Goal: Book appointment/travel/reservation

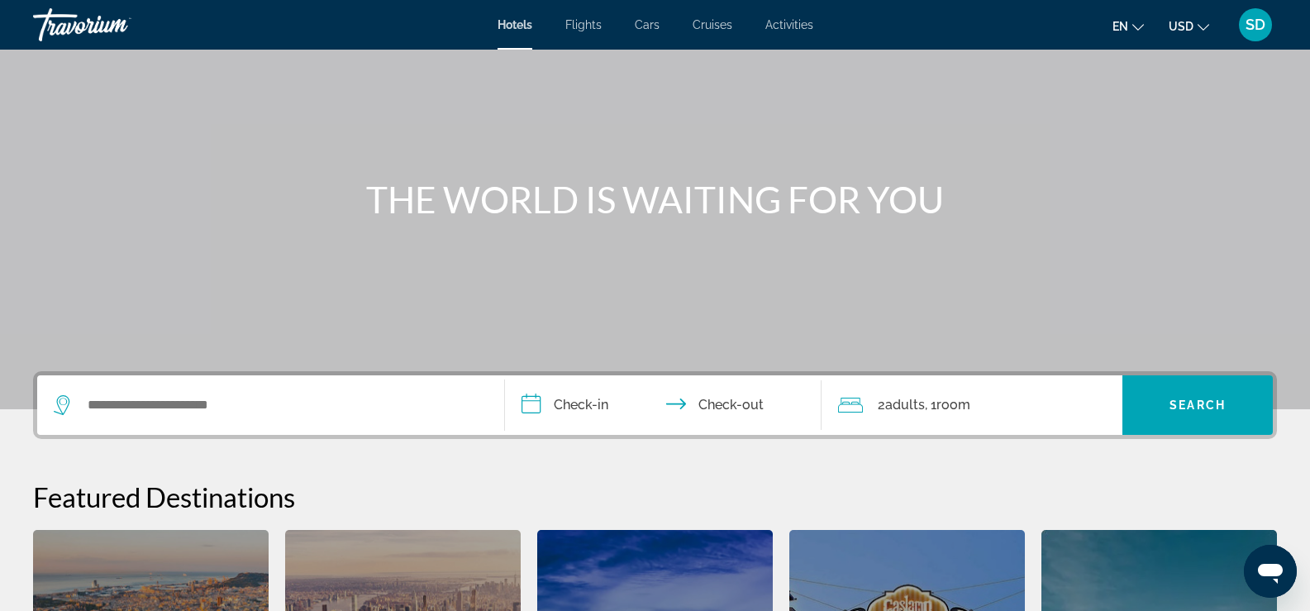
scroll to position [85, 0]
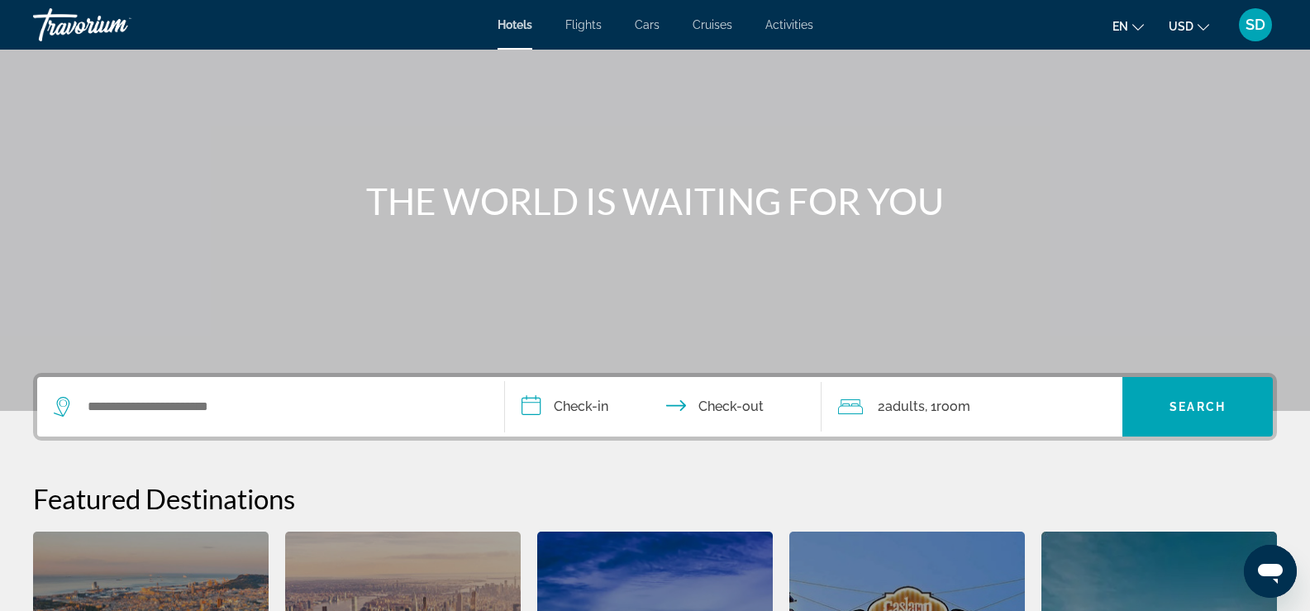
click at [365, 421] on div "Search widget" at bounding box center [271, 407] width 434 height 60
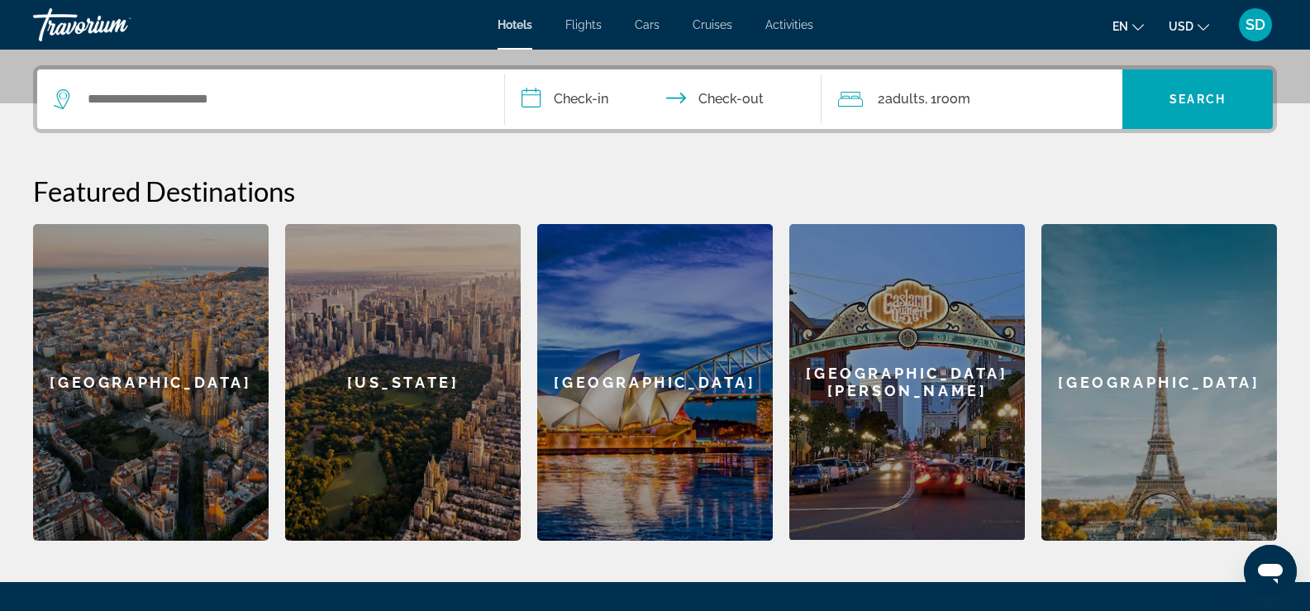
scroll to position [404, 0]
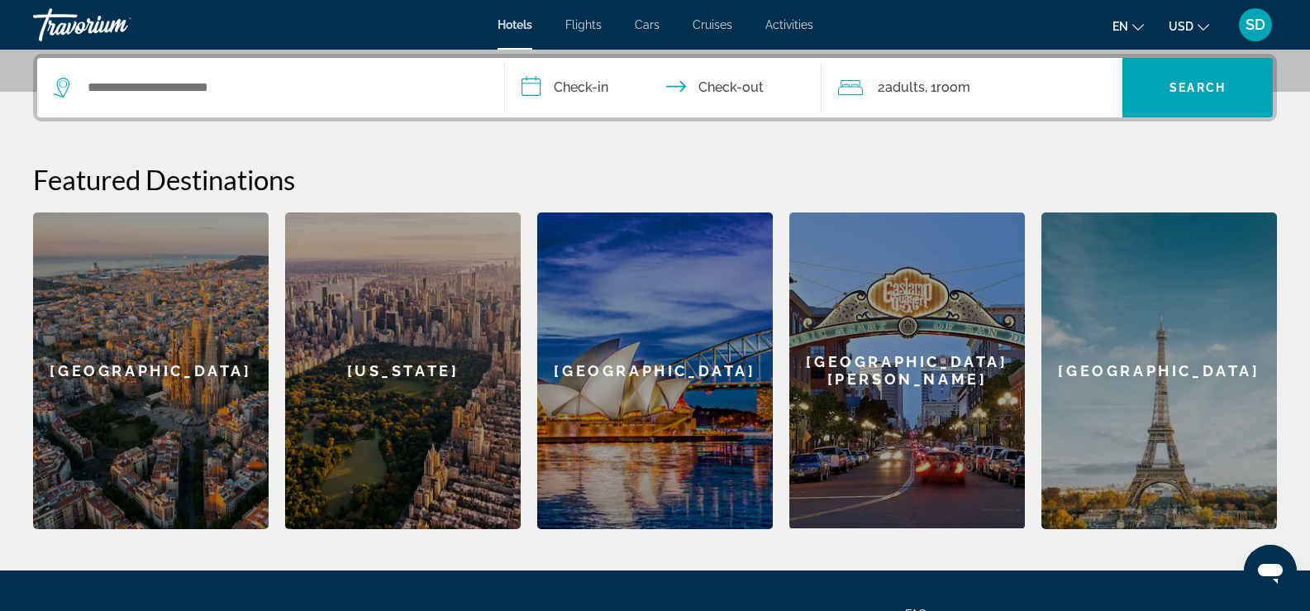
click at [367, 103] on div "Search widget" at bounding box center [271, 88] width 434 height 60
click at [365, 79] on input "Search widget" at bounding box center [282, 87] width 393 height 25
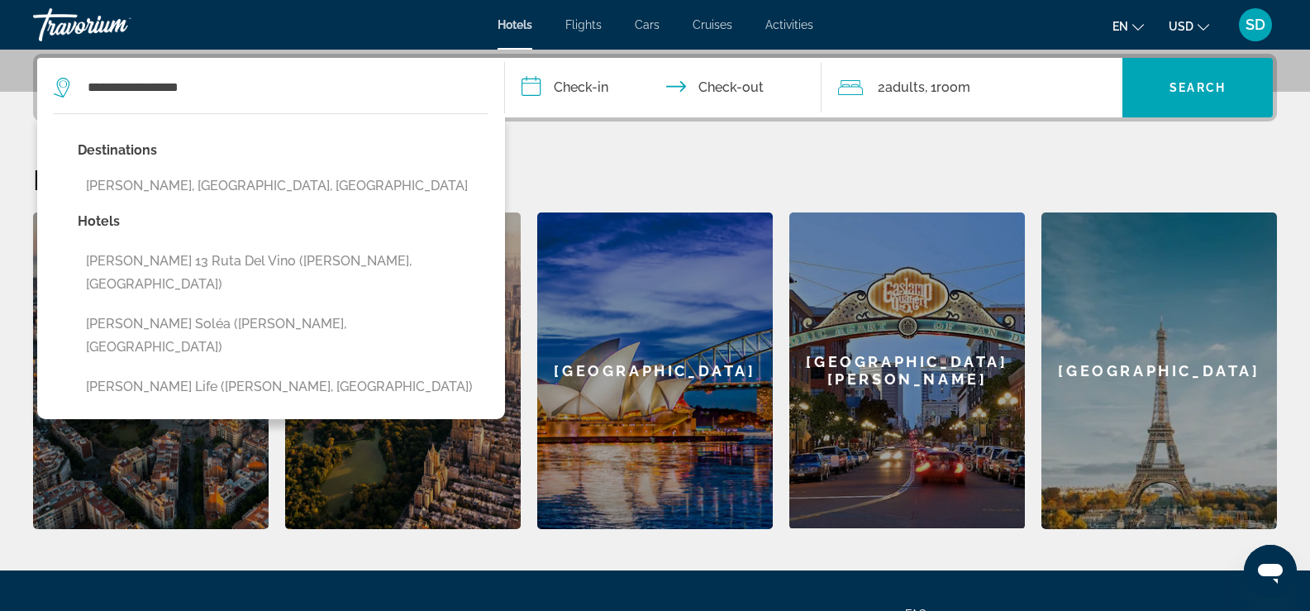
click at [281, 184] on button "[PERSON_NAME], [GEOGRAPHIC_DATA], [GEOGRAPHIC_DATA]" at bounding box center [283, 185] width 411 height 31
type input "**********"
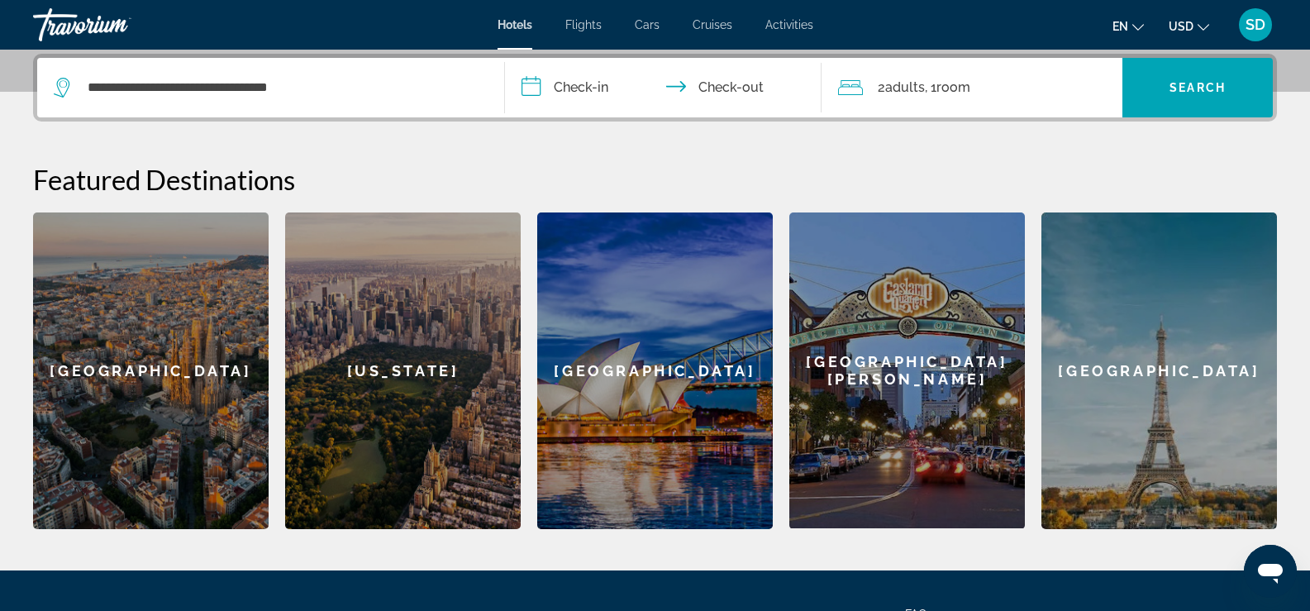
click at [599, 86] on input "**********" at bounding box center [667, 90] width 324 height 64
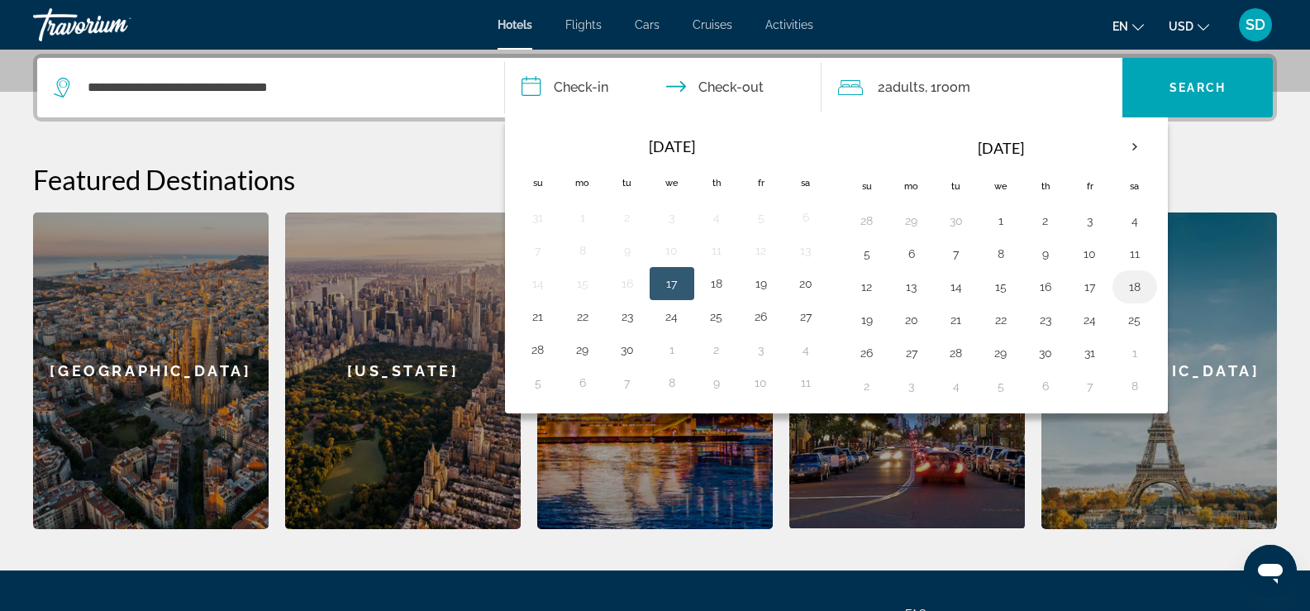
click at [1128, 288] on button "18" at bounding box center [1135, 286] width 26 height 23
click at [906, 317] on button "20" at bounding box center [912, 319] width 26 height 23
type input "**********"
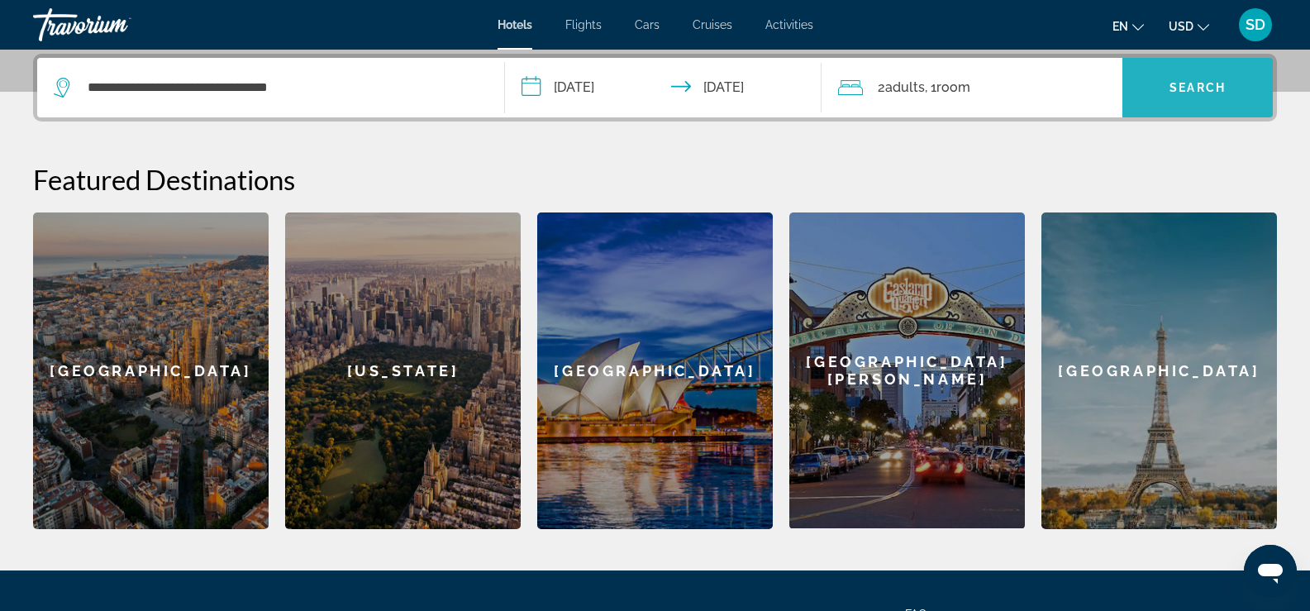
click at [1180, 90] on span "Search" at bounding box center [1198, 87] width 56 height 13
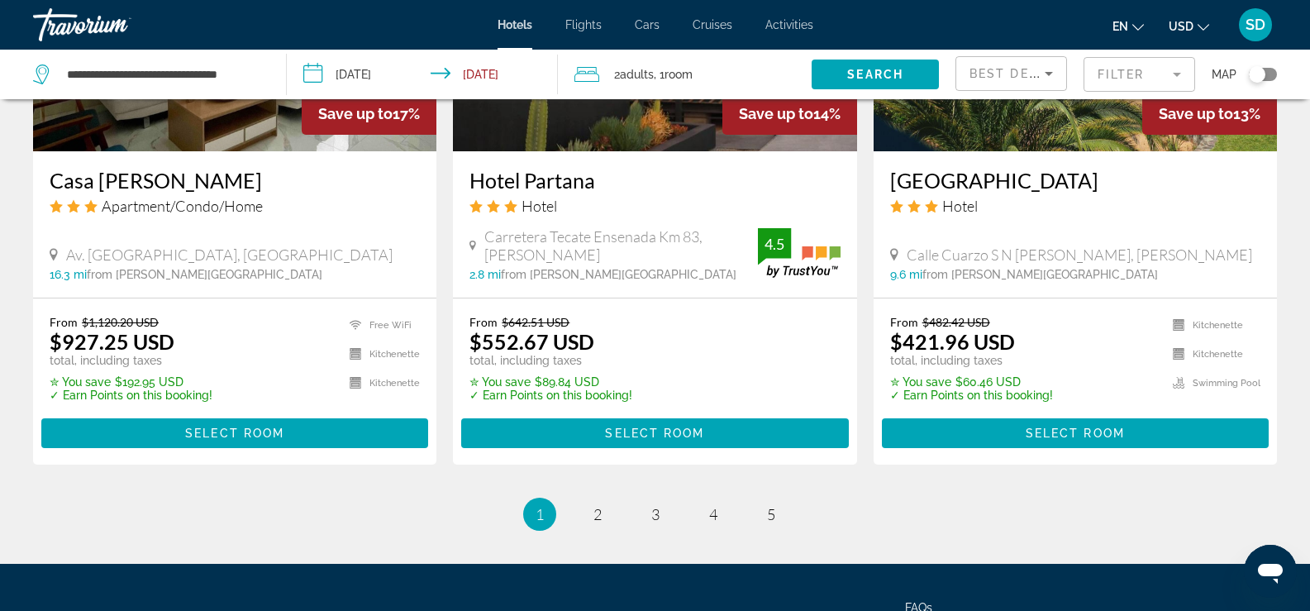
scroll to position [2193, 0]
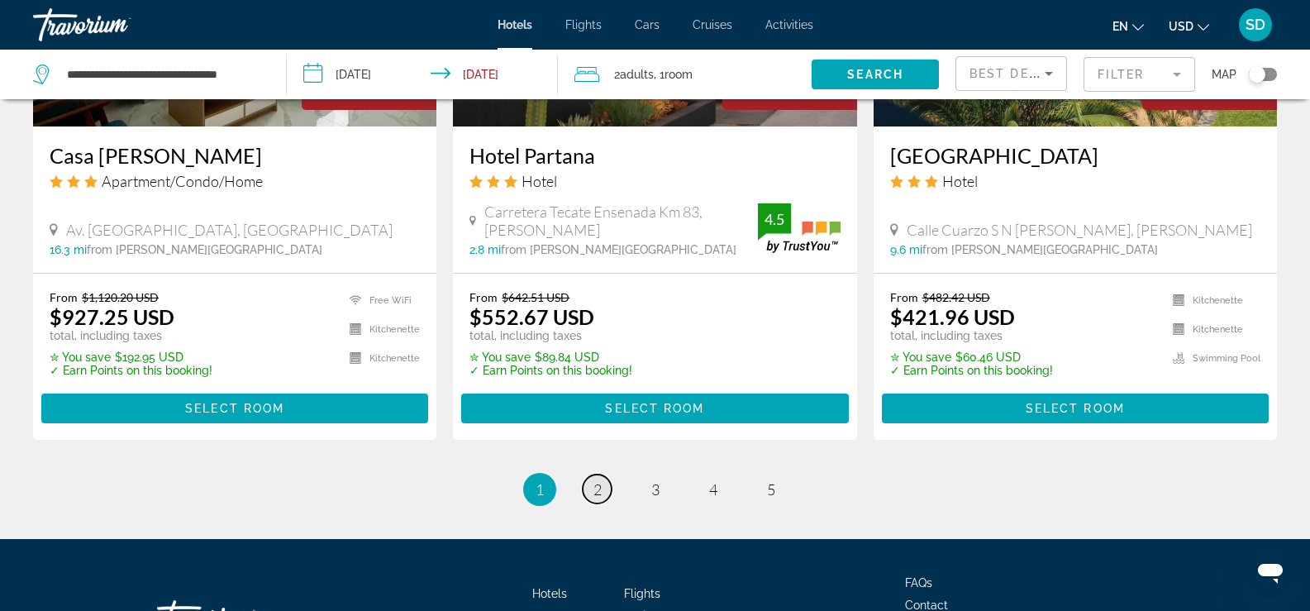
click at [597, 480] on span "2" at bounding box center [598, 489] width 8 height 18
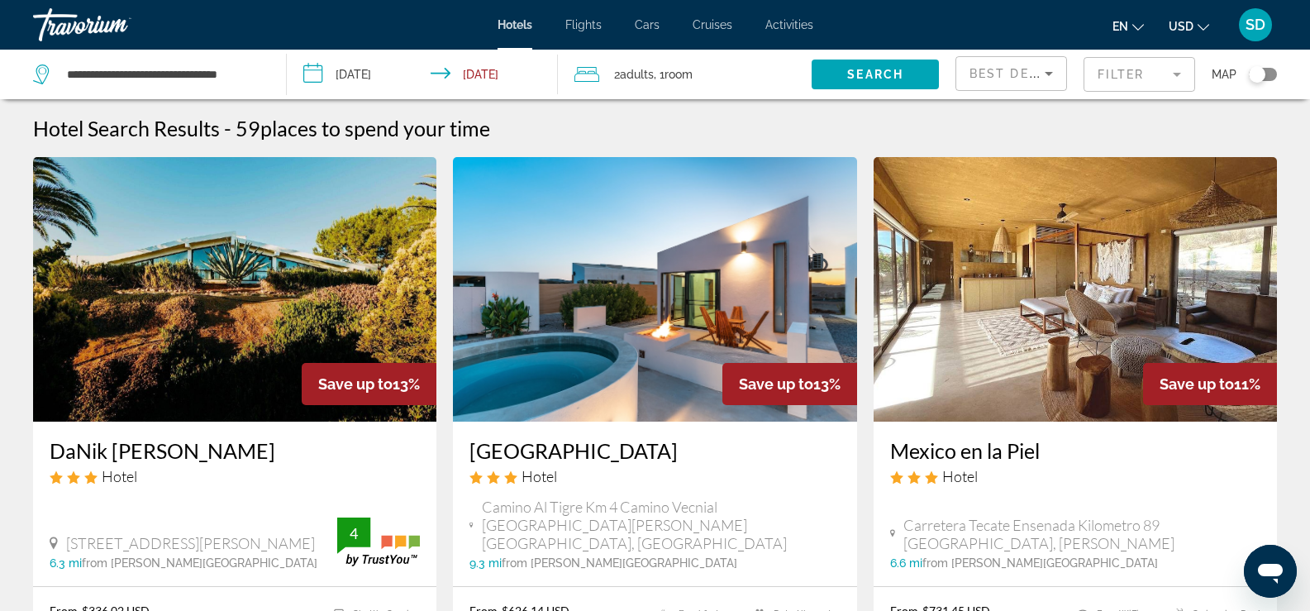
click at [1252, 74] on div "Toggle map" at bounding box center [1257, 74] width 17 height 17
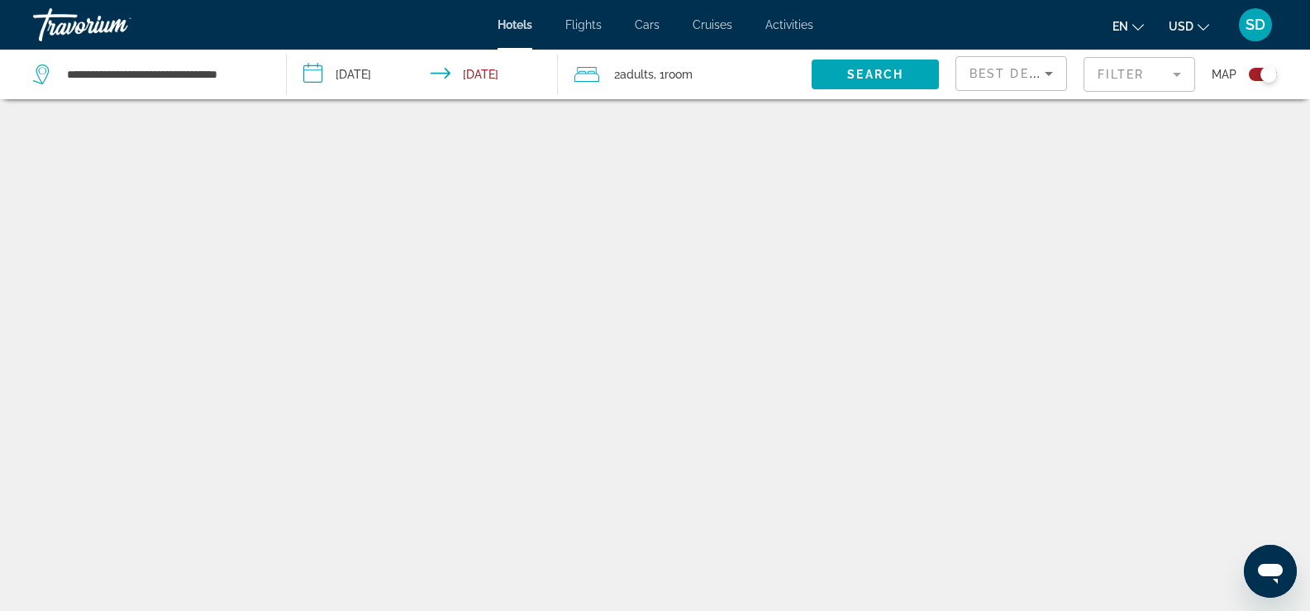
scroll to position [99, 0]
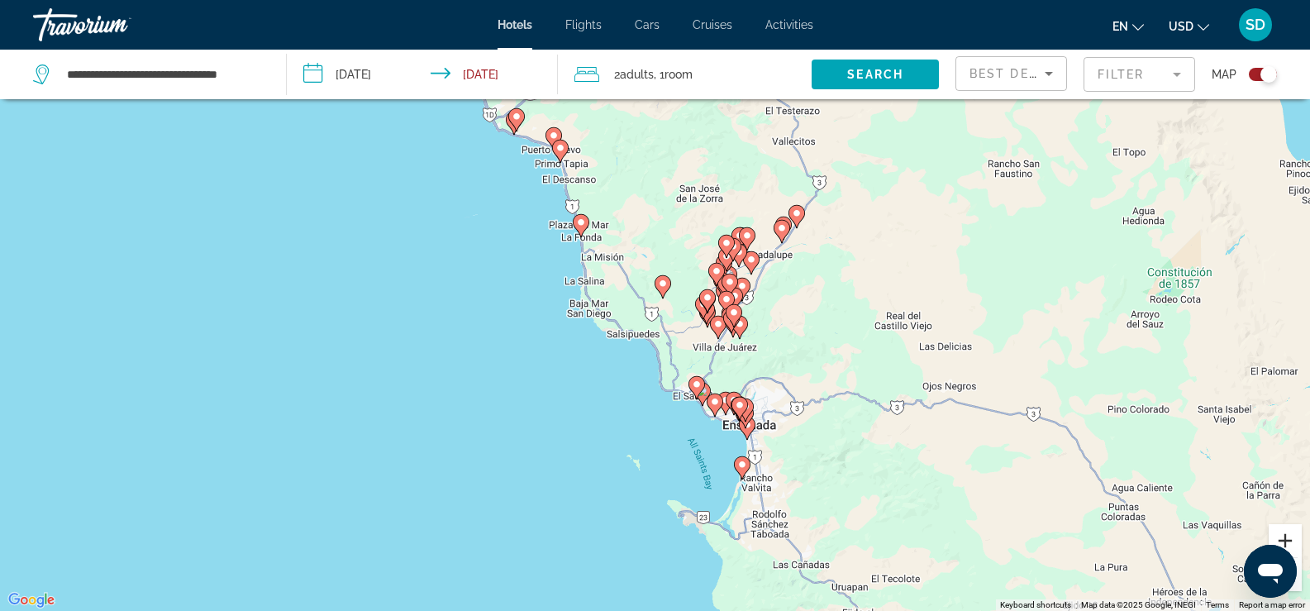
click at [1285, 534] on button "Zoom in" at bounding box center [1285, 540] width 33 height 33
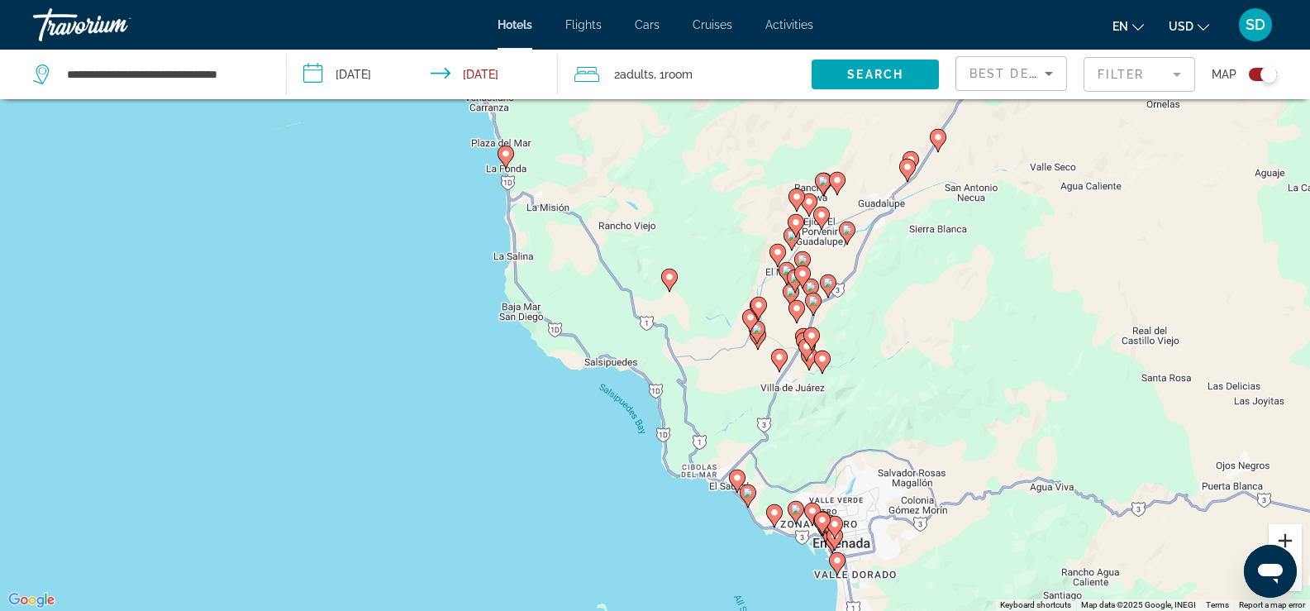
click at [1285, 534] on button "Zoom in" at bounding box center [1285, 540] width 33 height 33
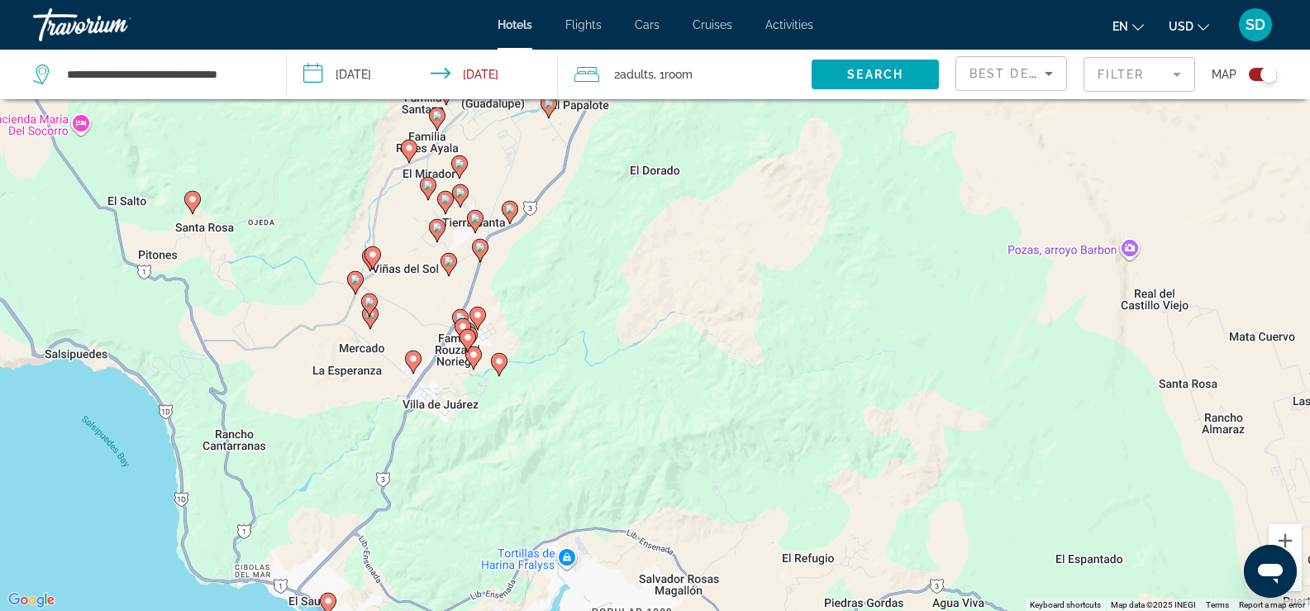
drag, startPoint x: 1165, startPoint y: 199, endPoint x: 675, endPoint y: 132, distance: 494.7
click at [675, 132] on div "To activate drag with keyboard, press Alt + Enter. Once in keyboard drag state,…" at bounding box center [655, 305] width 1310 height 611
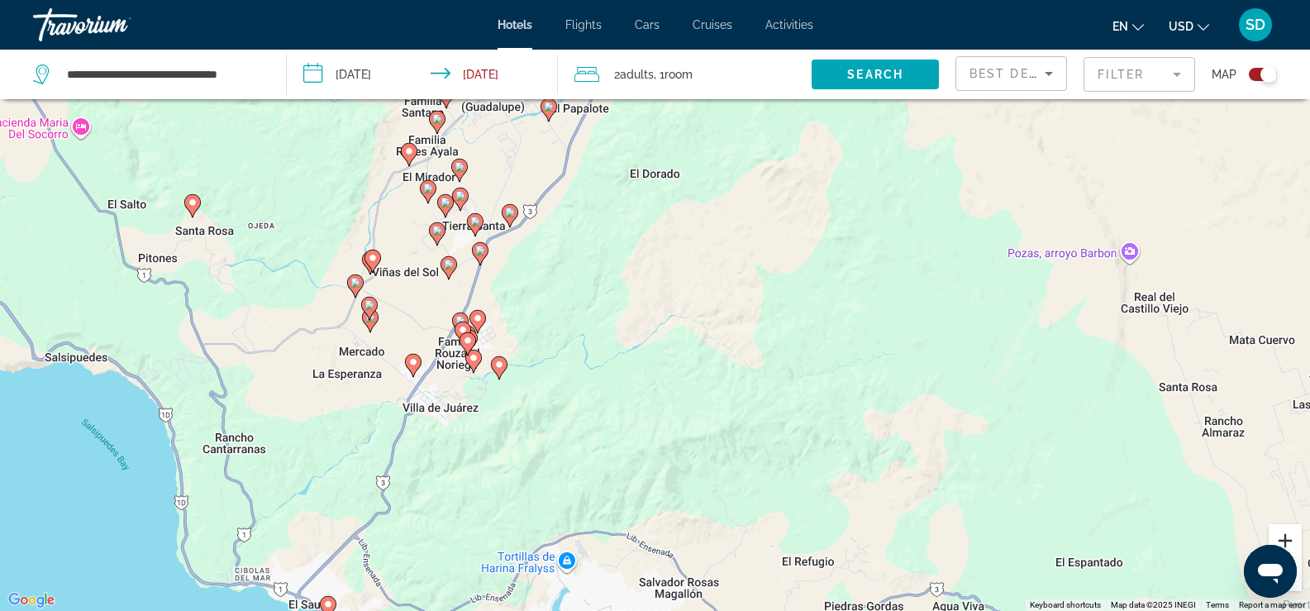
click at [1285, 535] on button "Zoom in" at bounding box center [1285, 540] width 33 height 33
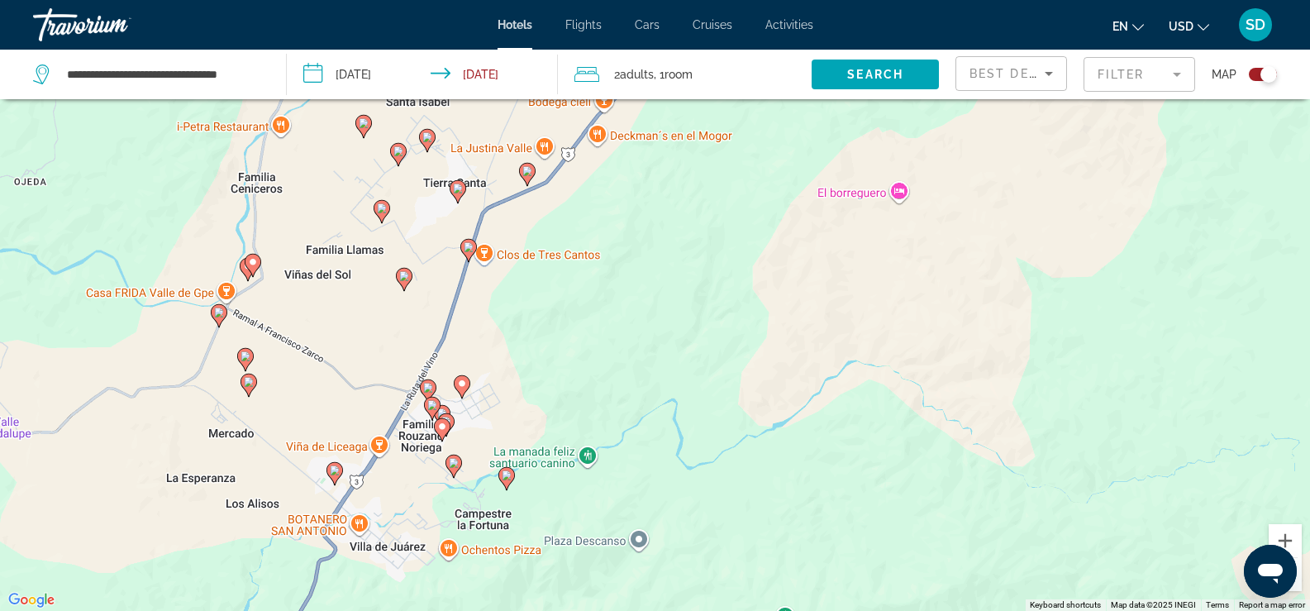
drag, startPoint x: 553, startPoint y: 269, endPoint x: 691, endPoint y: 299, distance: 141.4
click at [691, 299] on div "To activate drag with keyboard, press Alt + Enter. Once in keyboard drag state,…" at bounding box center [655, 305] width 1310 height 611
click at [222, 290] on div "To activate drag with keyboard, press Alt + Enter. Once in keyboard drag state,…" at bounding box center [655, 305] width 1310 height 611
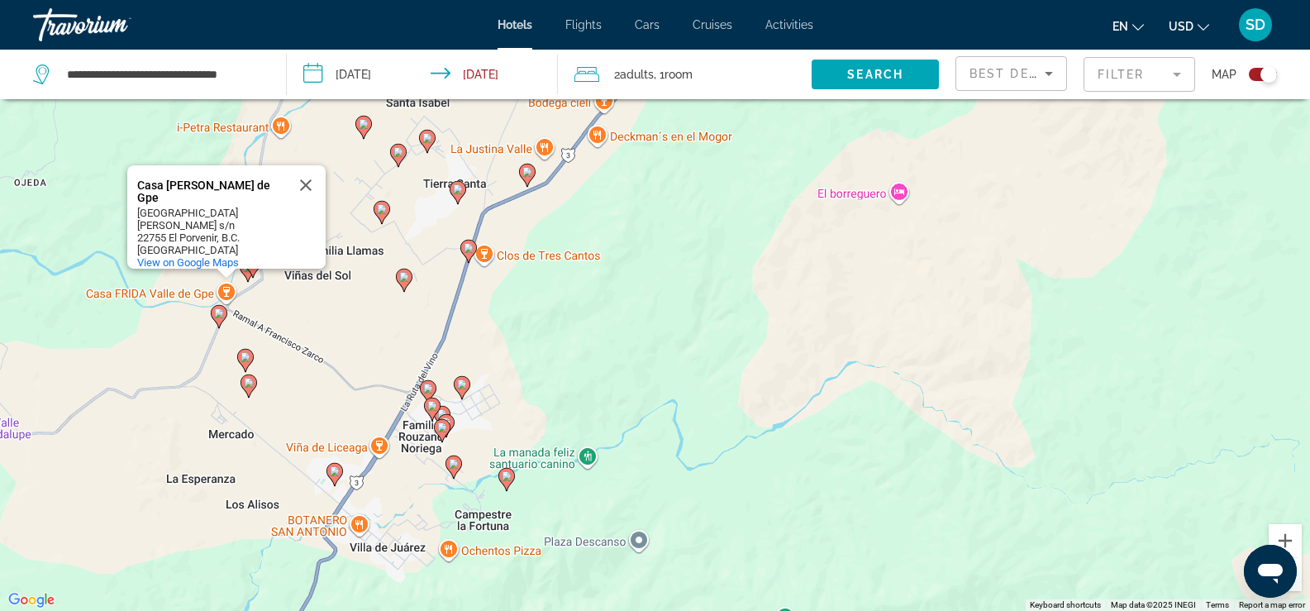
click at [217, 312] on image "Main content" at bounding box center [219, 313] width 10 height 10
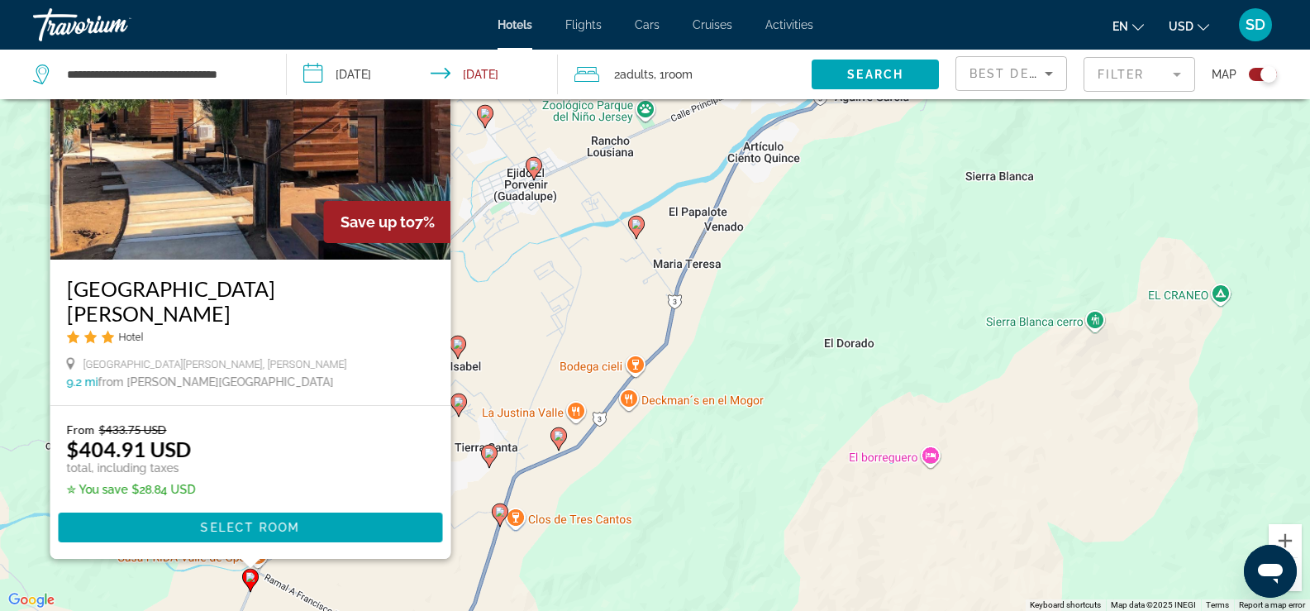
click at [742, 406] on div "To activate drag with keyboard, press Alt + Enter. Once in keyboard drag state,…" at bounding box center [655, 305] width 1310 height 611
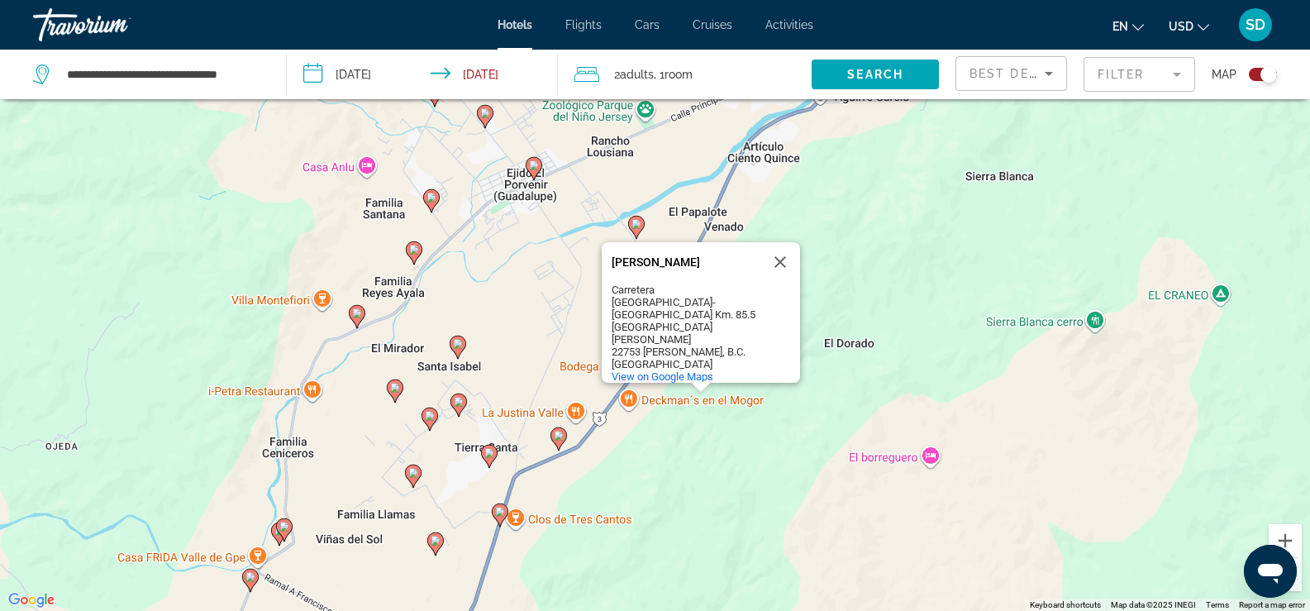
click at [543, 305] on div "To activate drag with keyboard, press Alt + Enter. Once in keyboard drag state,…" at bounding box center [655, 305] width 1310 height 611
click at [777, 274] on button "Close" at bounding box center [780, 262] width 40 height 40
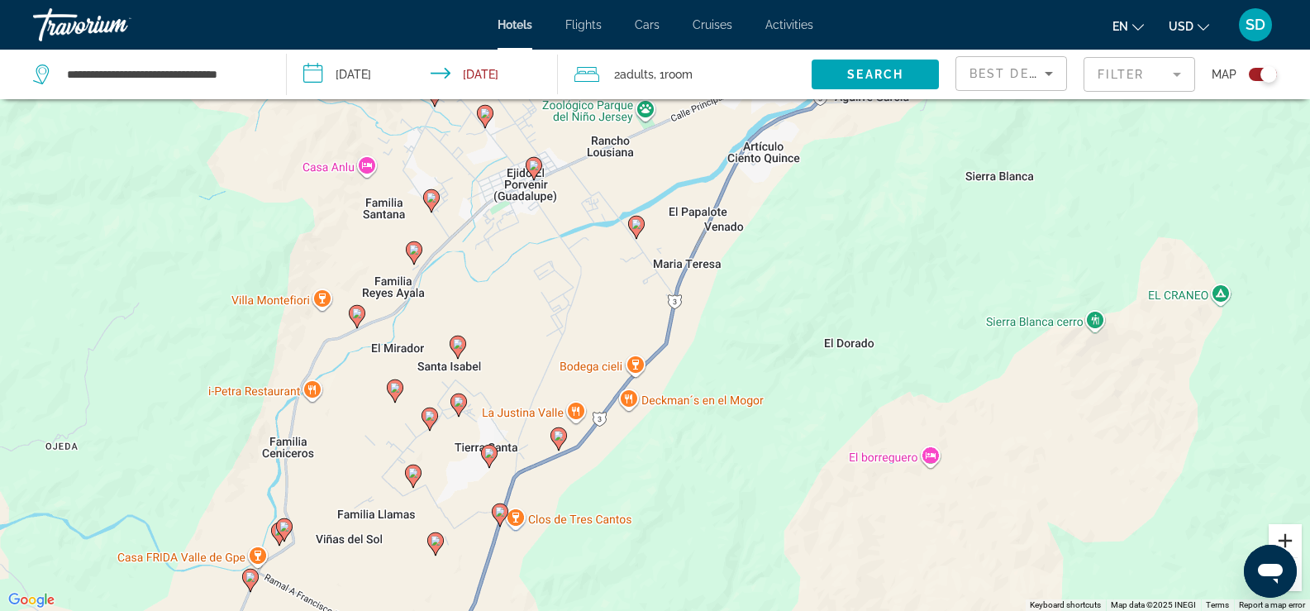
click at [1284, 535] on button "Zoom in" at bounding box center [1285, 540] width 33 height 33
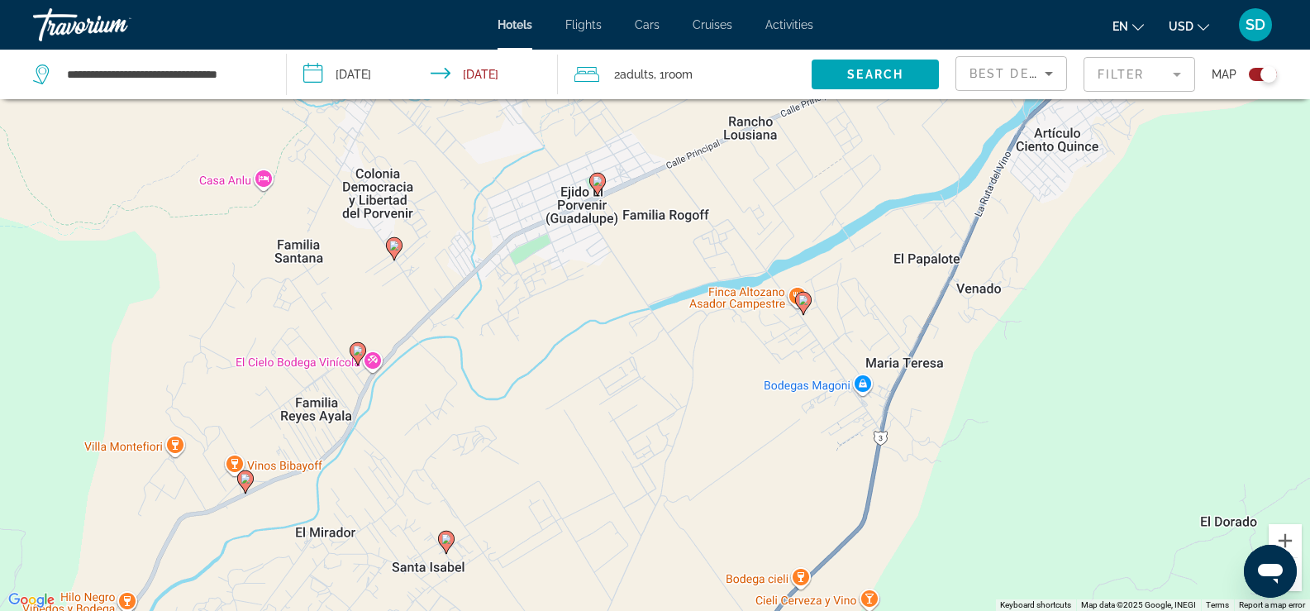
drag, startPoint x: 703, startPoint y: 217, endPoint x: 885, endPoint y: 350, distance: 226.5
click at [885, 350] on div "To activate drag with keyboard, press Alt + Enter. Once in keyboard drag state,…" at bounding box center [655, 305] width 1310 height 611
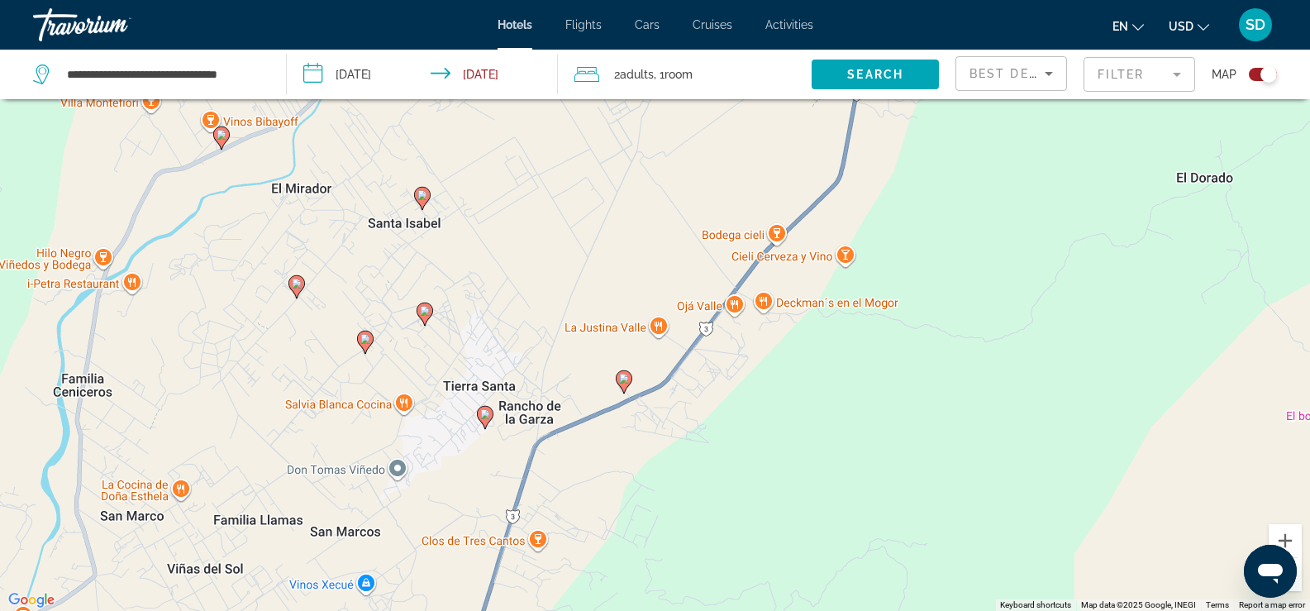
drag, startPoint x: 561, startPoint y: 468, endPoint x: 539, endPoint y: 120, distance: 348.7
click at [539, 120] on div "To activate drag with keyboard, press Alt + Enter. Once in keyboard drag state,…" at bounding box center [655, 305] width 1310 height 611
drag, startPoint x: 661, startPoint y: 407, endPoint x: 527, endPoint y: 327, distance: 156.8
click at [560, 357] on div "To activate drag with keyboard, press Alt + Enter. Once in keyboard drag state,…" at bounding box center [655, 305] width 1310 height 611
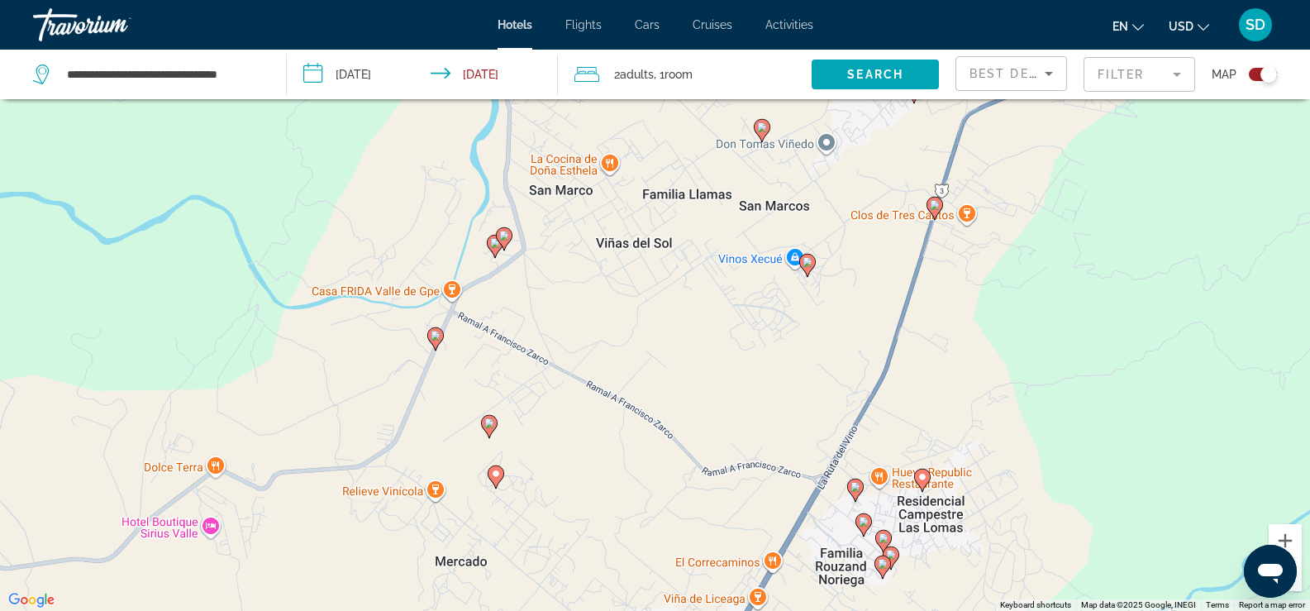
drag, startPoint x: 523, startPoint y: 318, endPoint x: 1282, endPoint y: 152, distance: 776.8
click at [1282, 152] on div "To activate drag with keyboard, press Alt + Enter. Once in keyboard drag state,…" at bounding box center [655, 305] width 1310 height 611
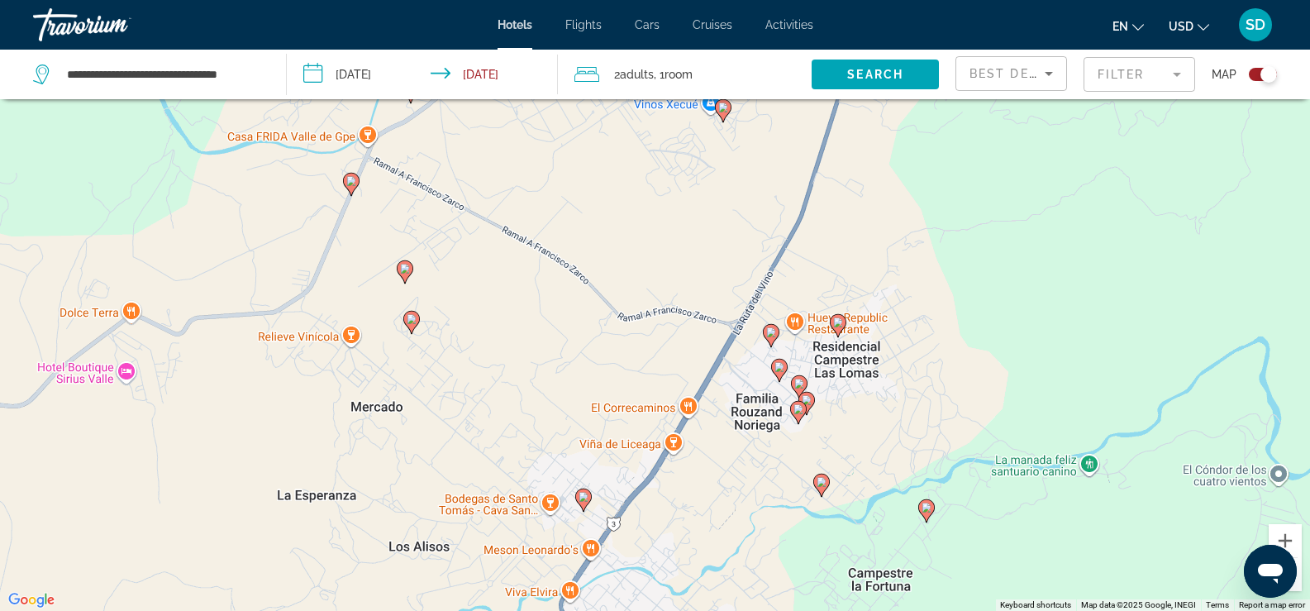
drag, startPoint x: 861, startPoint y: 325, endPoint x: 780, endPoint y: 184, distance: 162.9
click at [780, 184] on div "To activate drag with keyboard, press Alt + Enter. Once in keyboard drag state,…" at bounding box center [655, 305] width 1310 height 611
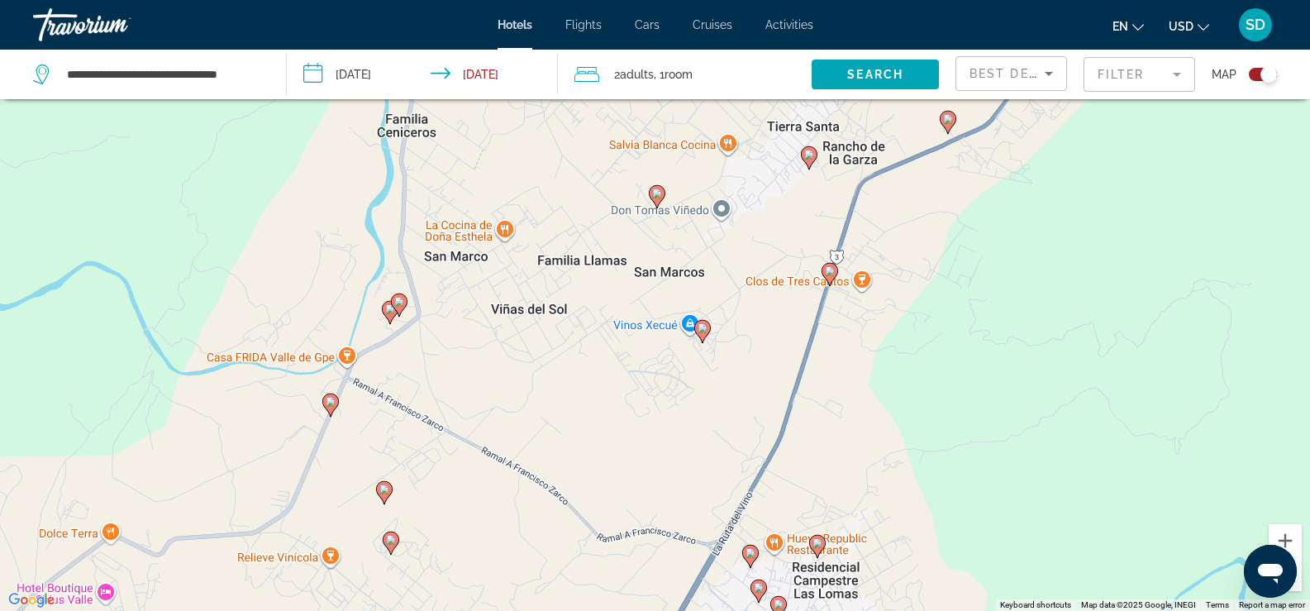
drag, startPoint x: 780, startPoint y: 184, endPoint x: 760, endPoint y: 406, distance: 223.3
click at [760, 406] on div "To activate drag with keyboard, press Alt + Enter. Once in keyboard drag state,…" at bounding box center [655, 305] width 1310 height 611
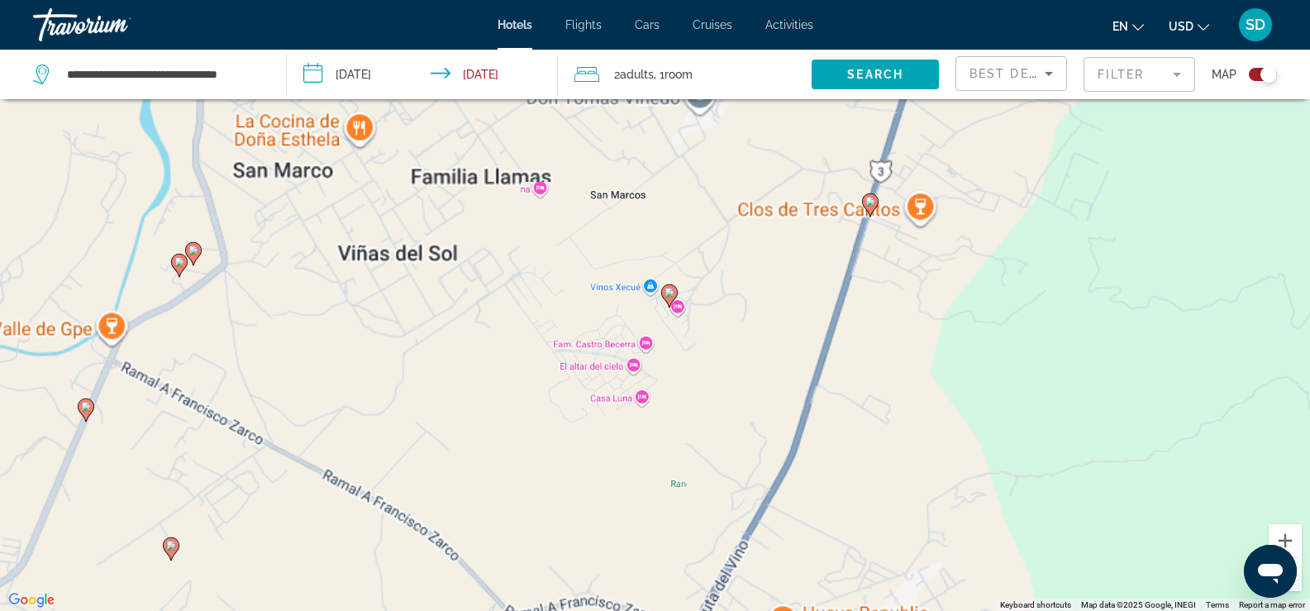
click at [760, 406] on div "To activate drag with keyboard, press Alt + Enter. Once in keyboard drag state,…" at bounding box center [655, 305] width 1310 height 611
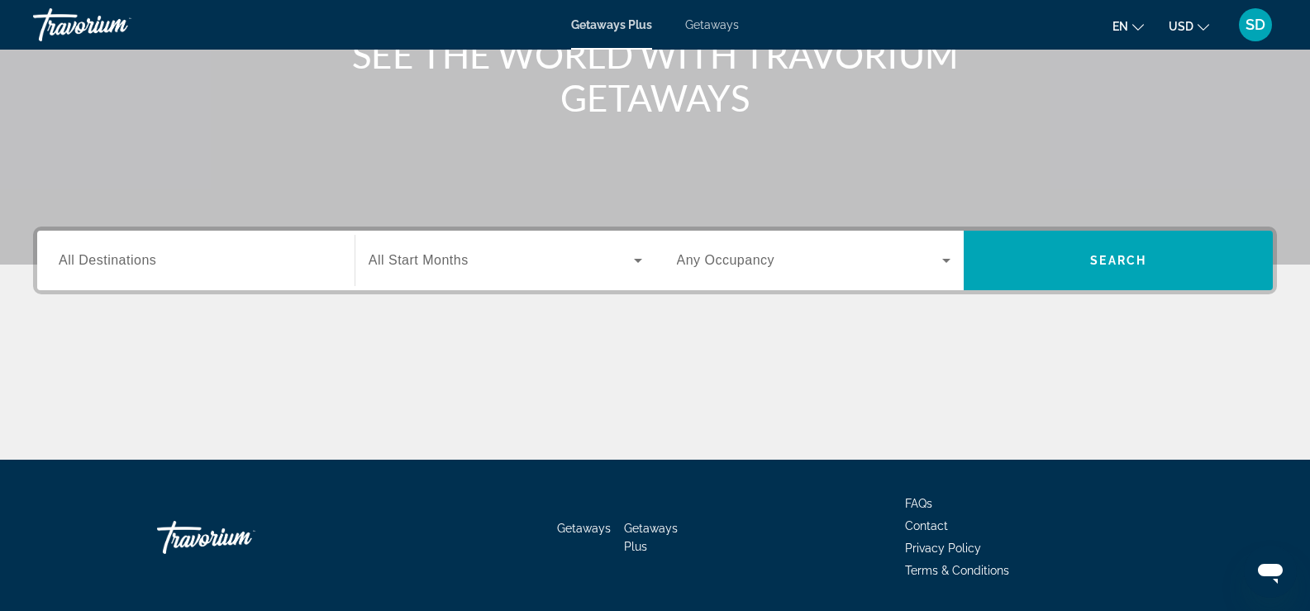
scroll to position [283, 0]
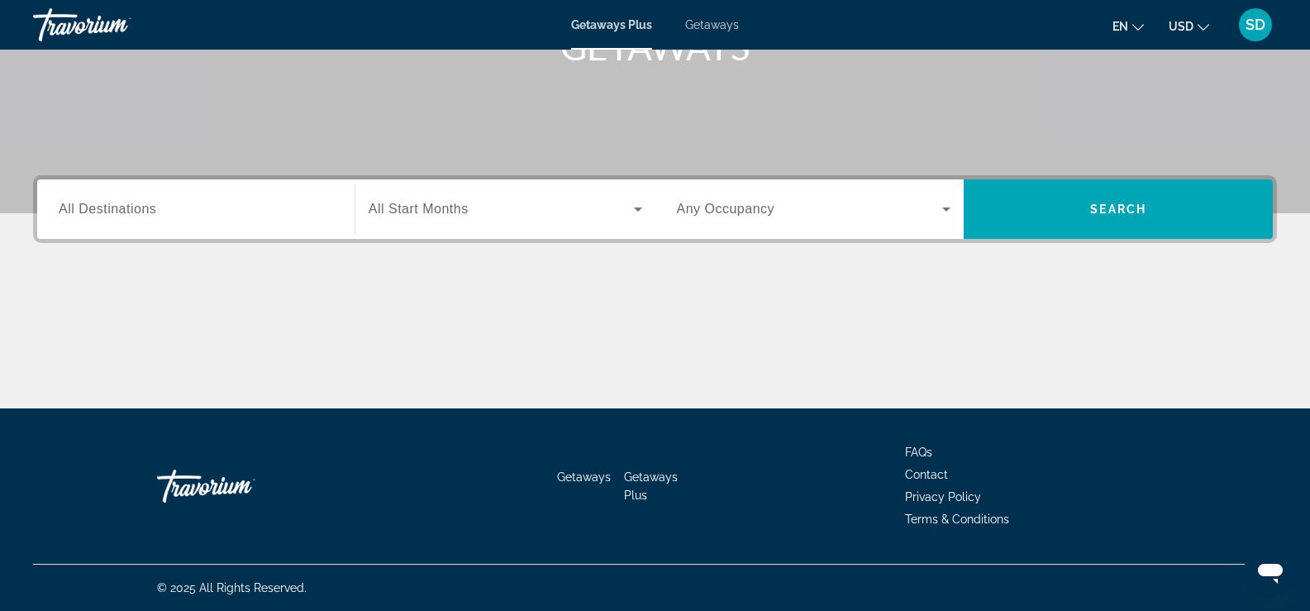
click at [244, 211] on input "Destination All Destinations" at bounding box center [196, 210] width 274 height 20
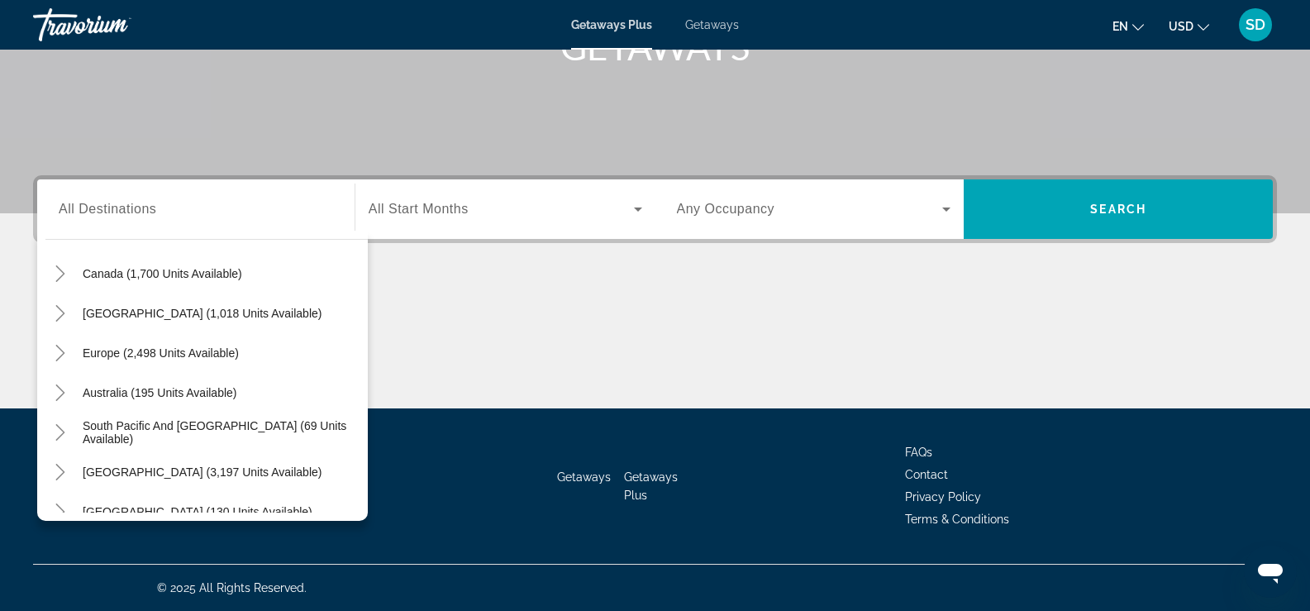
scroll to position [134, 0]
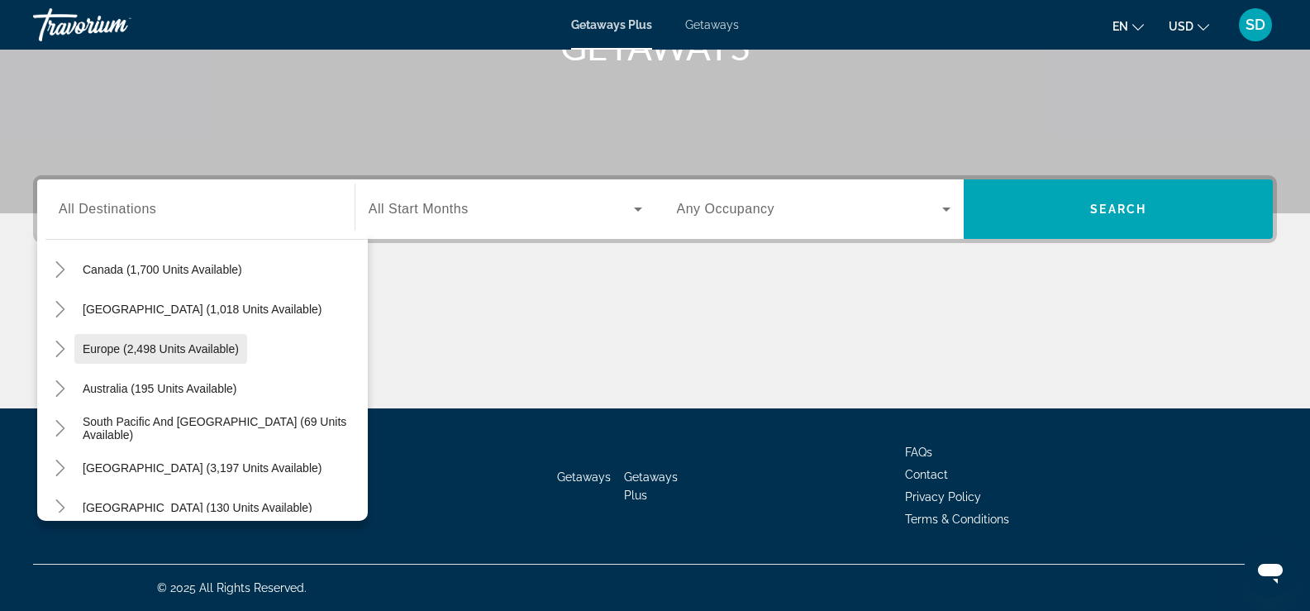
click at [104, 352] on span "Europe (2,498 units available)" at bounding box center [161, 348] width 156 height 13
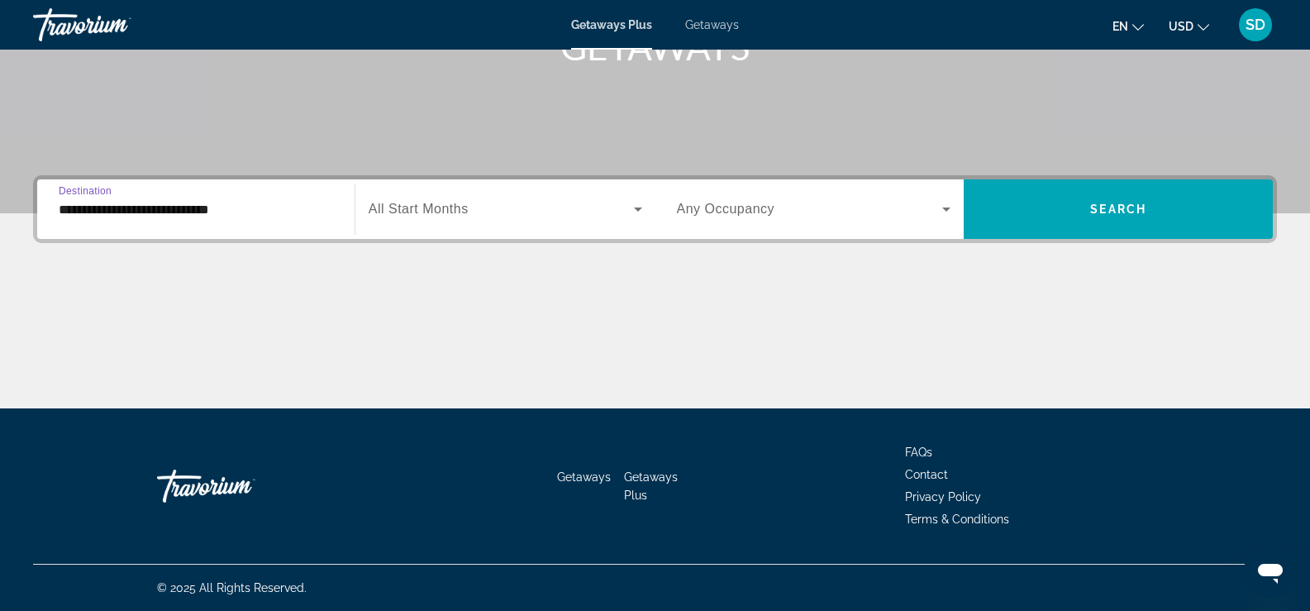
click at [632, 213] on icon "Search widget" at bounding box center [638, 209] width 20 height 20
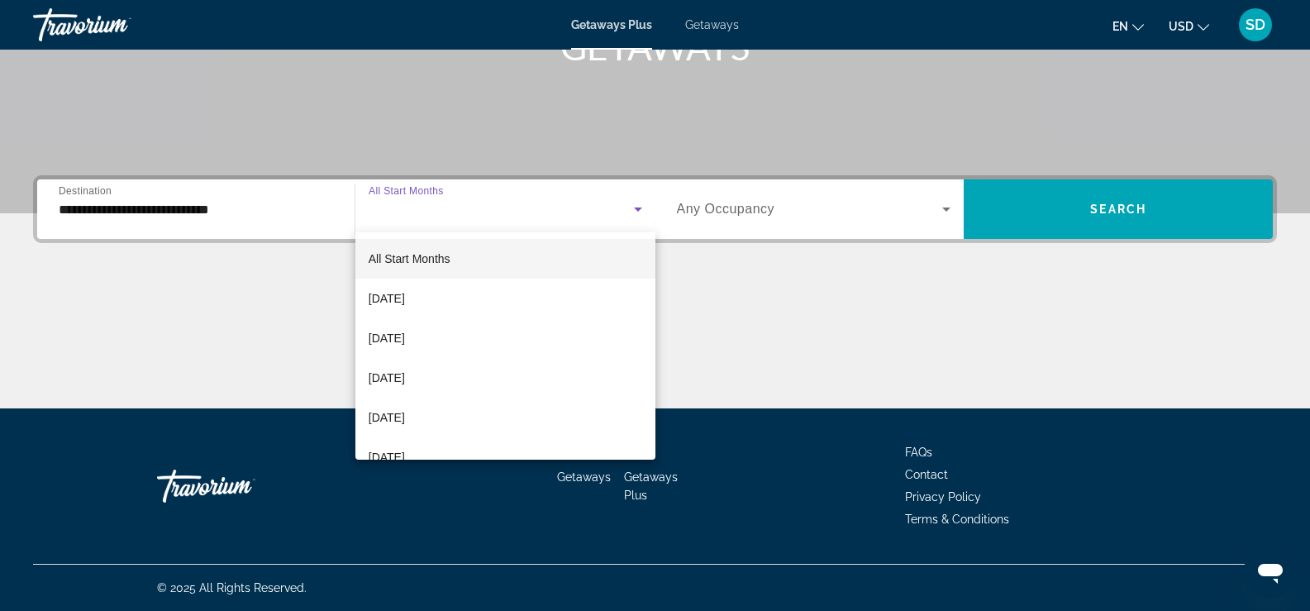
click at [261, 214] on div at bounding box center [655, 305] width 1310 height 611
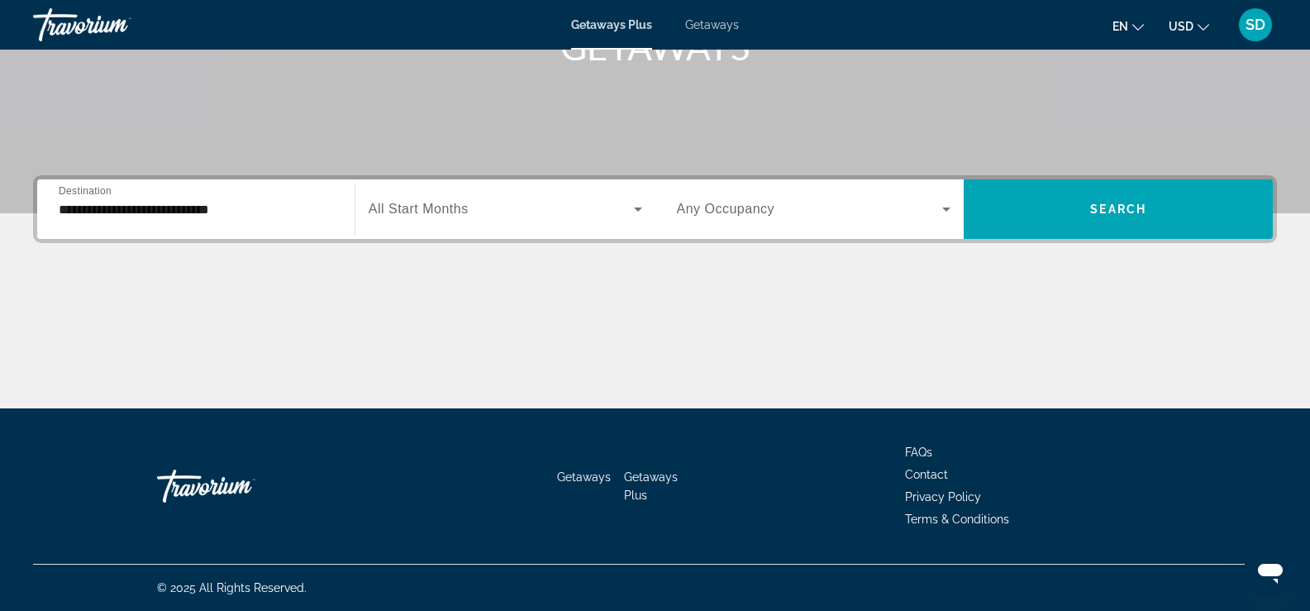
click at [261, 214] on input "**********" at bounding box center [196, 210] width 274 height 20
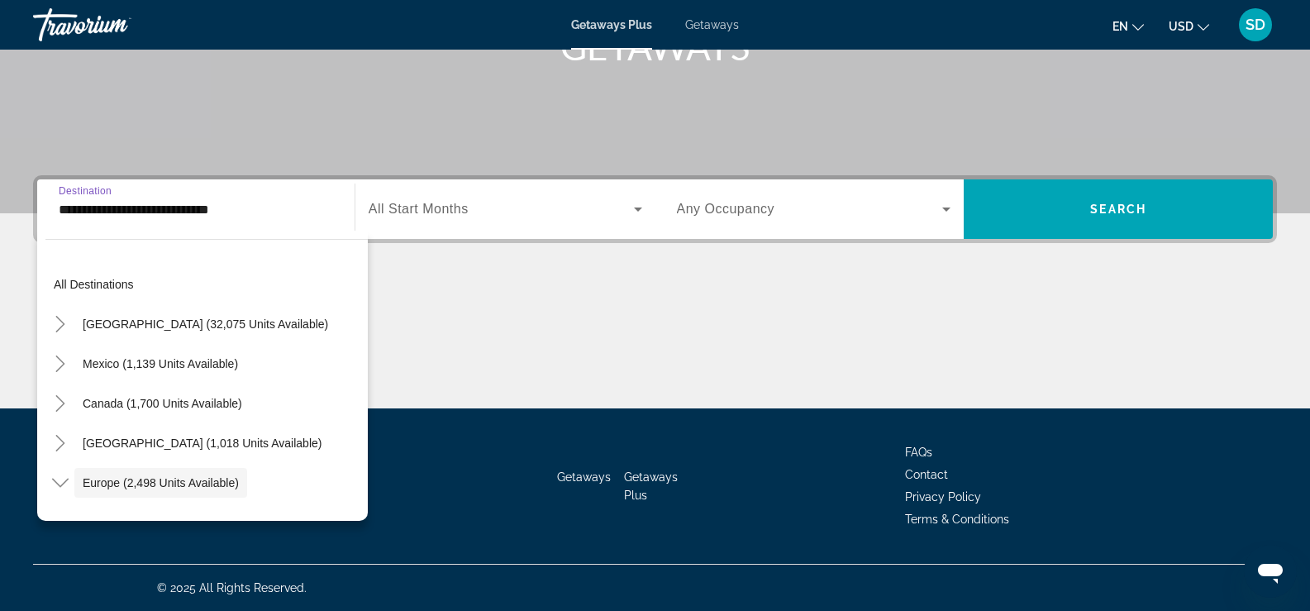
scroll to position [98, 0]
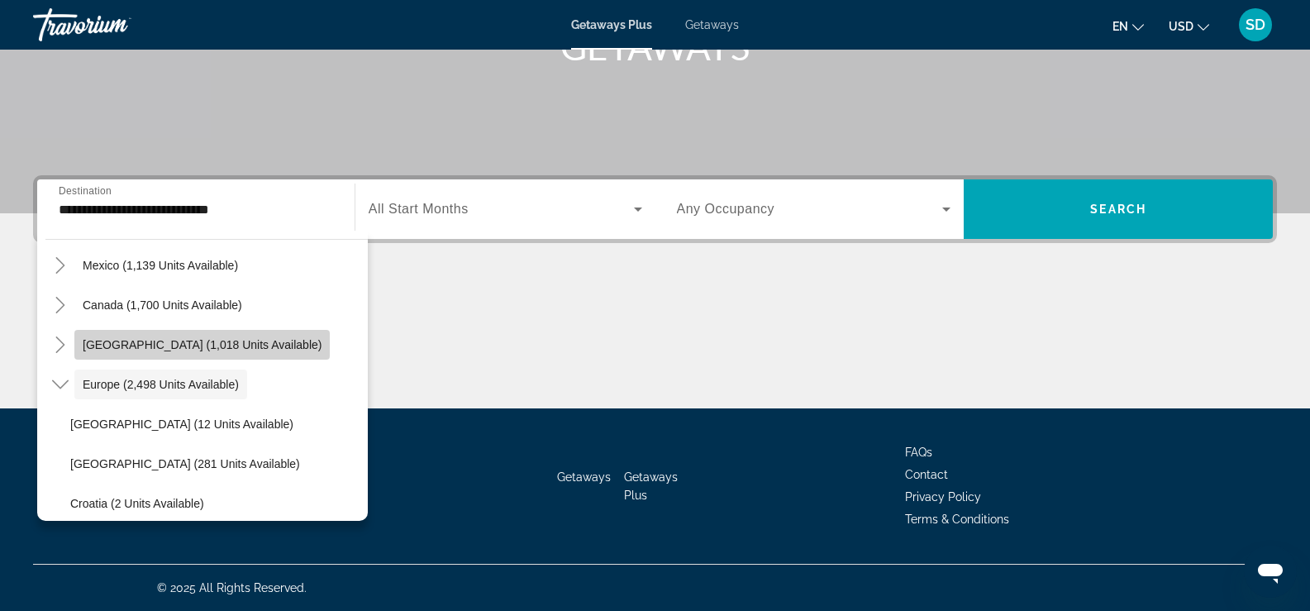
click at [235, 346] on span "Caribbean & Atlantic Islands (1,018 units available)" at bounding box center [202, 344] width 239 height 13
type input "**********"
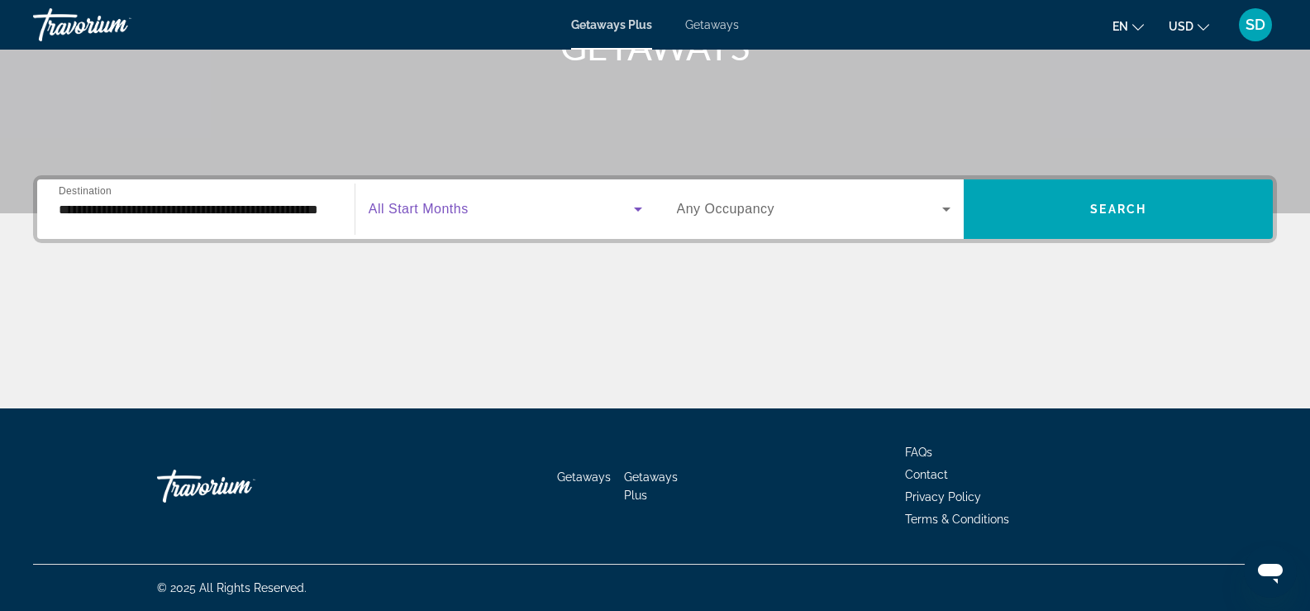
click at [638, 210] on icon "Search widget" at bounding box center [638, 209] width 8 height 4
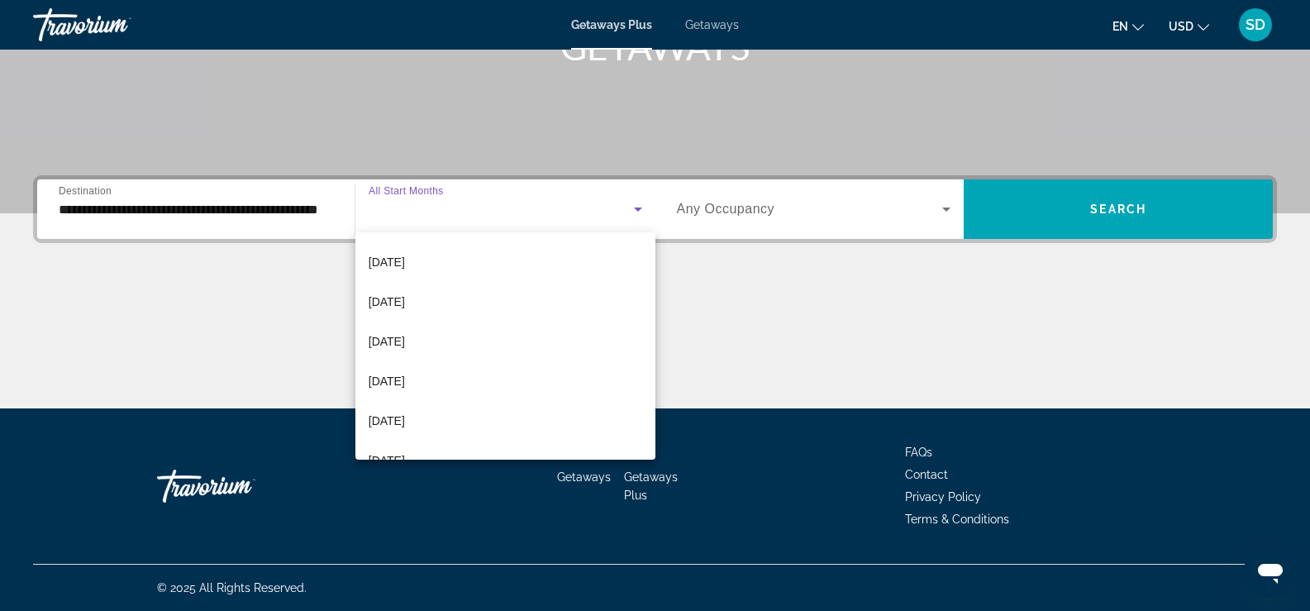
scroll to position [79, 0]
click at [394, 419] on span "February 2026" at bounding box center [387, 418] width 36 height 20
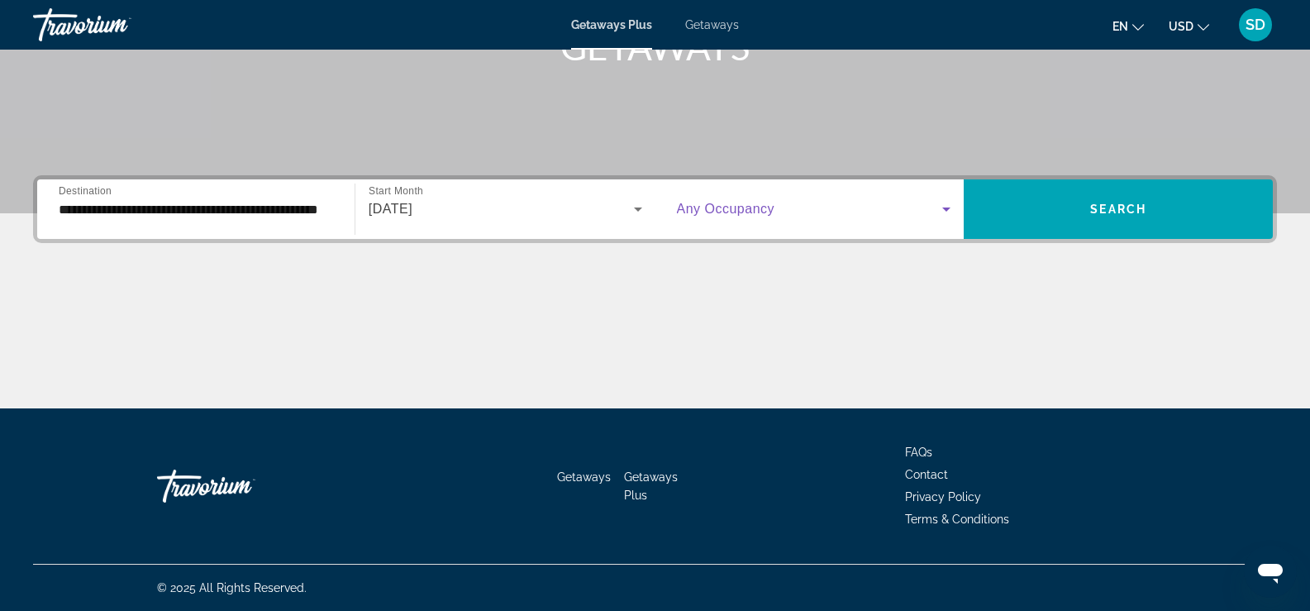
click at [939, 209] on icon "Search widget" at bounding box center [947, 209] width 20 height 20
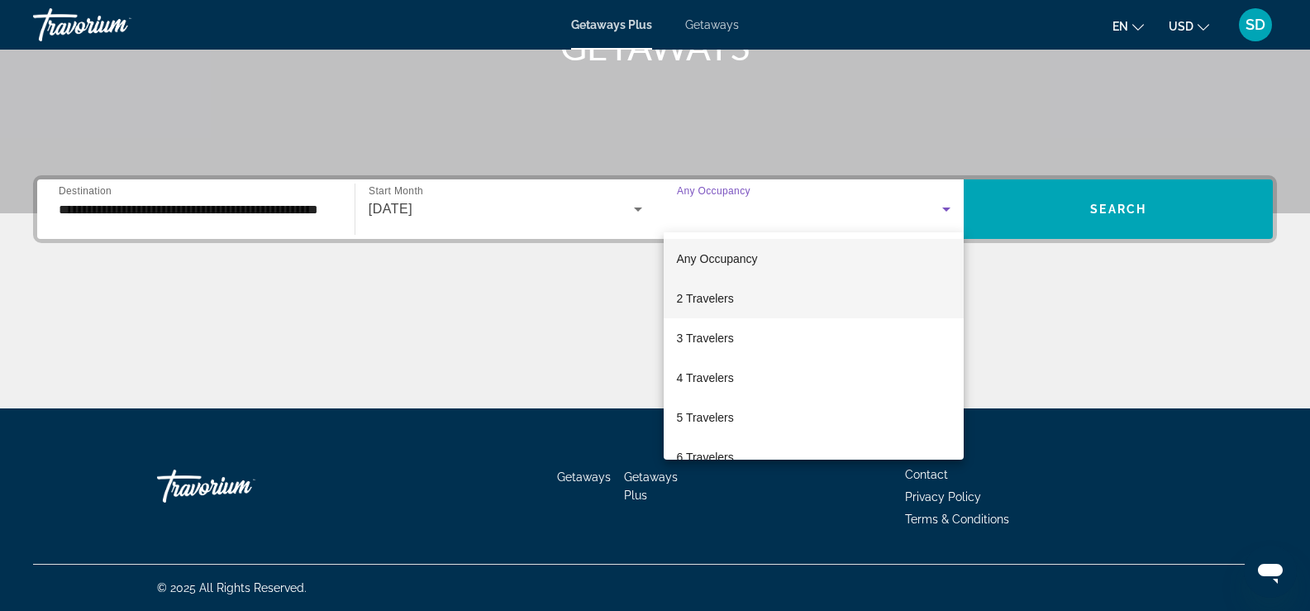
click at [737, 302] on mat-option "2 Travelers" at bounding box center [814, 299] width 301 height 40
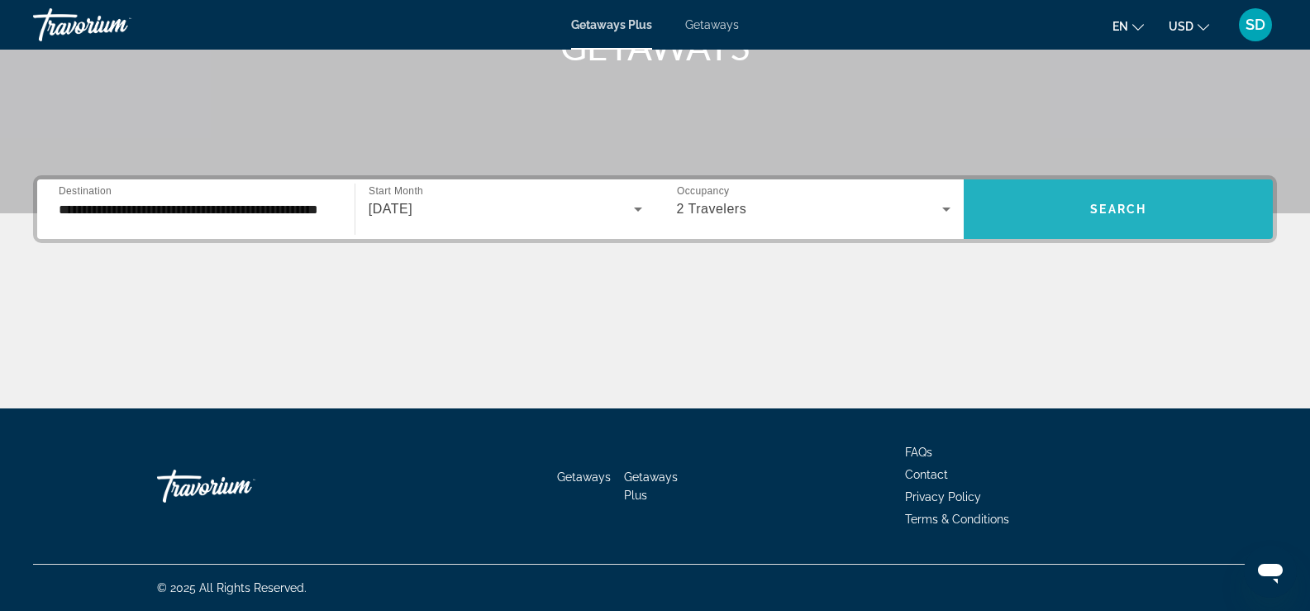
click at [1136, 210] on span "Search" at bounding box center [1118, 209] width 56 height 13
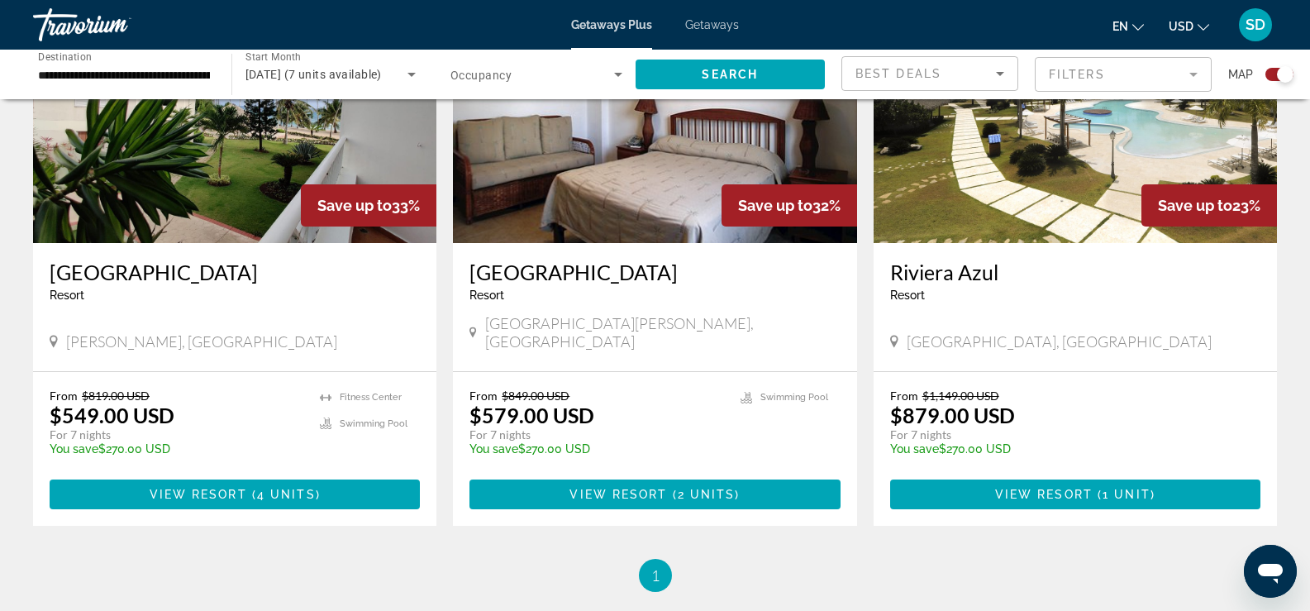
scroll to position [698, 0]
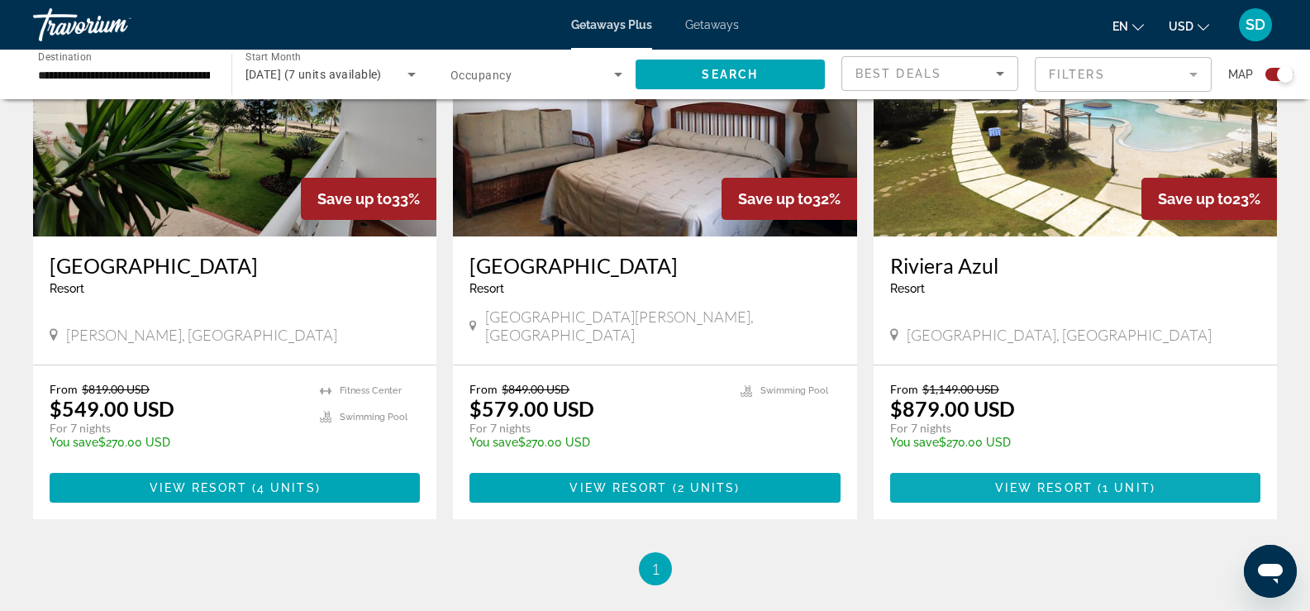
click at [980, 469] on span "Main content" at bounding box center [1075, 488] width 370 height 40
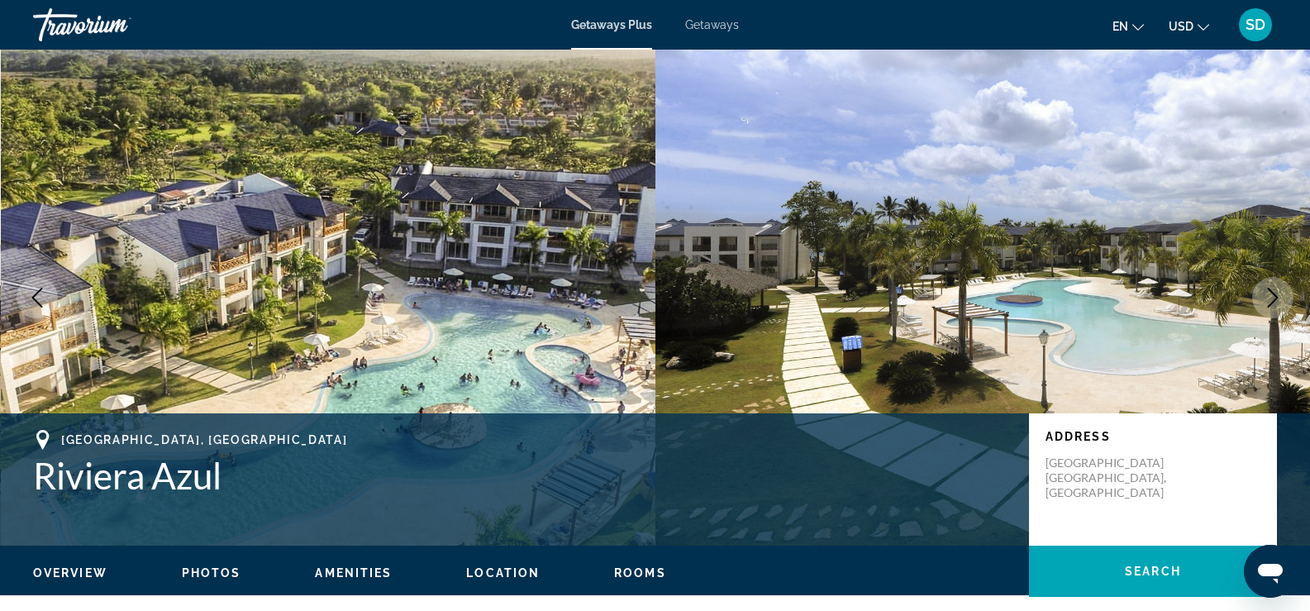
click at [703, 29] on span "Getaways" at bounding box center [712, 24] width 54 height 13
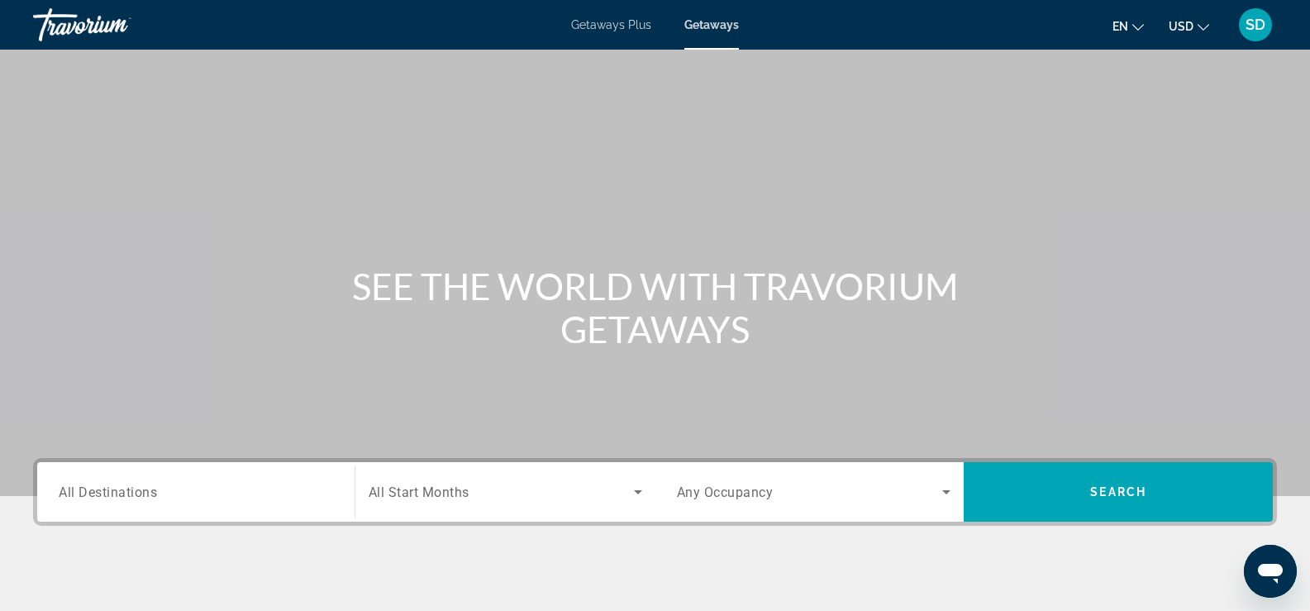
click at [250, 486] on input "Destination All Destinations" at bounding box center [196, 493] width 274 height 20
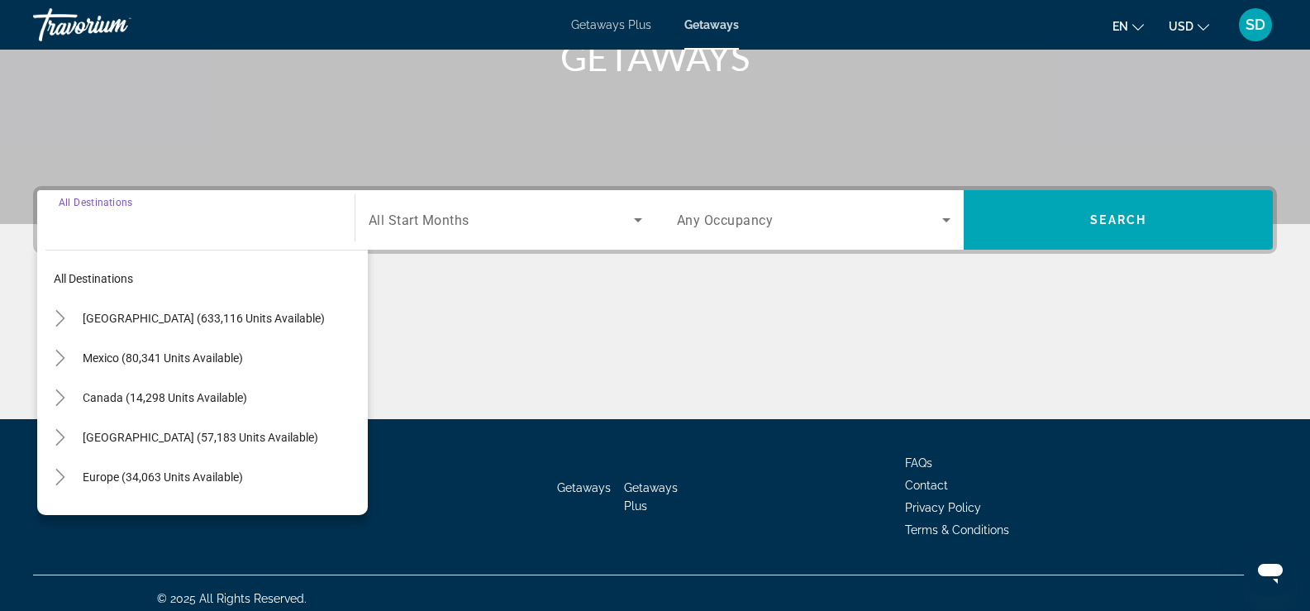
scroll to position [283, 0]
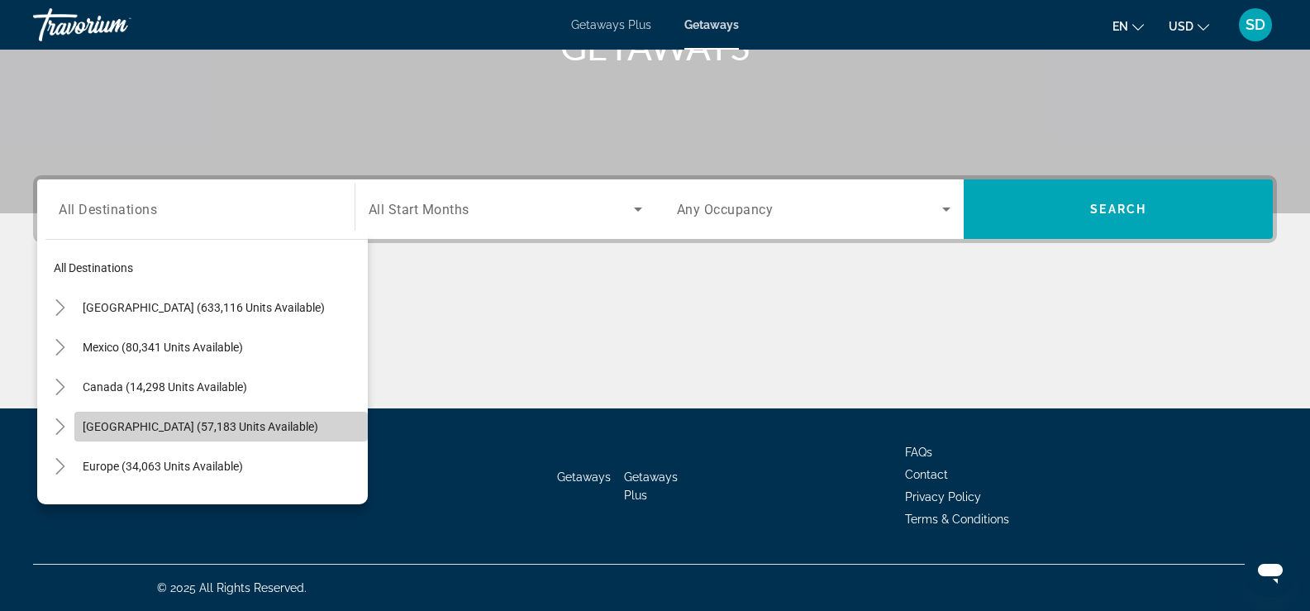
click at [251, 426] on span "Caribbean & Atlantic Islands (57,183 units available)" at bounding box center [201, 426] width 236 height 13
type input "**********"
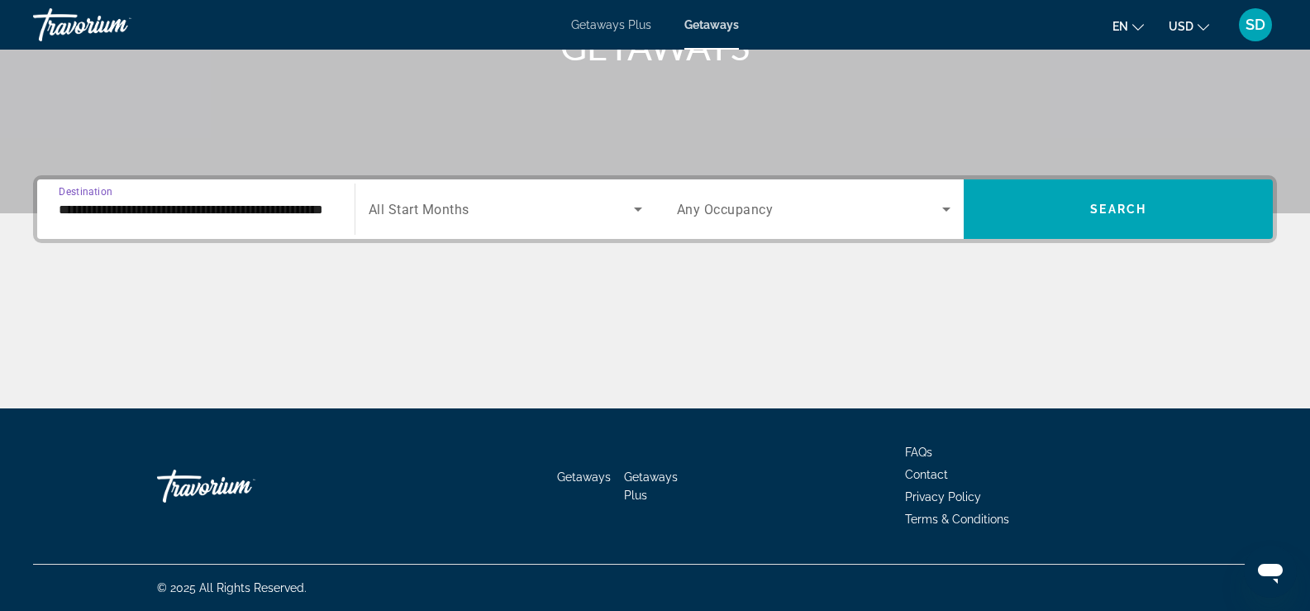
click at [630, 217] on icon "Search widget" at bounding box center [638, 209] width 20 height 20
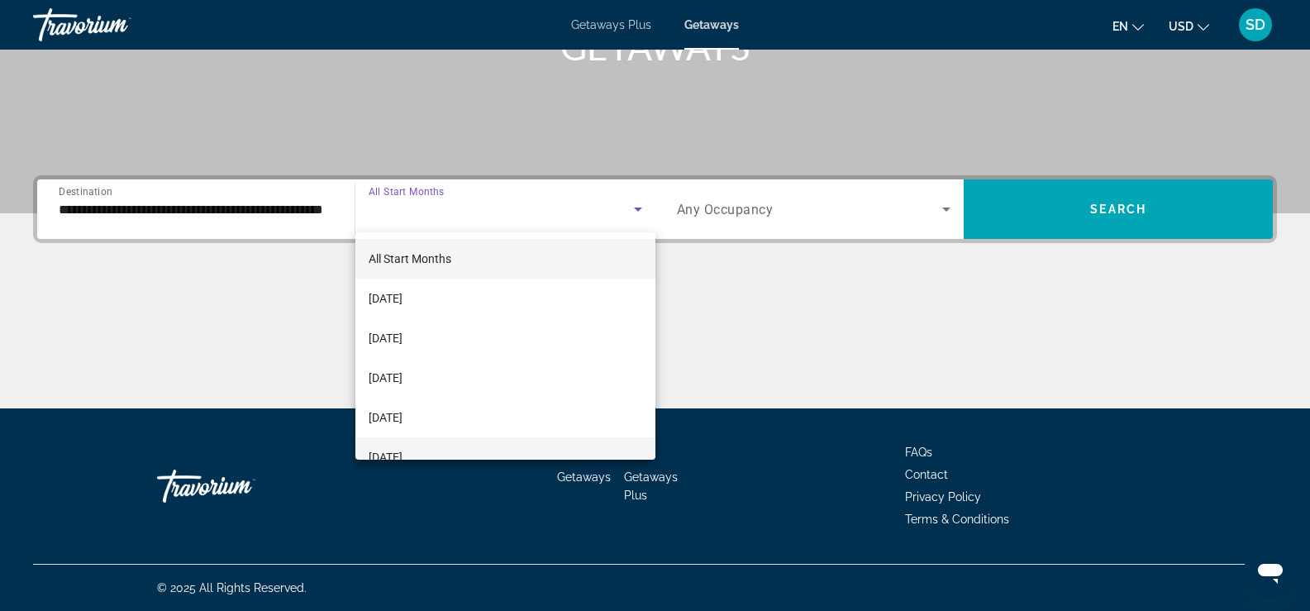
click at [455, 448] on mat-option "January 2026" at bounding box center [505, 457] width 300 height 40
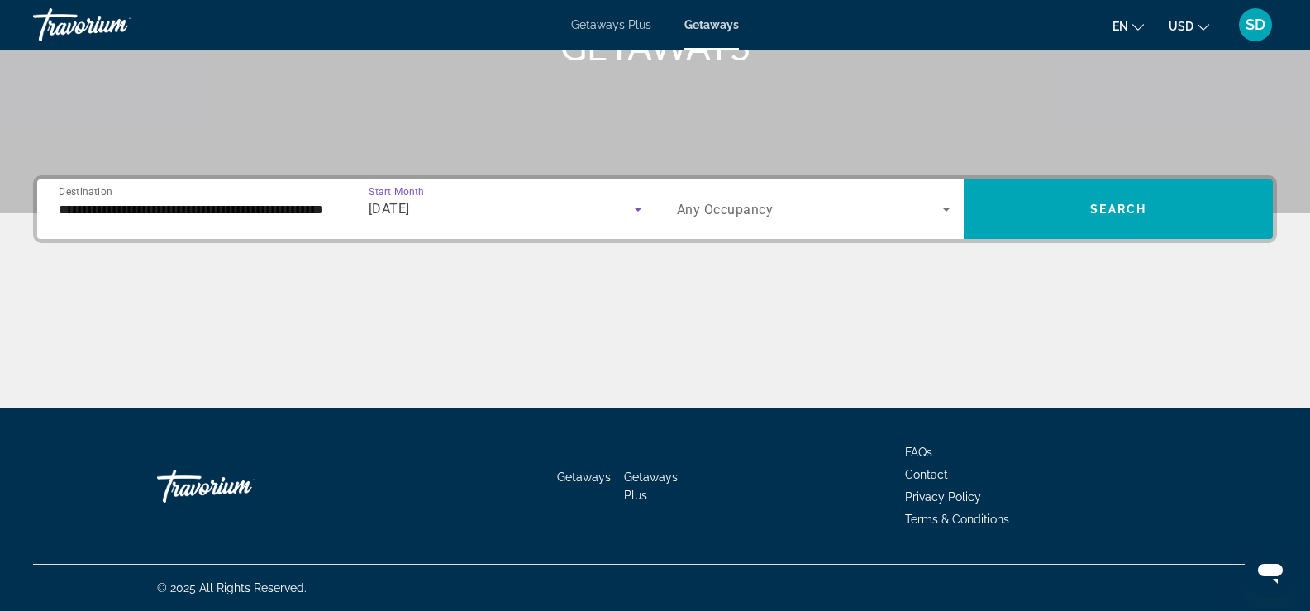
click at [934, 214] on span "Search widget" at bounding box center [810, 209] width 266 height 20
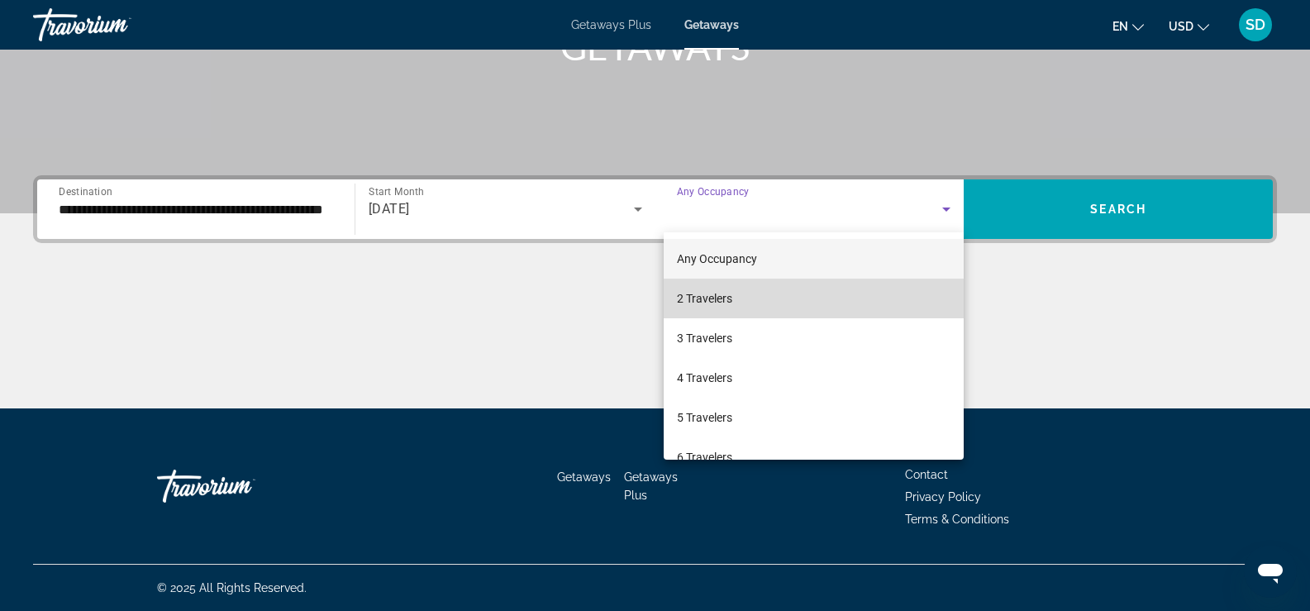
click at [846, 302] on mat-option "2 Travelers" at bounding box center [814, 299] width 301 height 40
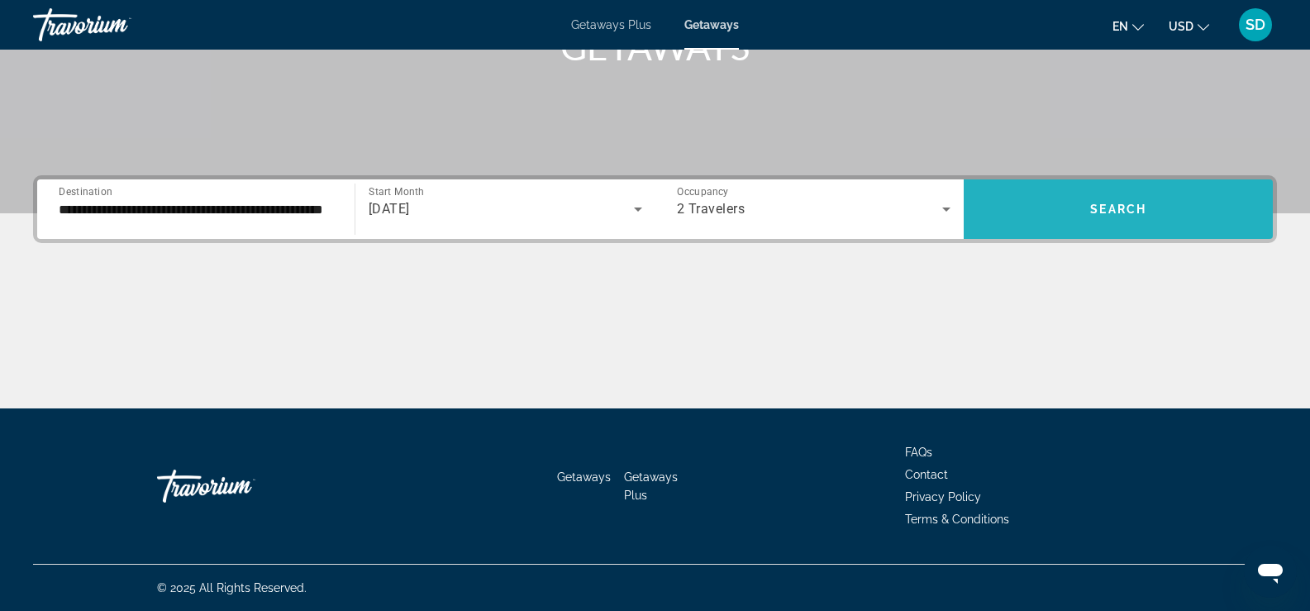
click at [1118, 209] on span "Search" at bounding box center [1118, 209] width 56 height 13
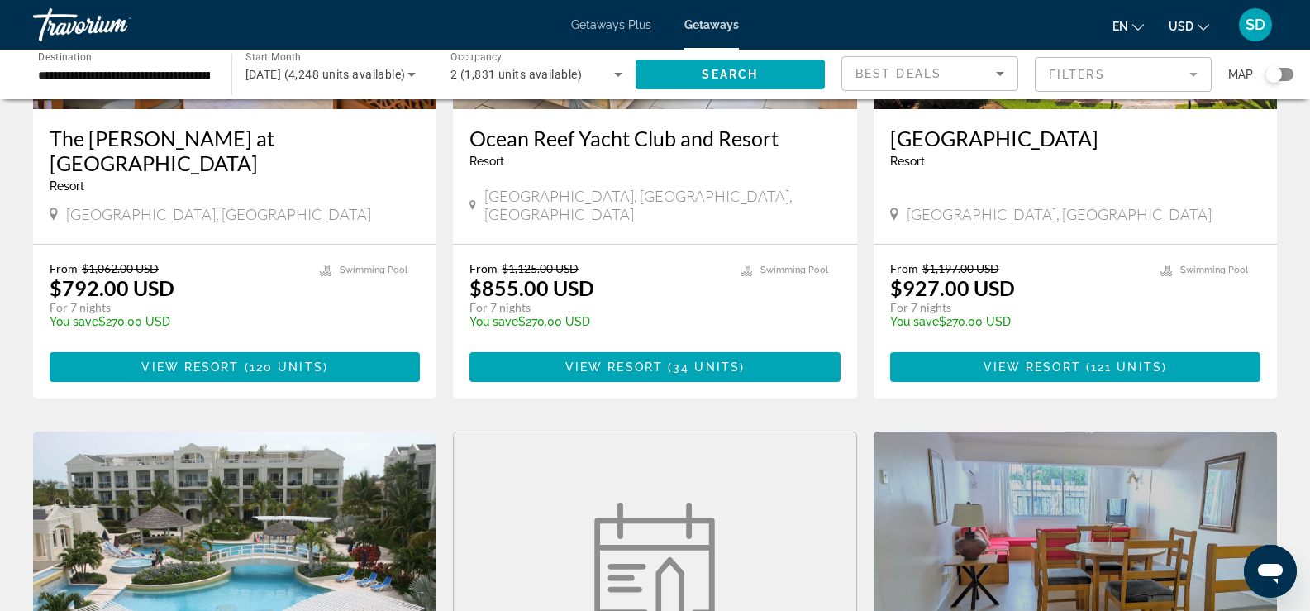
scroll to position [1471, 0]
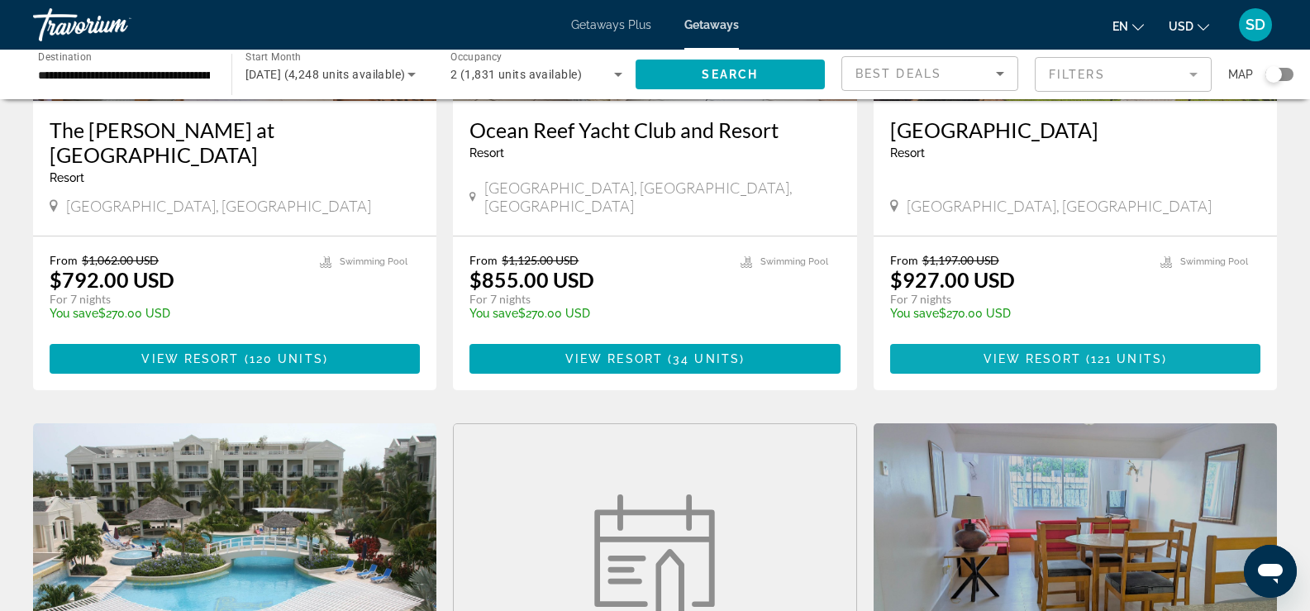
click at [1049, 352] on span "View Resort" at bounding box center [1033, 358] width 98 height 13
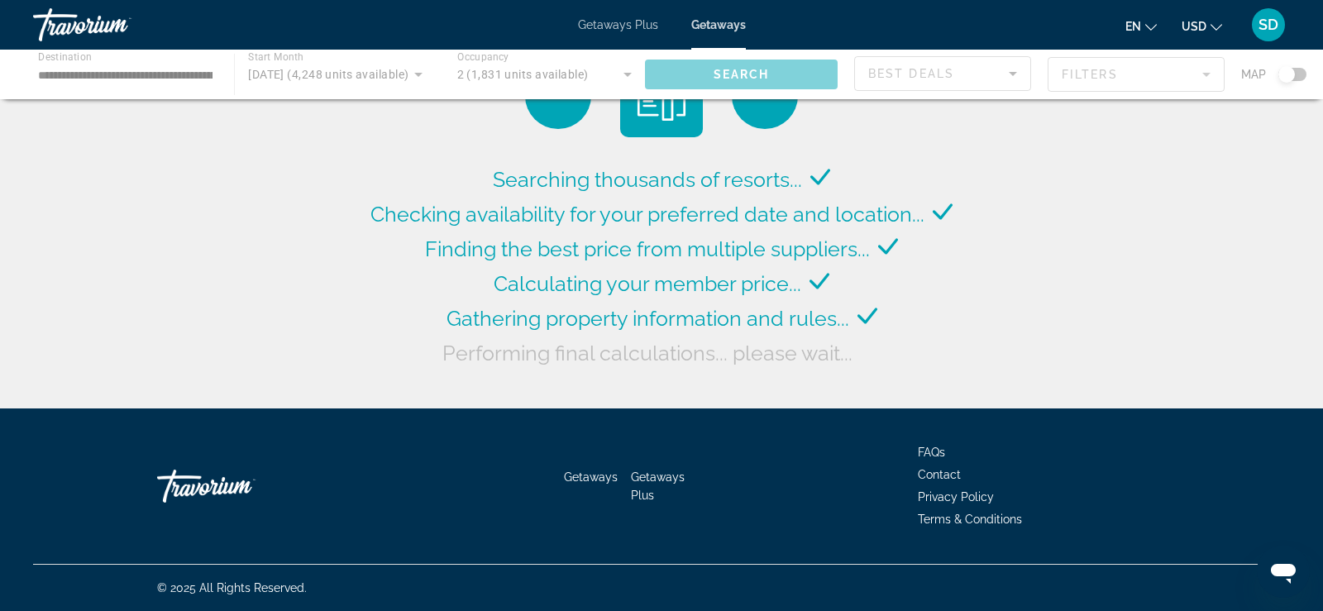
click at [126, 68] on div "Main content" at bounding box center [661, 75] width 1323 height 50
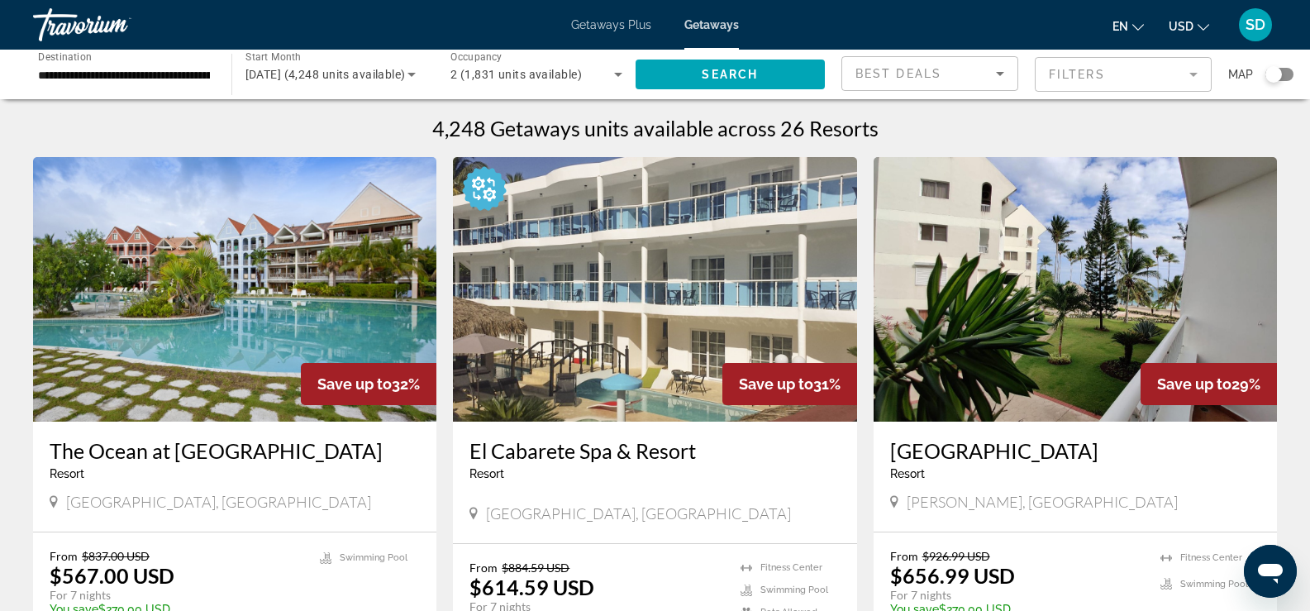
click at [85, 73] on input "**********" at bounding box center [124, 75] width 172 height 20
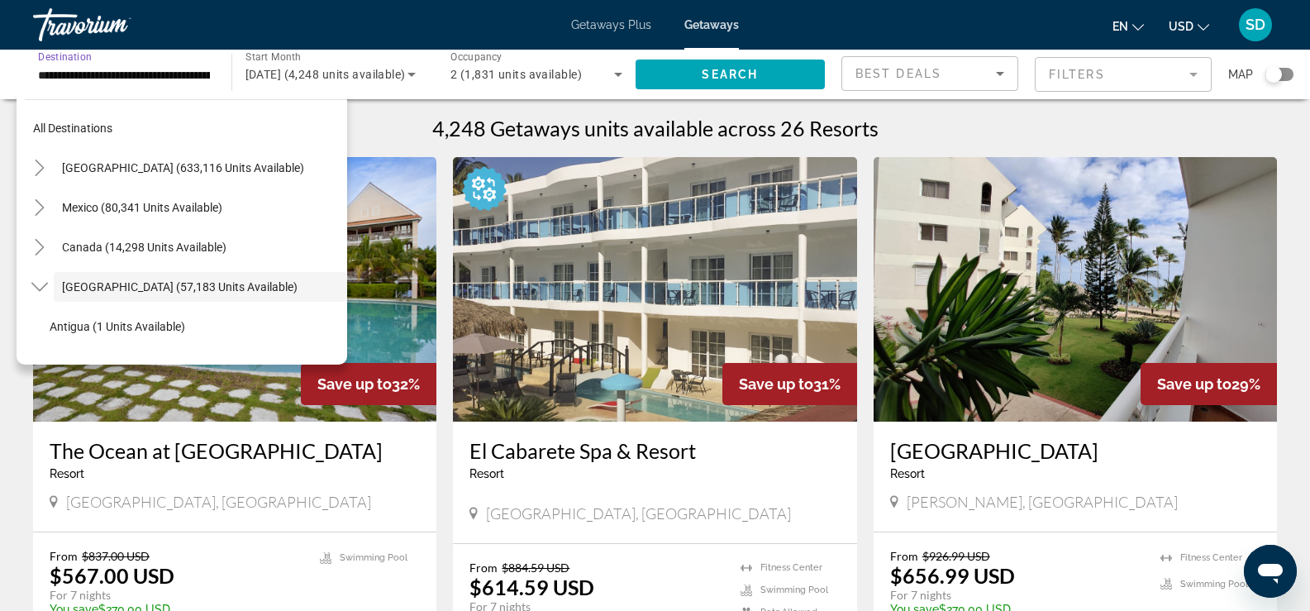
scroll to position [59, 0]
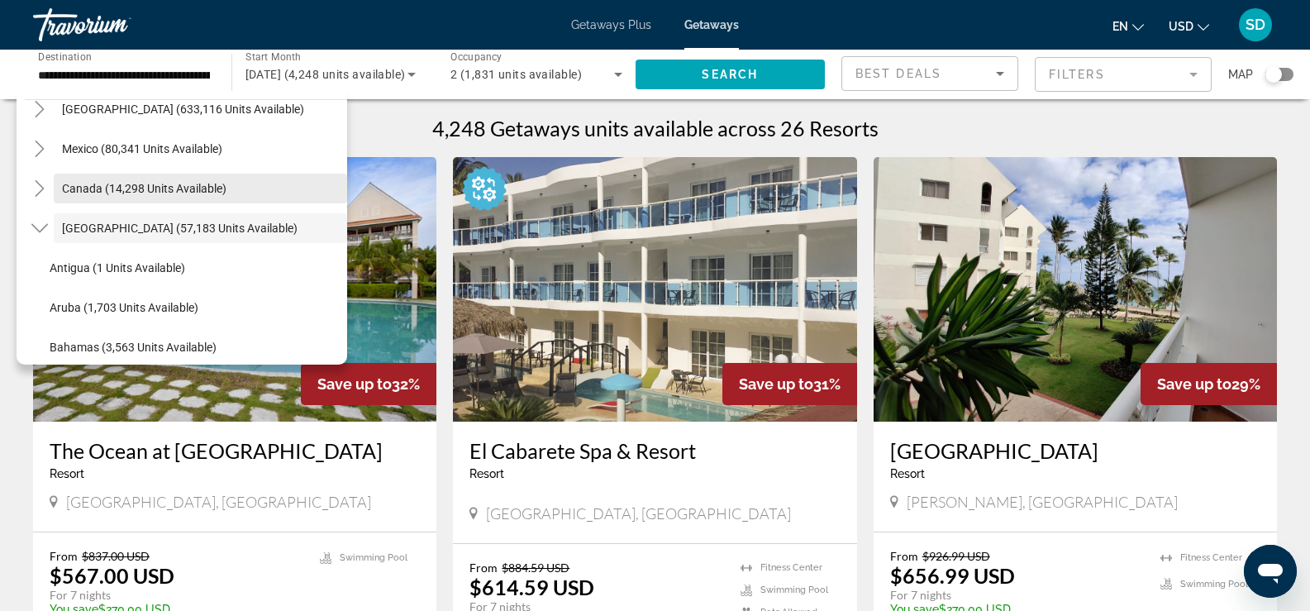
drag, startPoint x: 331, startPoint y: 166, endPoint x: 331, endPoint y: 178, distance: 11.6
click at [331, 178] on mat-tree "All destinations United States (633,116 units available) Mexico (80,341 units a…" at bounding box center [186, 605] width 322 height 1111
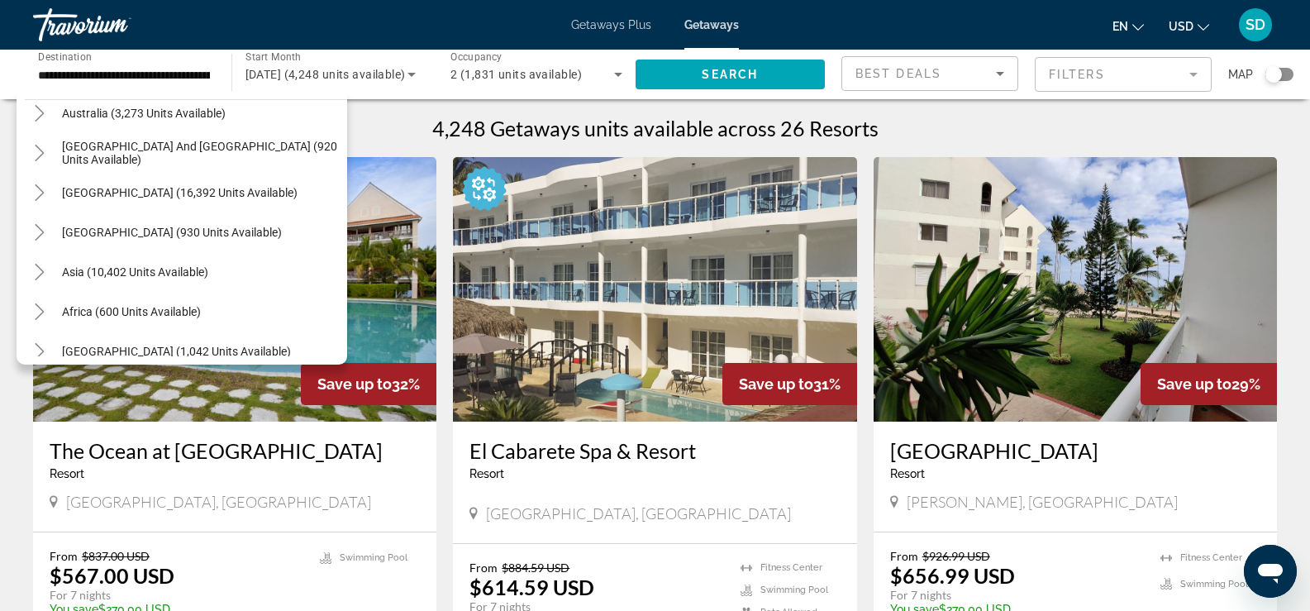
scroll to position [852, 0]
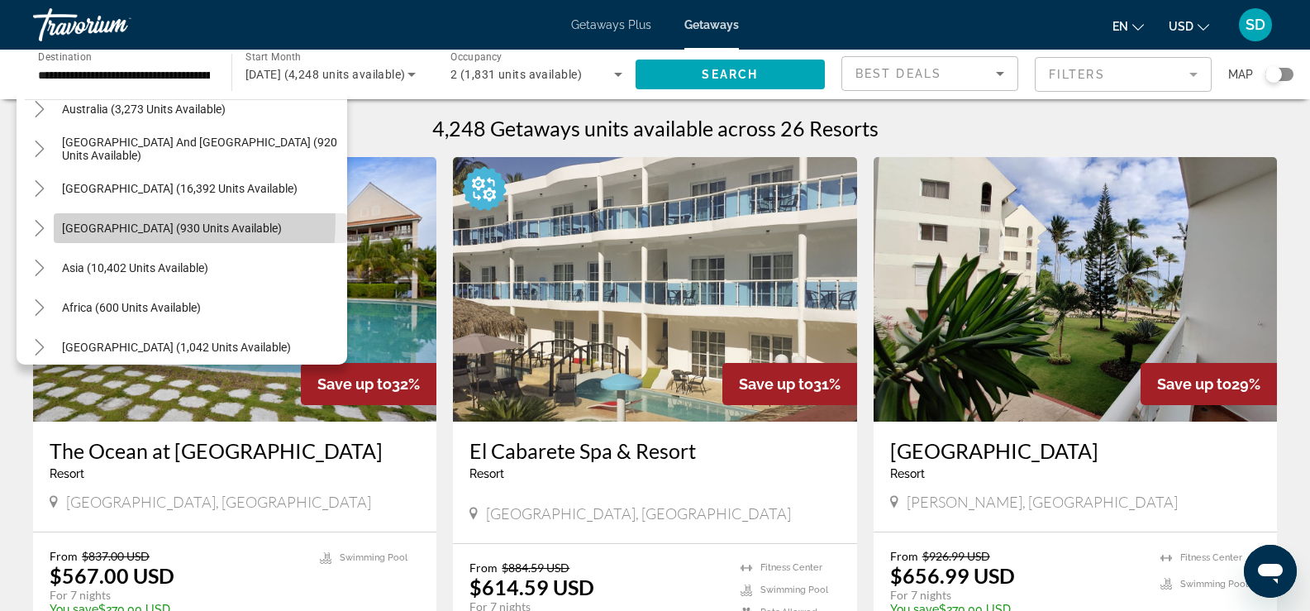
click at [103, 220] on span "Search widget" at bounding box center [200, 228] width 293 height 40
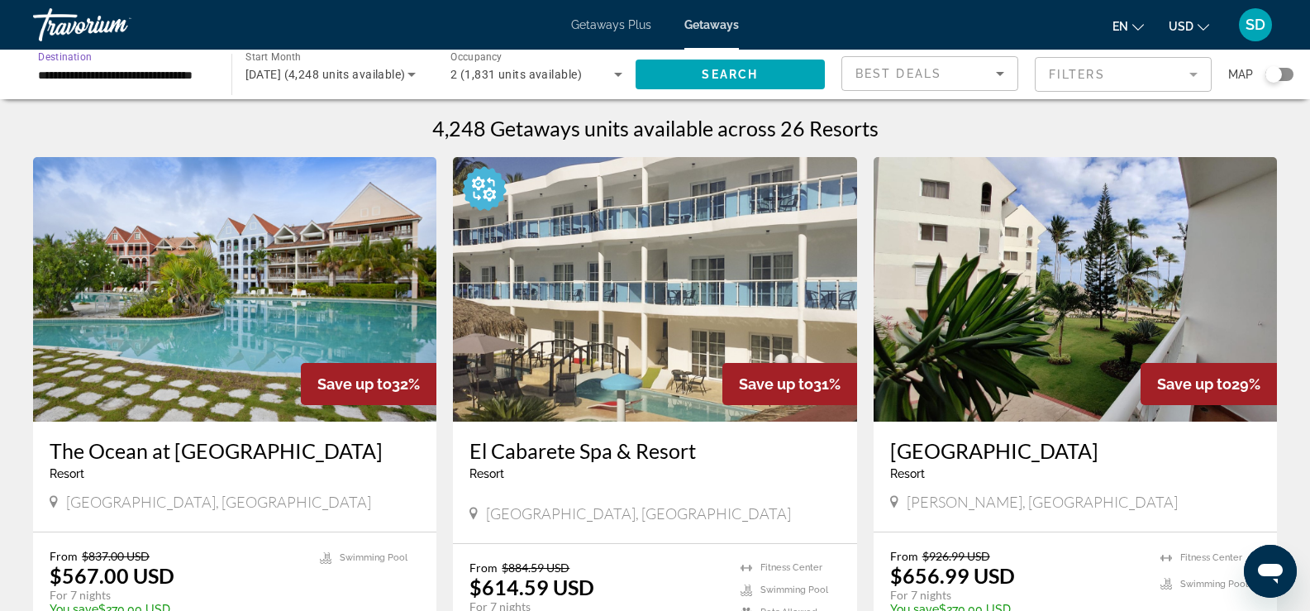
click at [196, 77] on input "**********" at bounding box center [124, 75] width 172 height 20
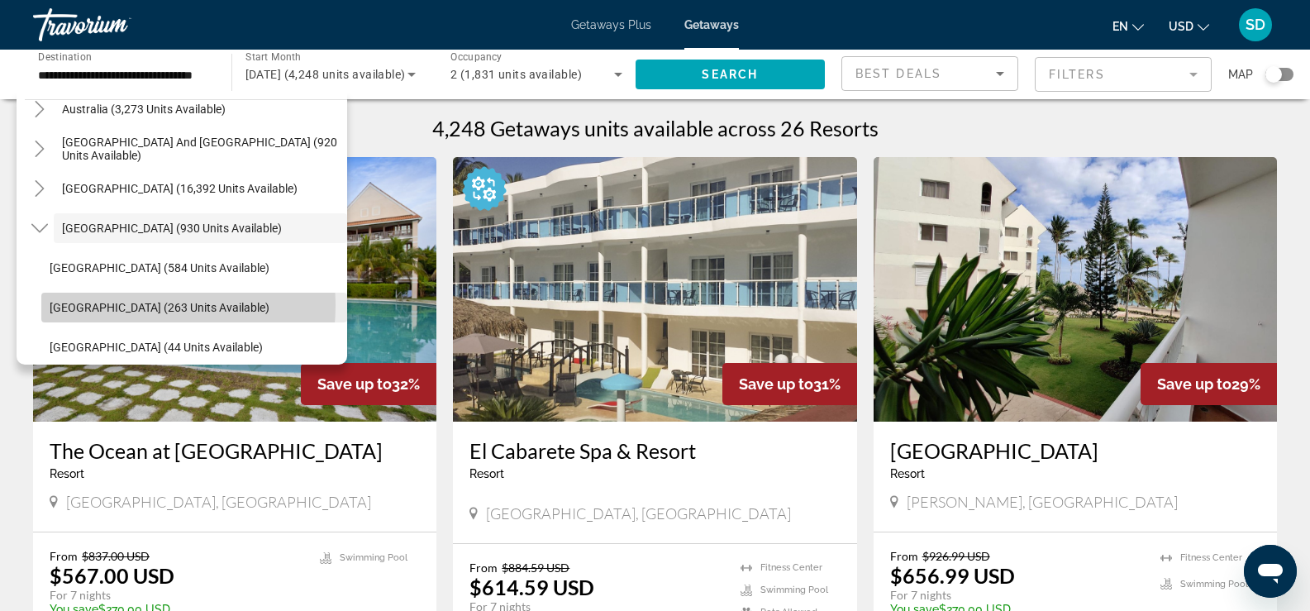
click at [121, 305] on span "Costa Rica (263 units available)" at bounding box center [160, 307] width 220 height 13
type input "**********"
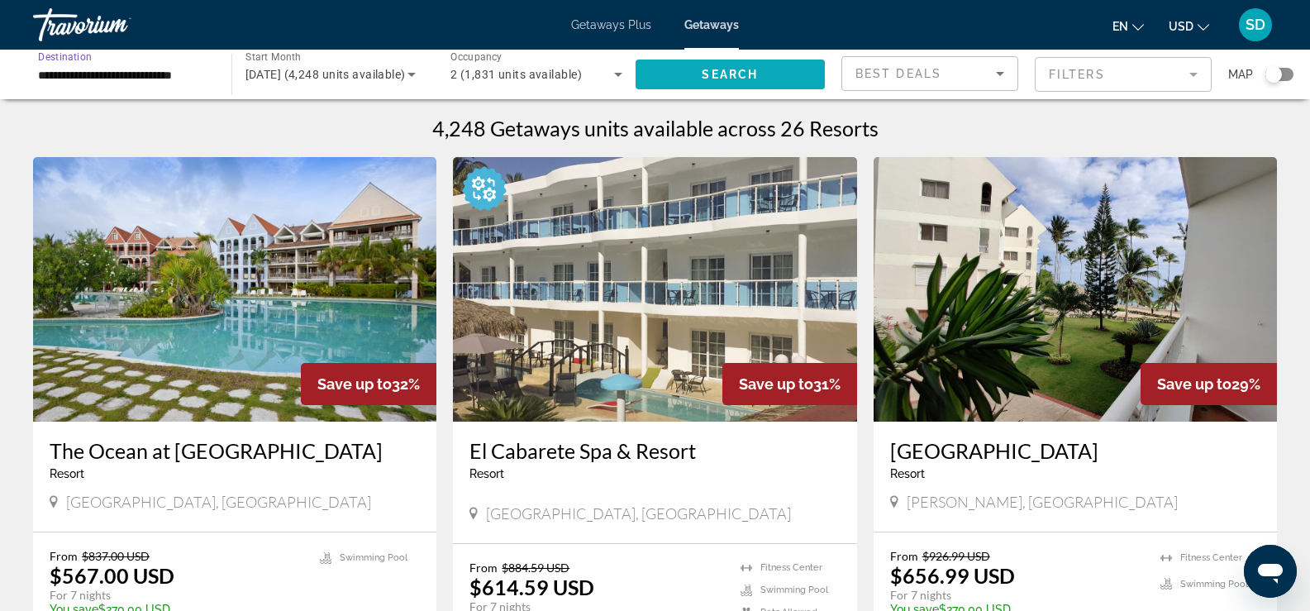
click at [685, 70] on span "Search widget" at bounding box center [731, 75] width 190 height 40
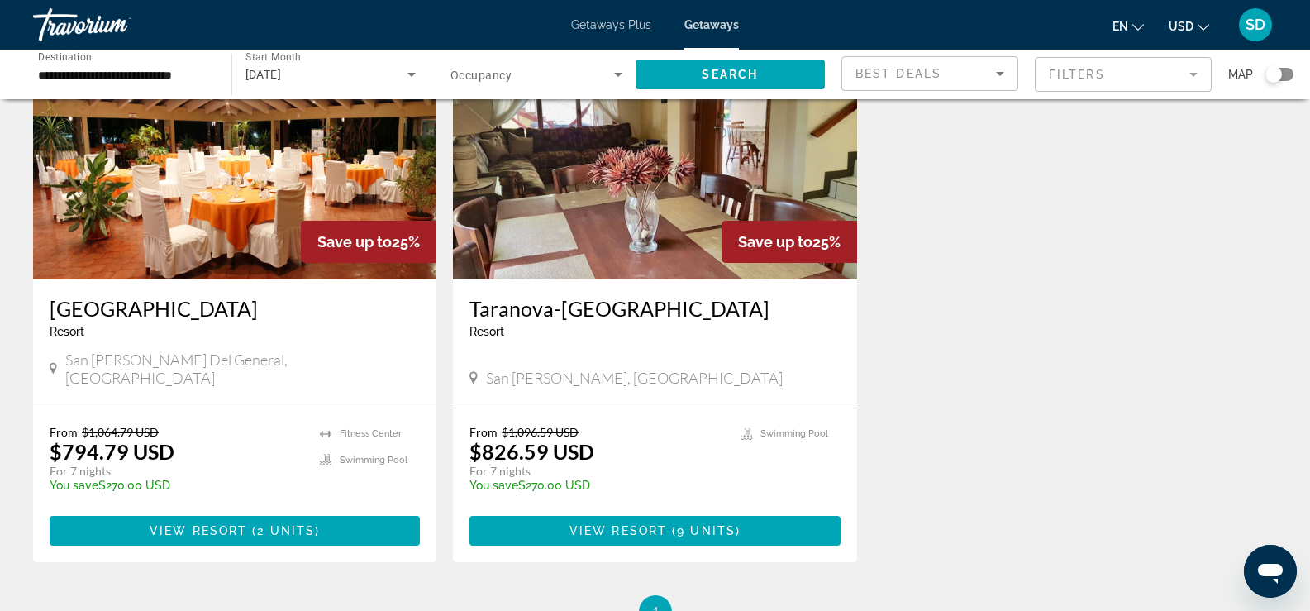
scroll to position [148, 0]
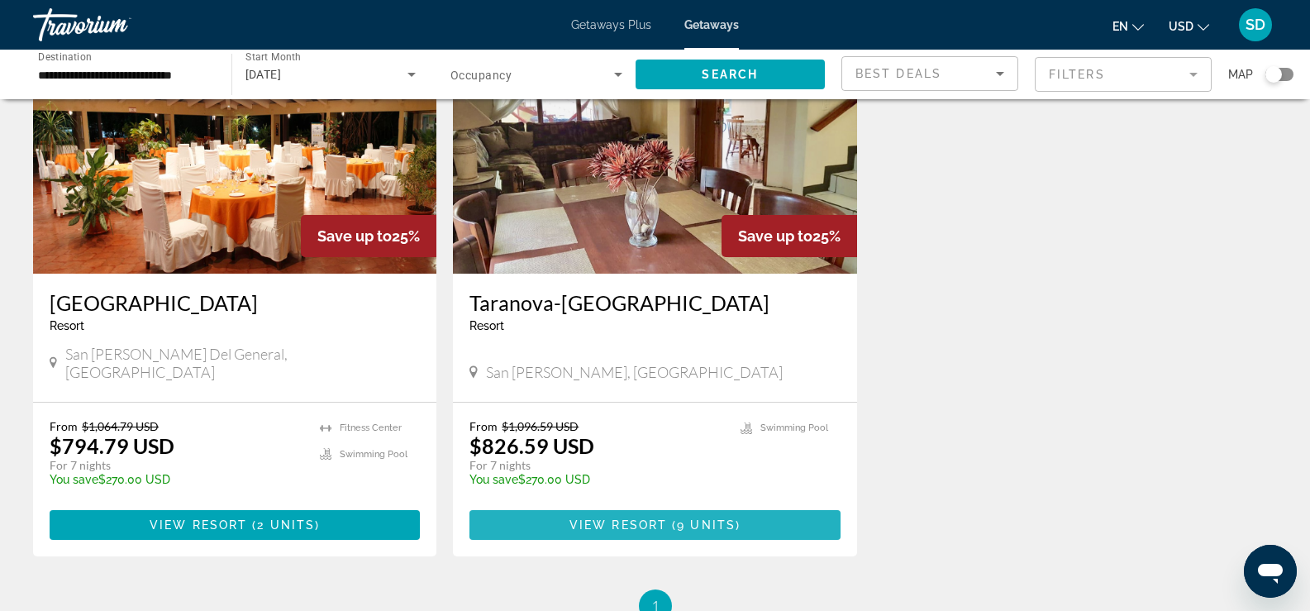
click at [707, 518] on span "9 units" at bounding box center [706, 524] width 59 height 13
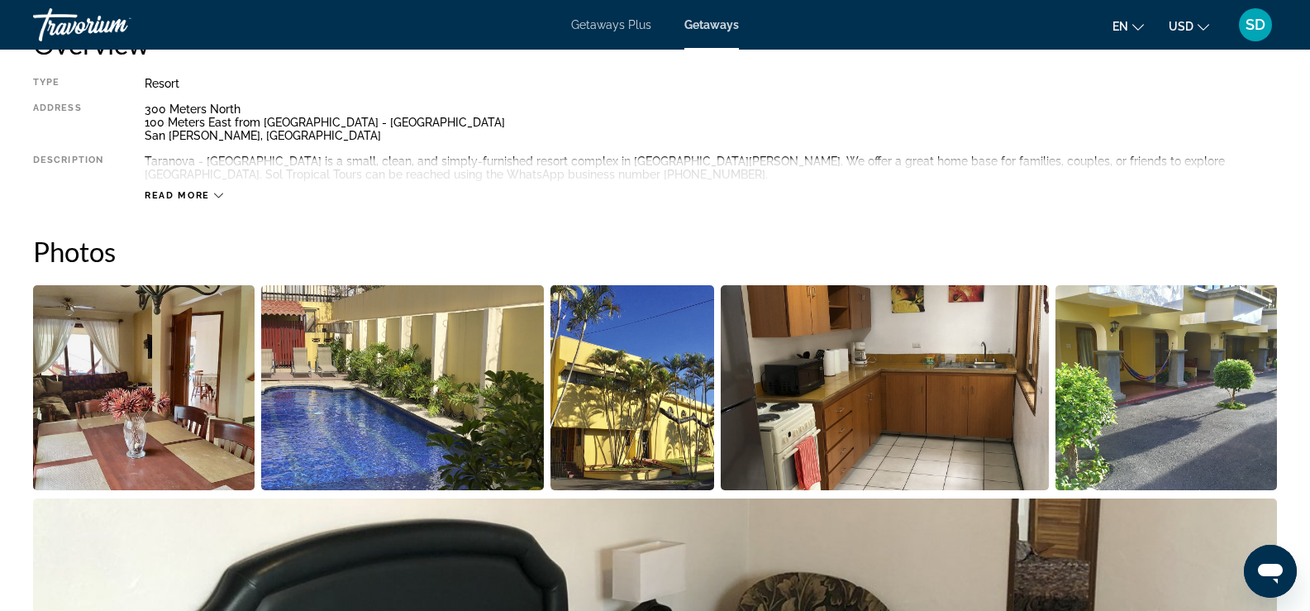
scroll to position [630, 0]
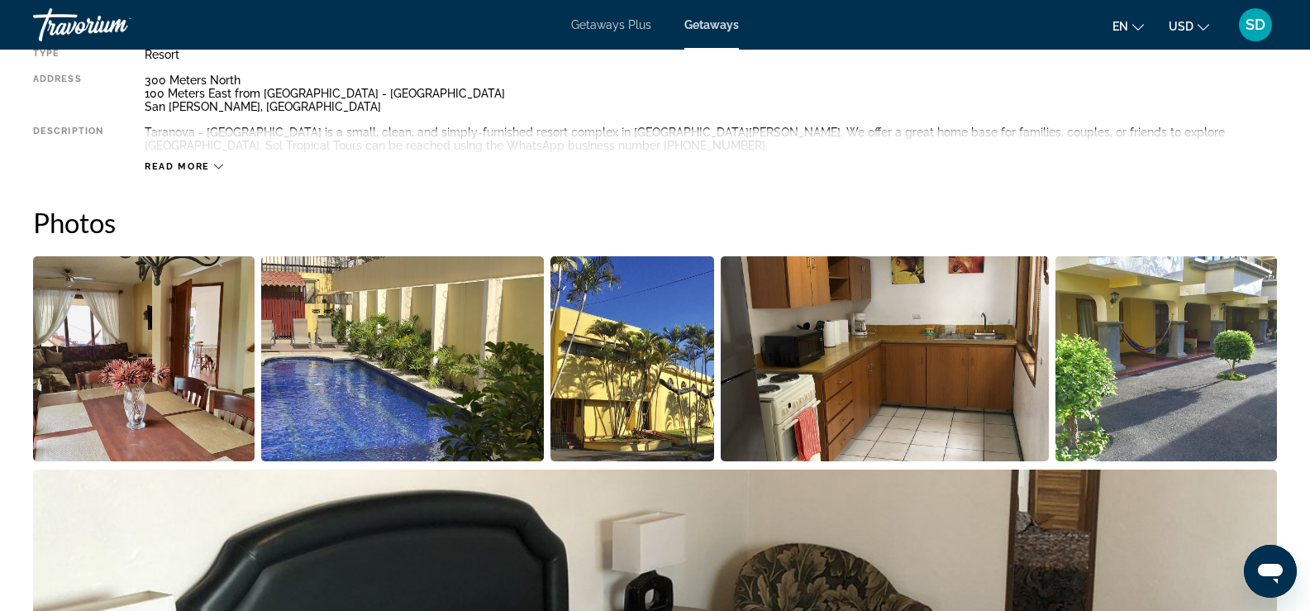
click at [215, 164] on icon "Main content" at bounding box center [218, 166] width 9 height 9
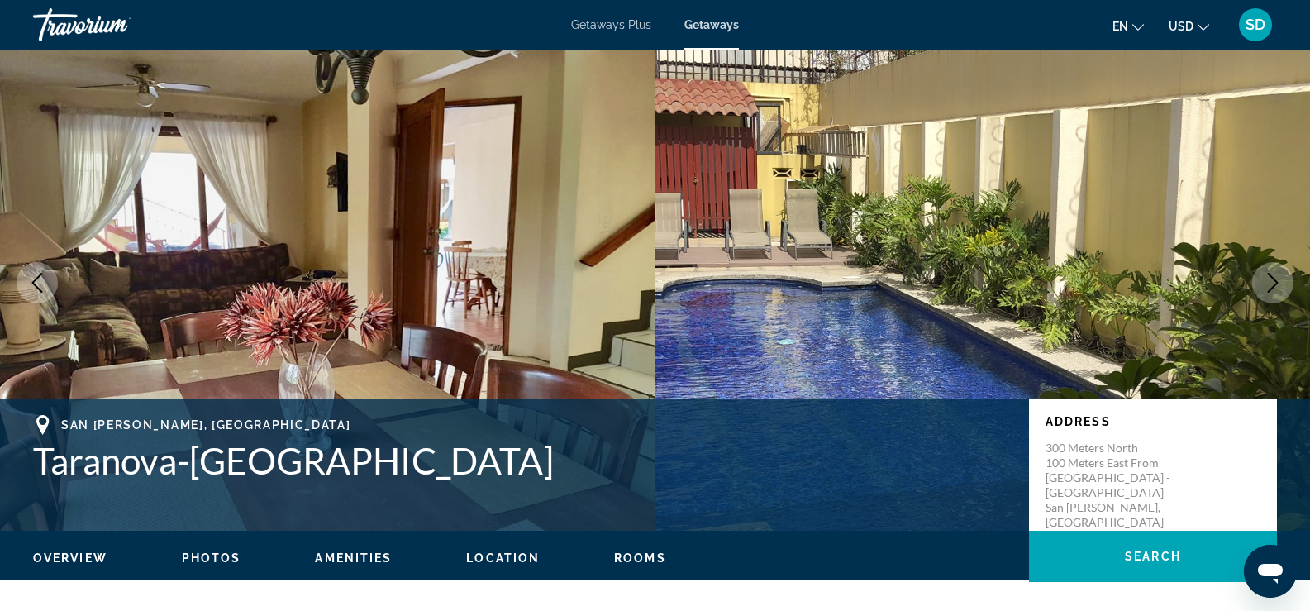
scroll to position [0, 0]
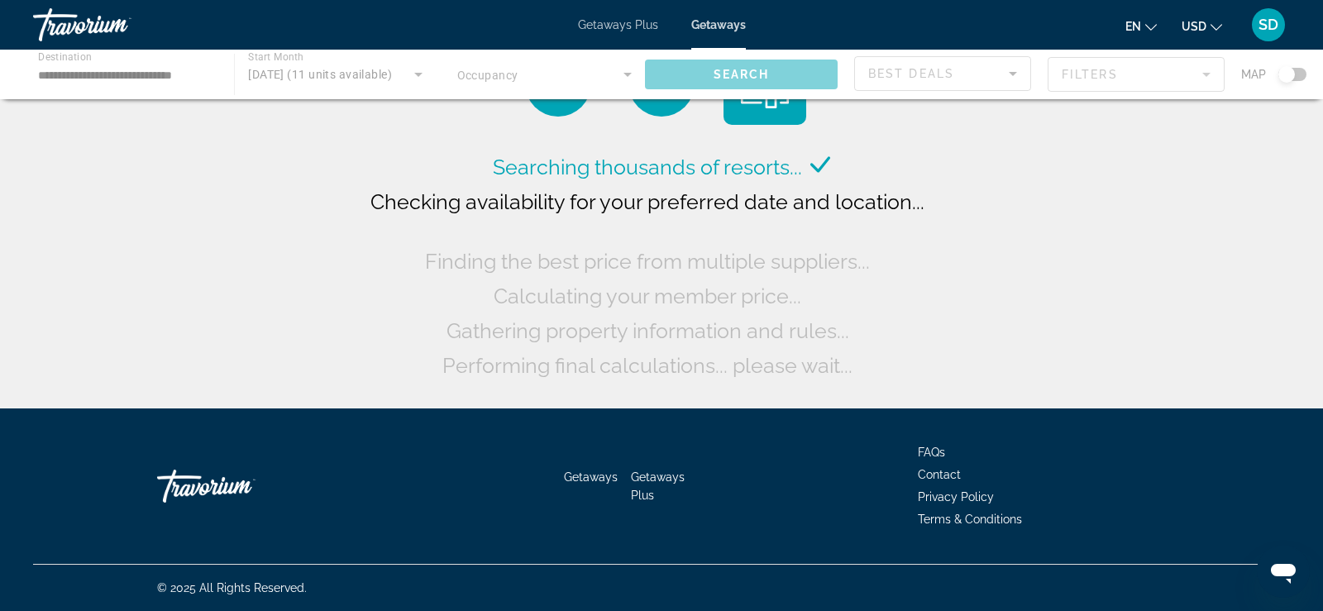
click at [115, 80] on div "Main content" at bounding box center [661, 75] width 1323 height 50
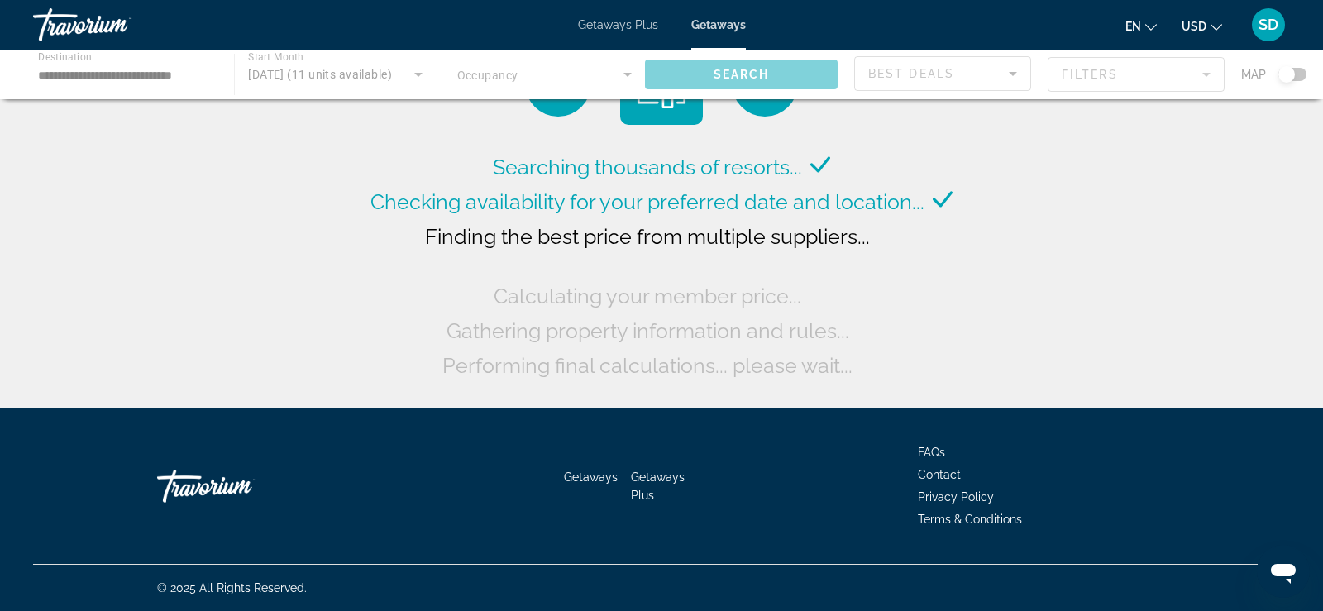
click at [172, 71] on div "Main content" at bounding box center [661, 75] width 1323 height 50
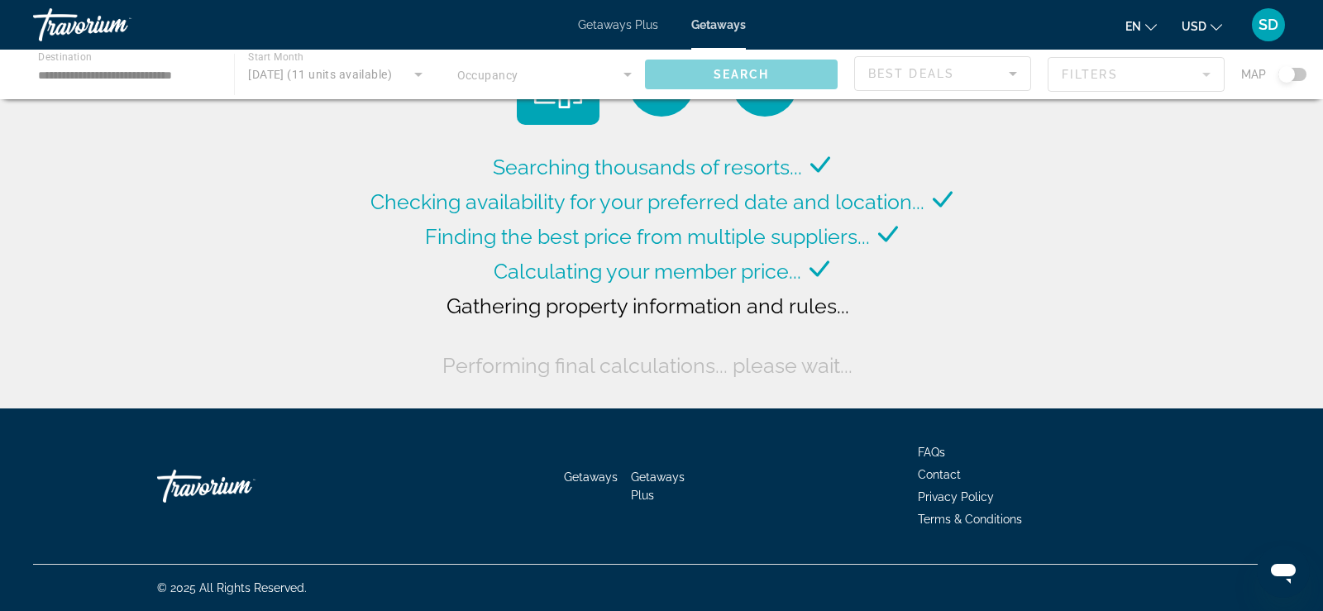
click at [217, 72] on div "Main content" at bounding box center [661, 75] width 1323 height 50
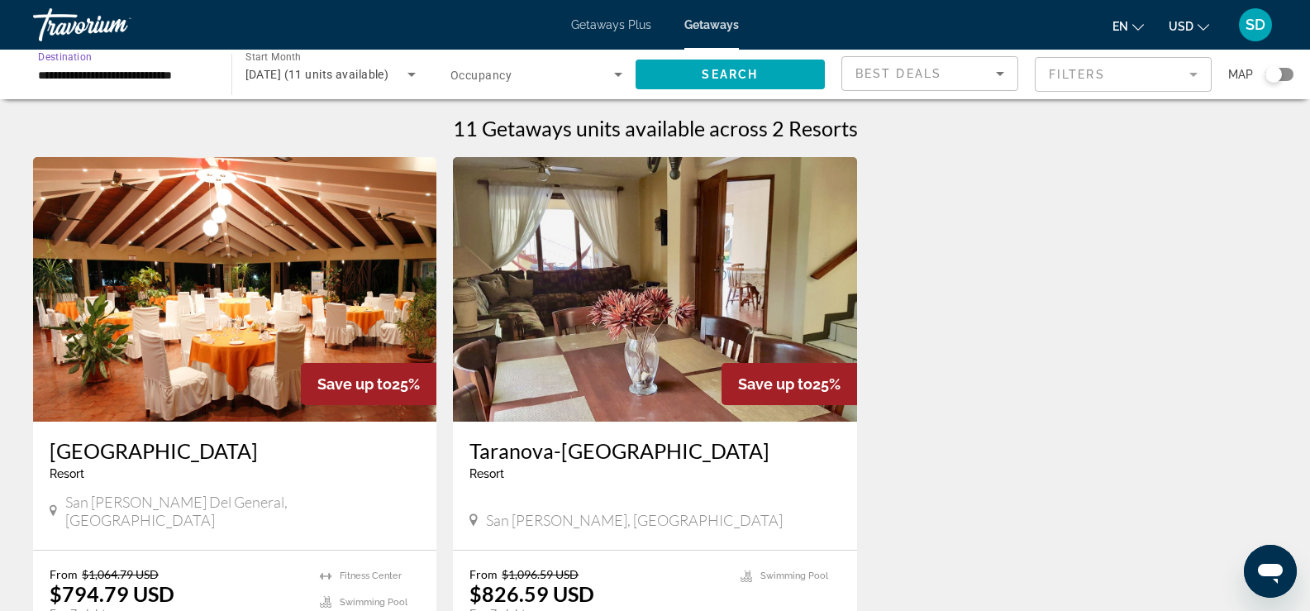
click at [137, 74] on input "**********" at bounding box center [124, 75] width 172 height 20
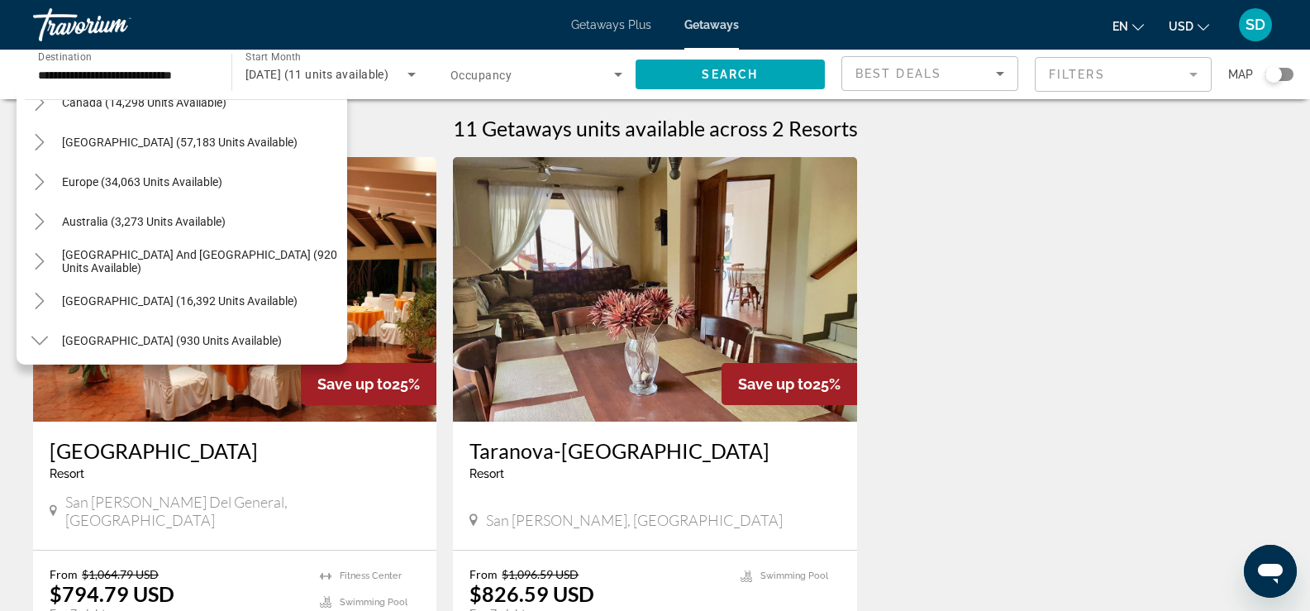
scroll to position [140, 0]
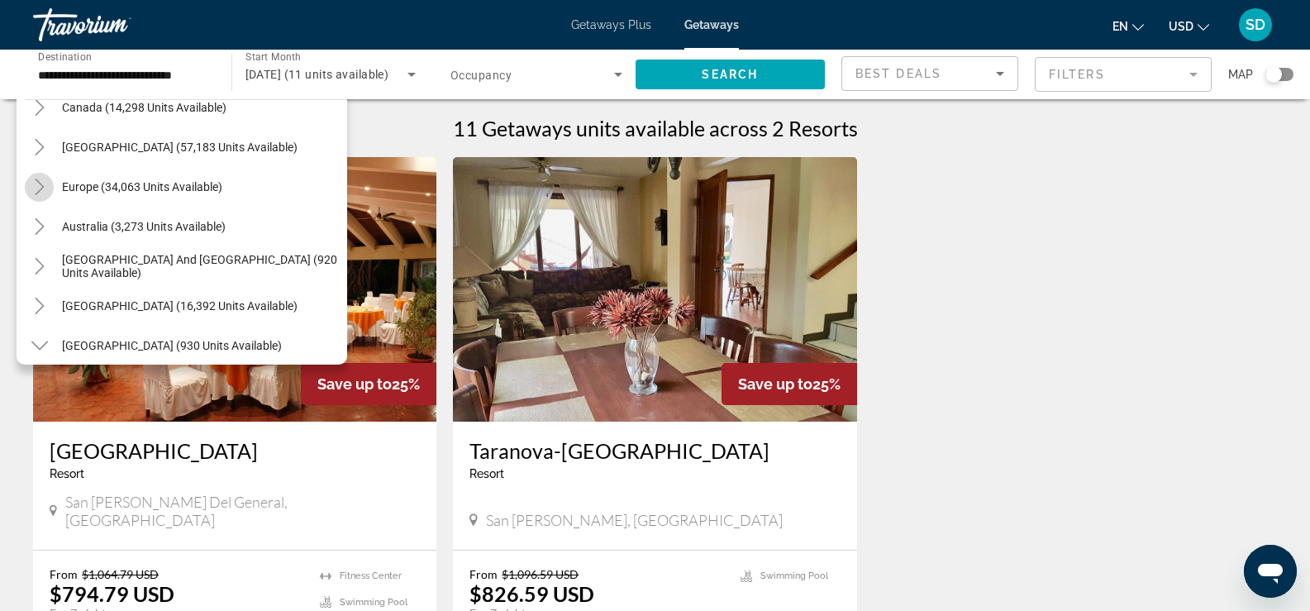
click at [31, 189] on icon "Toggle Europe (34,063 units available)" at bounding box center [39, 187] width 17 height 17
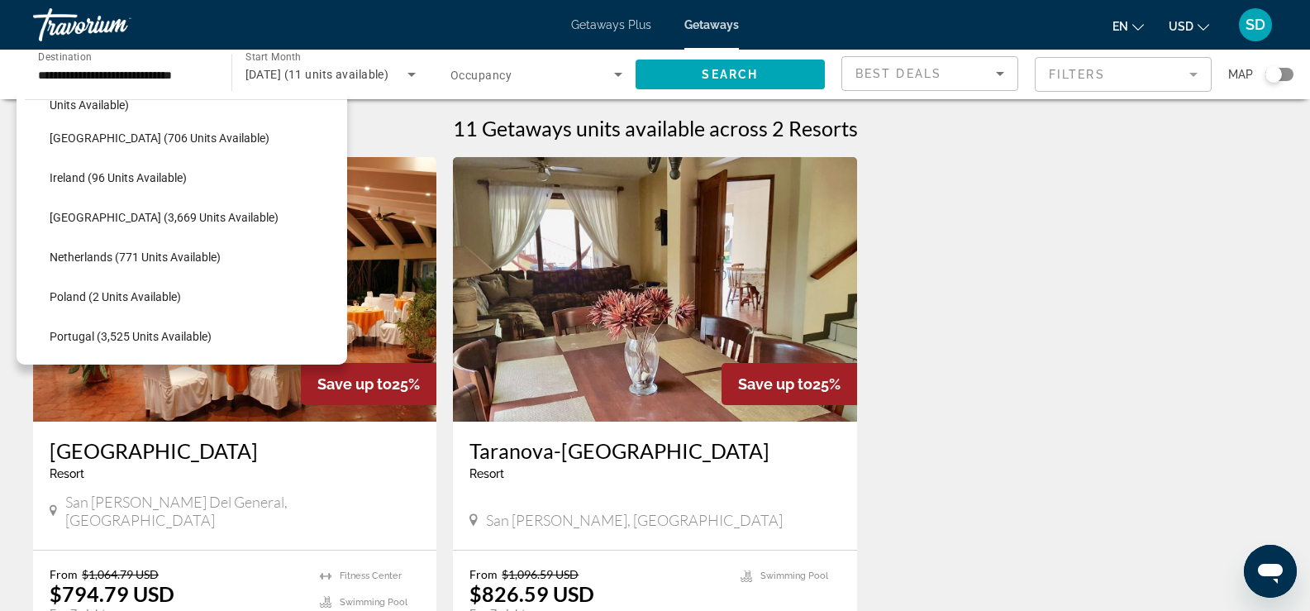
scroll to position [603, 0]
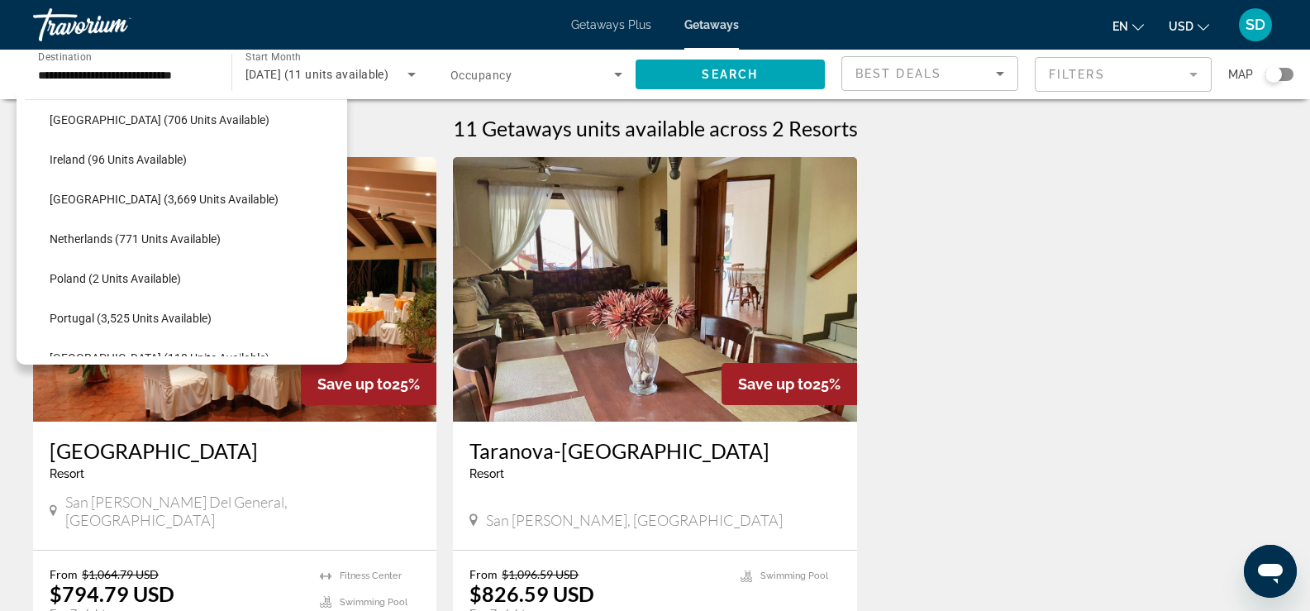
click at [76, 191] on button "Italy (3,669 units available)" at bounding box center [194, 199] width 306 height 30
type input "**********"
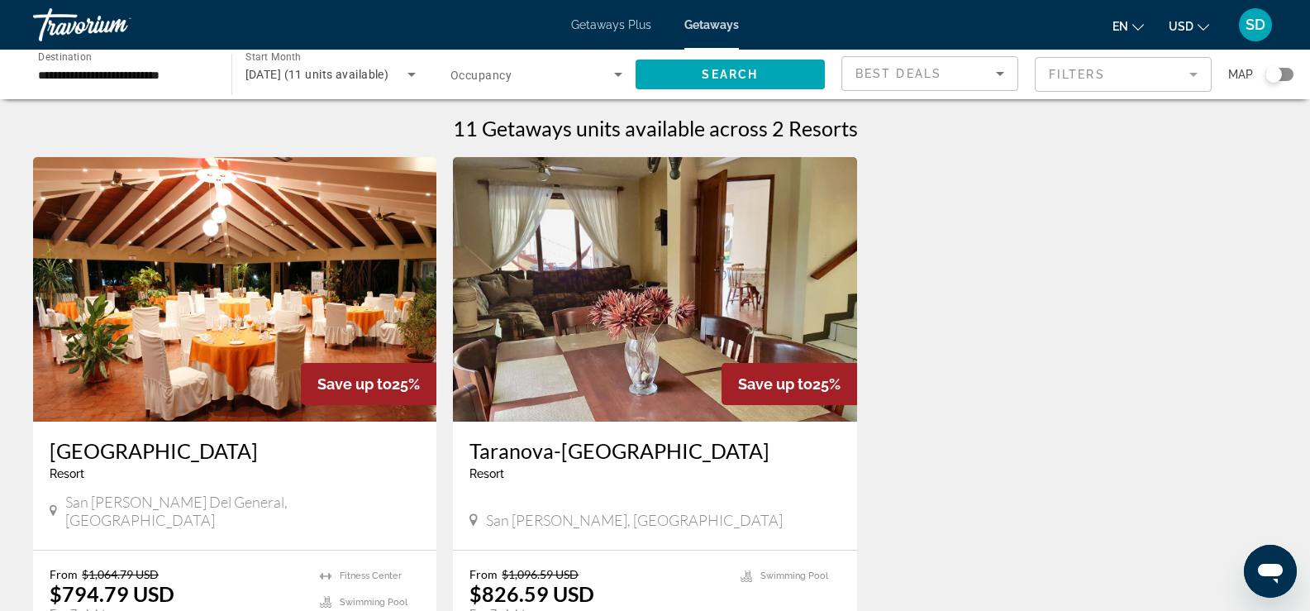
click at [1278, 76] on div "Search widget" at bounding box center [1274, 74] width 17 height 17
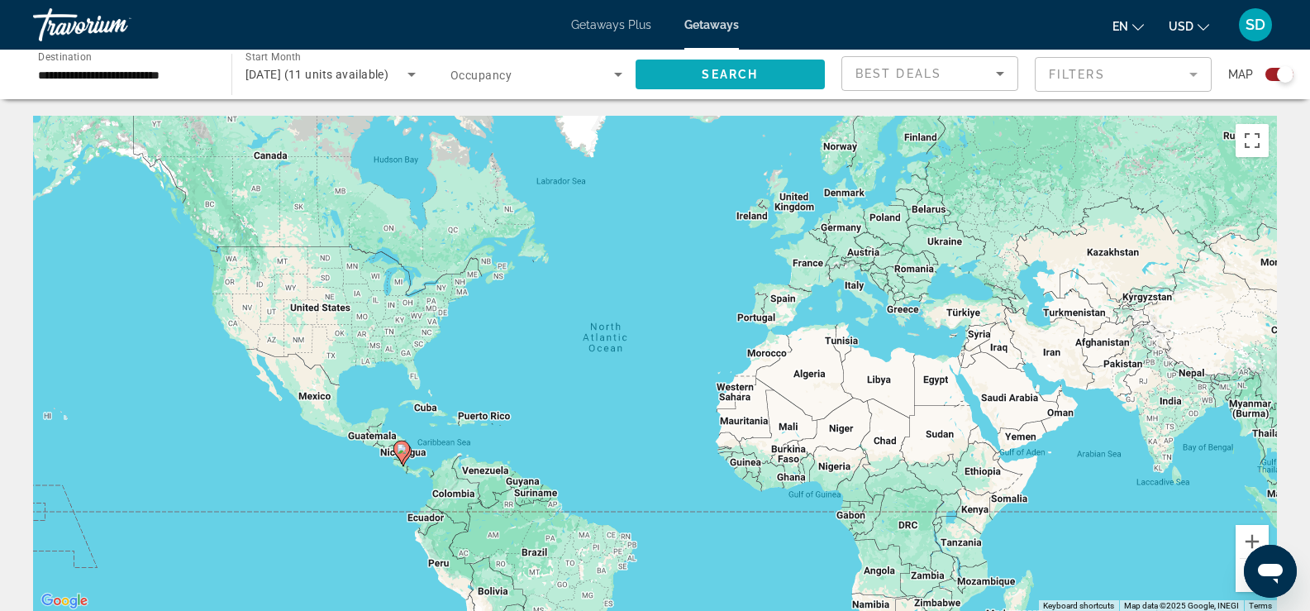
click at [763, 67] on span "Search widget" at bounding box center [731, 75] width 190 height 40
click at [856, 260] on icon "Main content" at bounding box center [855, 251] width 15 height 21
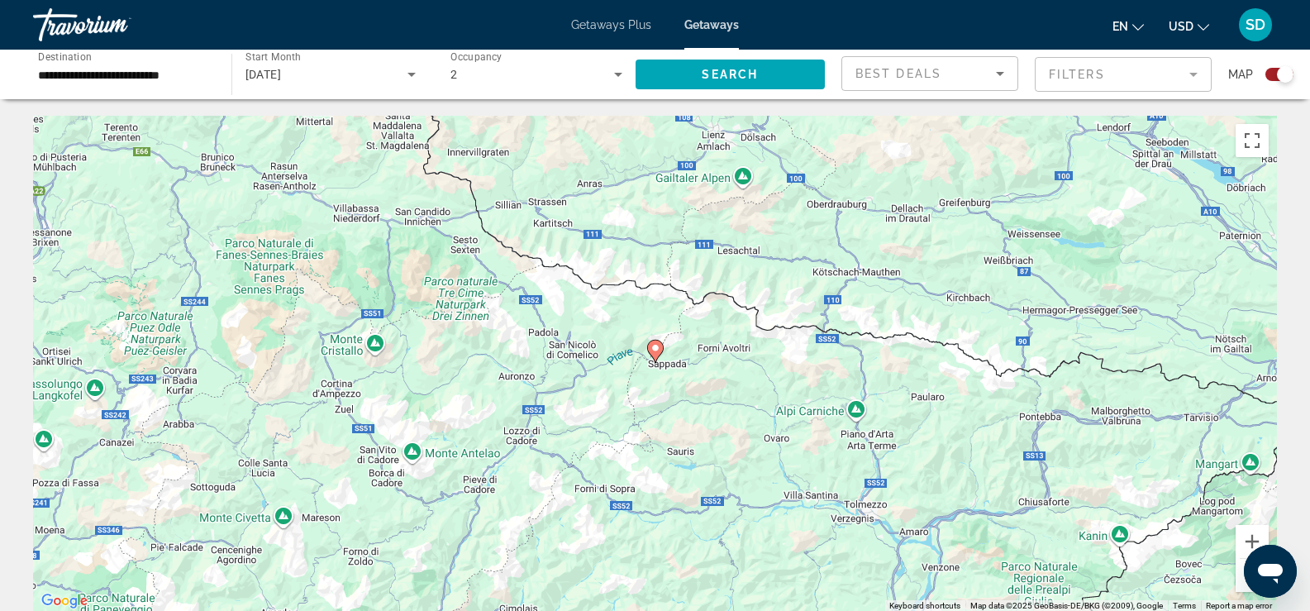
click at [1243, 589] on button "Zoom out" at bounding box center [1252, 575] width 33 height 33
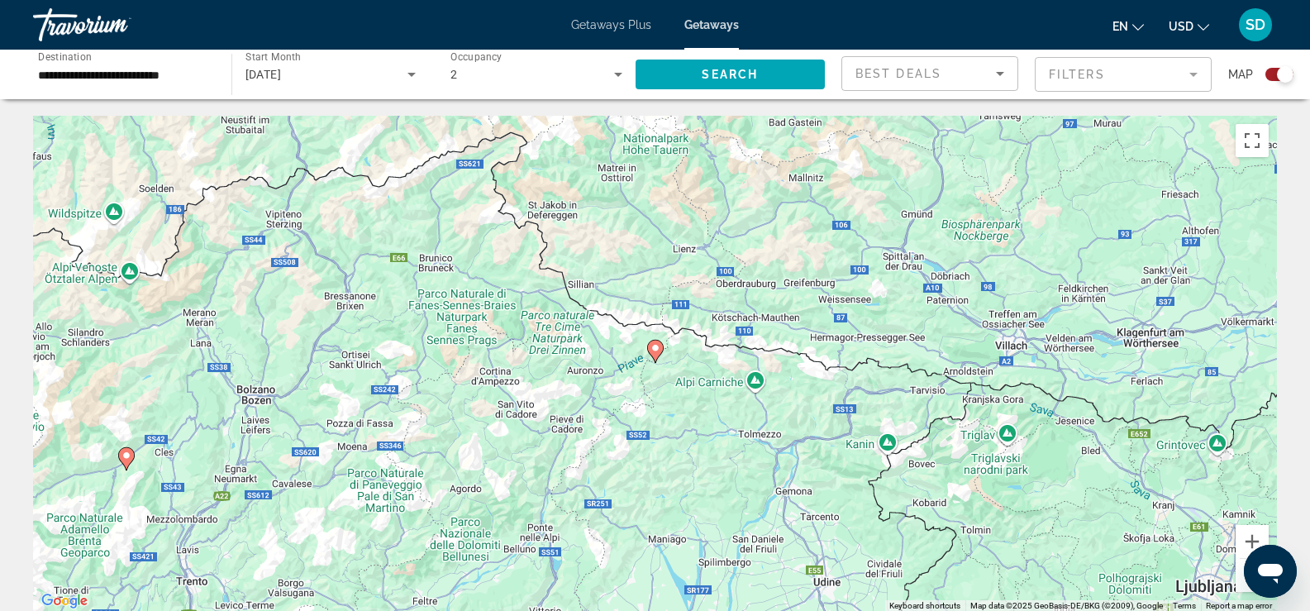
click at [1243, 589] on button "Zoom out" at bounding box center [1252, 575] width 33 height 33
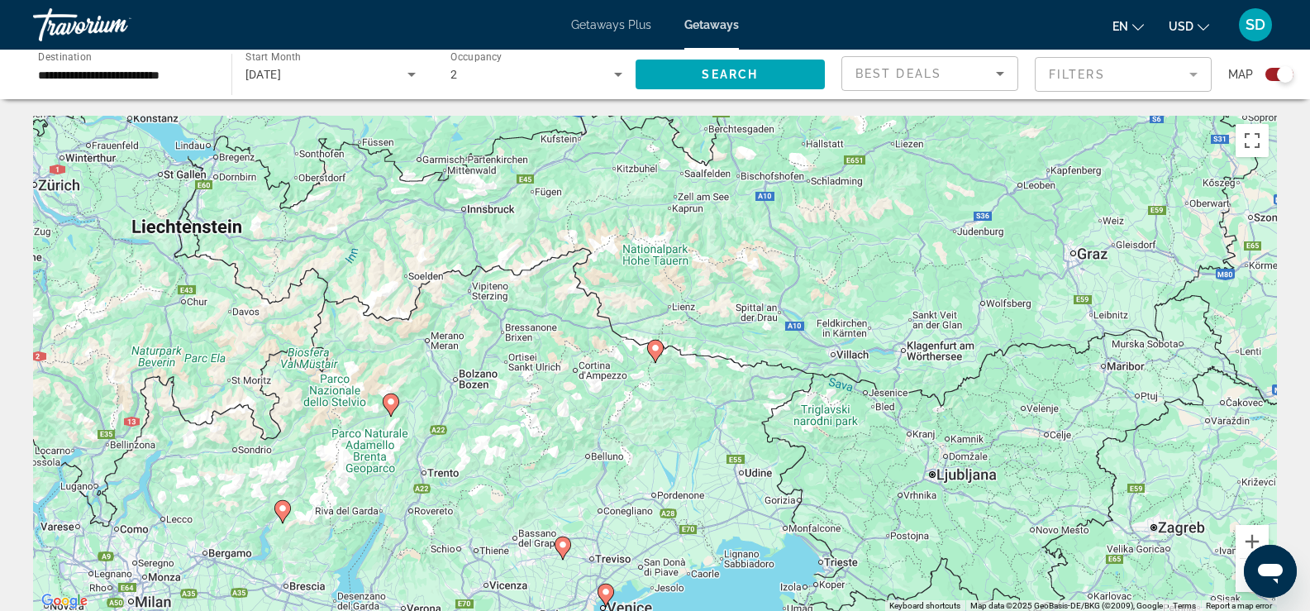
click at [1243, 589] on button "Zoom out" at bounding box center [1252, 575] width 33 height 33
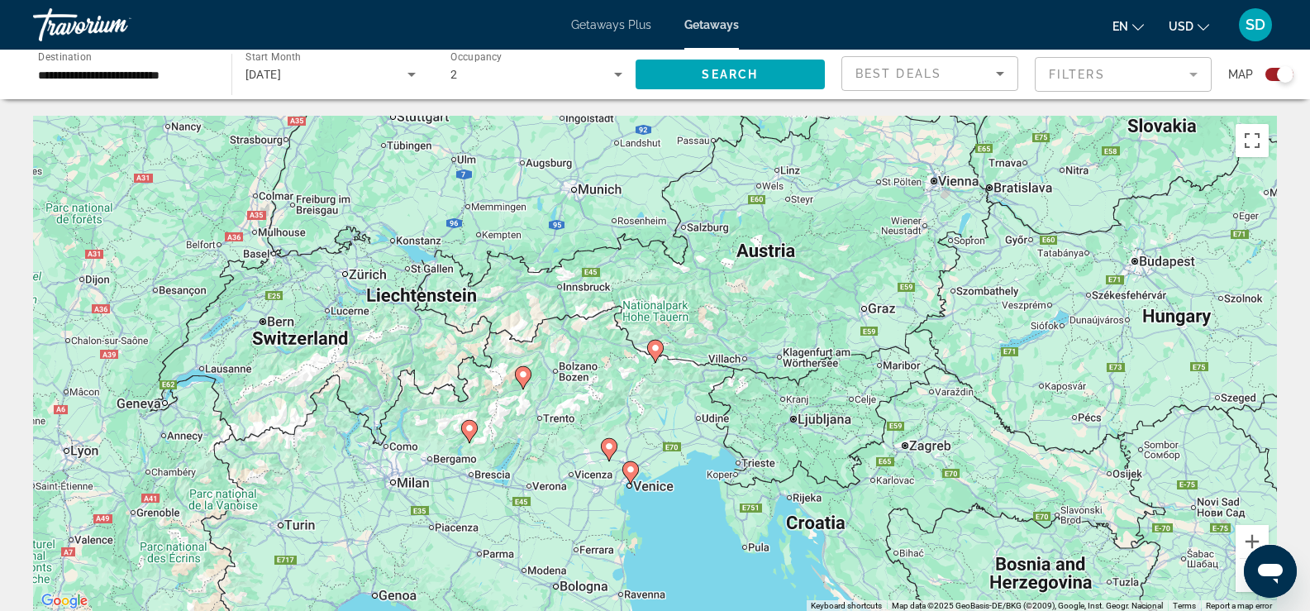
click at [1243, 573] on button "Zoom out" at bounding box center [1252, 575] width 33 height 33
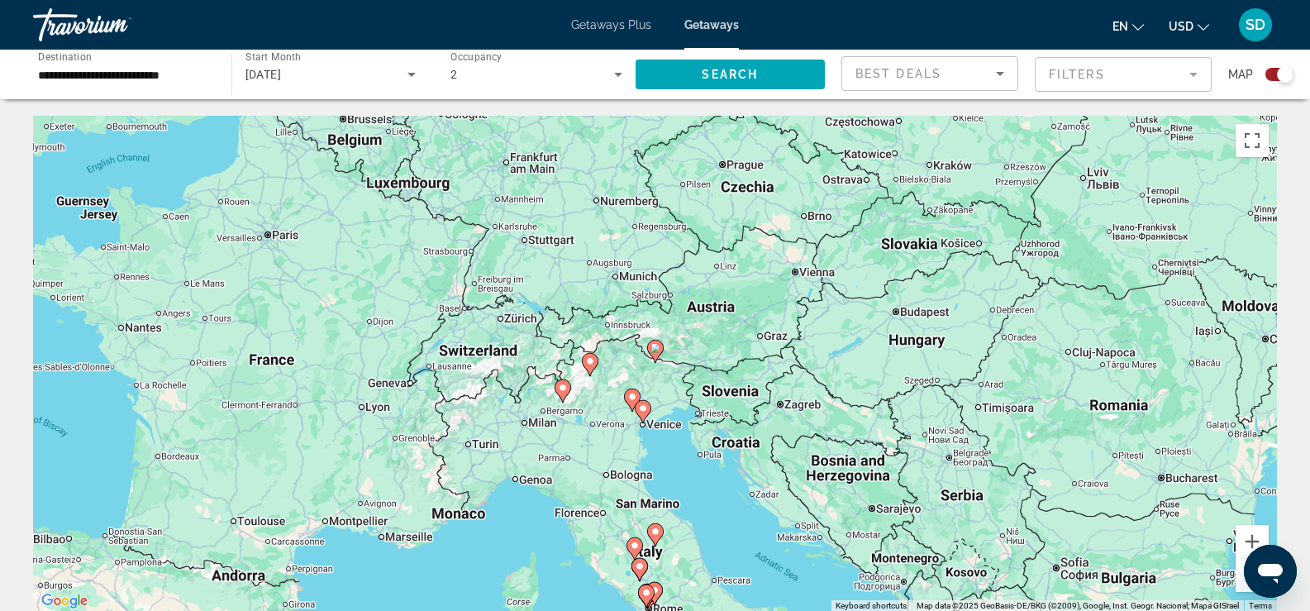
click at [654, 529] on image "Main content" at bounding box center [656, 532] width 10 height 10
click at [654, 529] on div "To activate drag with keyboard, press Alt + Enter. Once in keyboard drag state,…" at bounding box center [655, 364] width 1244 height 496
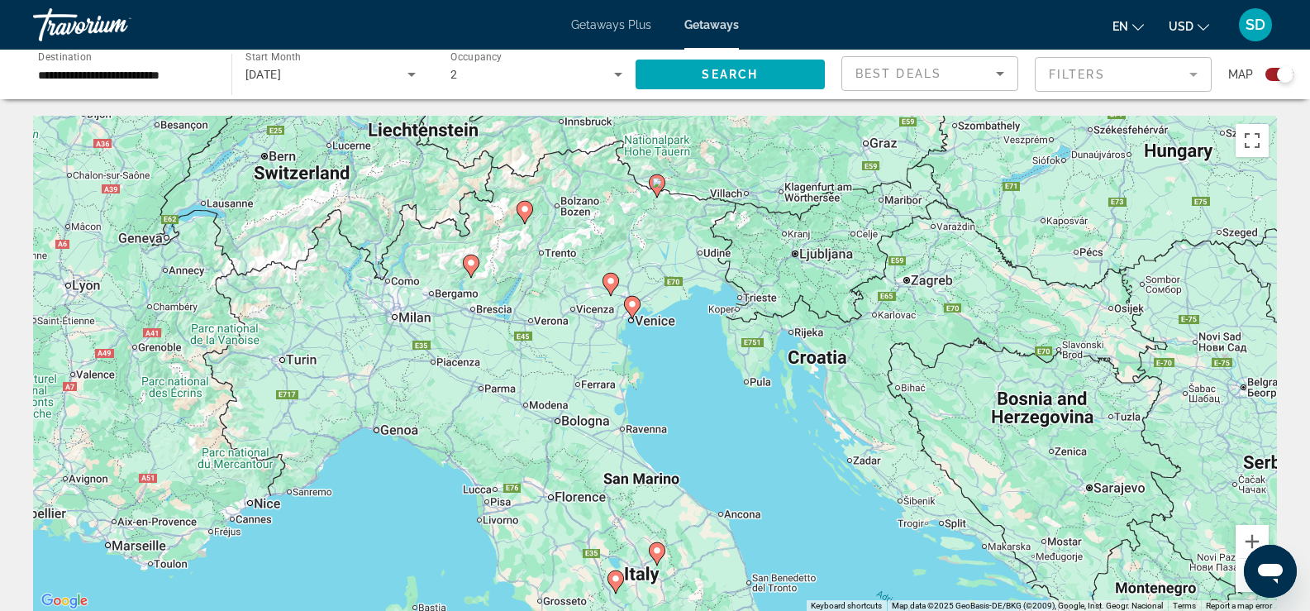
click at [703, 505] on div "To activate drag with keyboard, press Alt + Enter. Once in keyboard drag state,…" at bounding box center [655, 364] width 1244 height 496
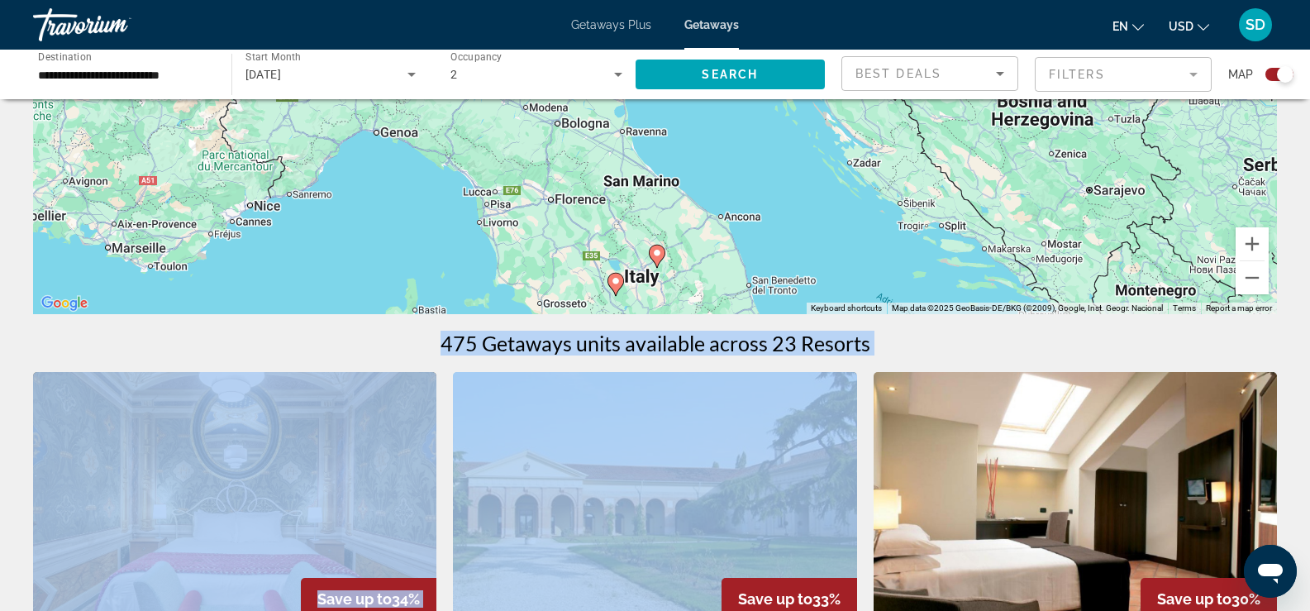
drag, startPoint x: 701, startPoint y: 522, endPoint x: 657, endPoint y: 643, distance: 129.2
click at [657, 313] on html "**********" at bounding box center [655, 7] width 1310 height 611
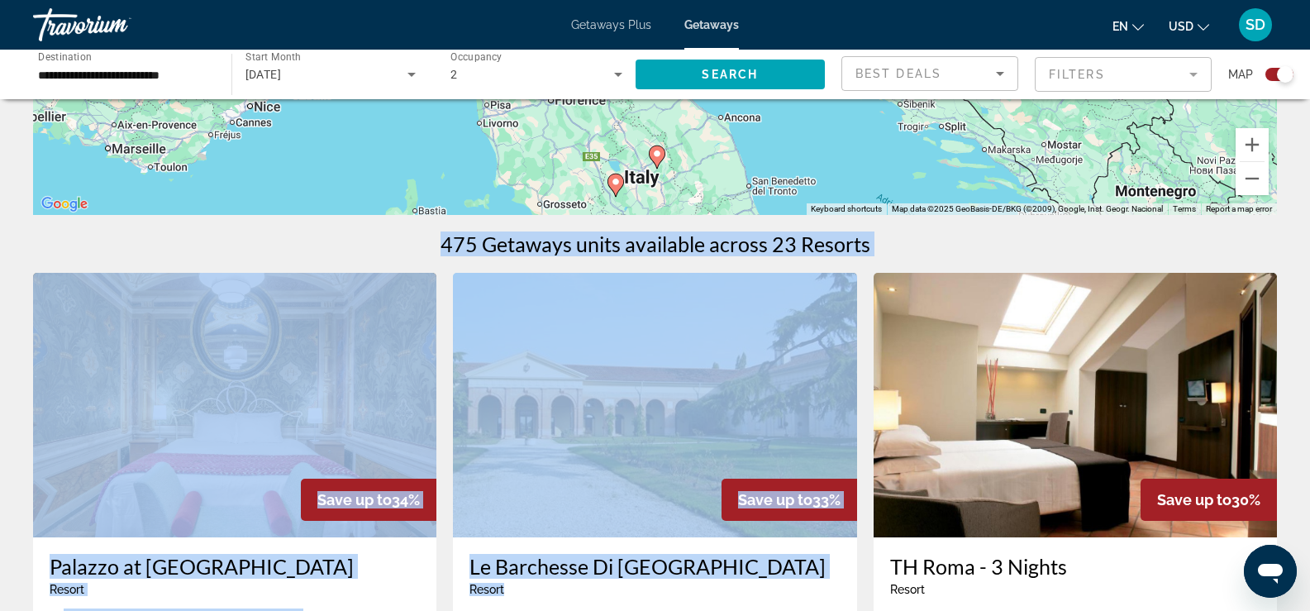
click at [1260, 179] on button "Zoom out" at bounding box center [1252, 178] width 33 height 33
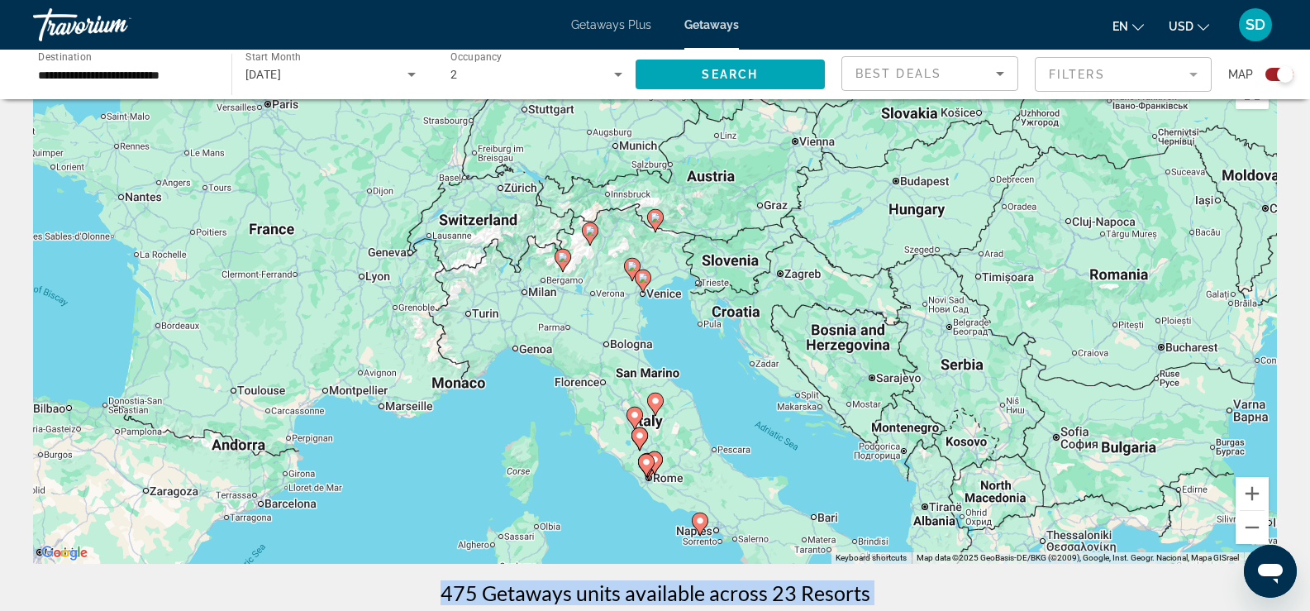
scroll to position [39, 0]
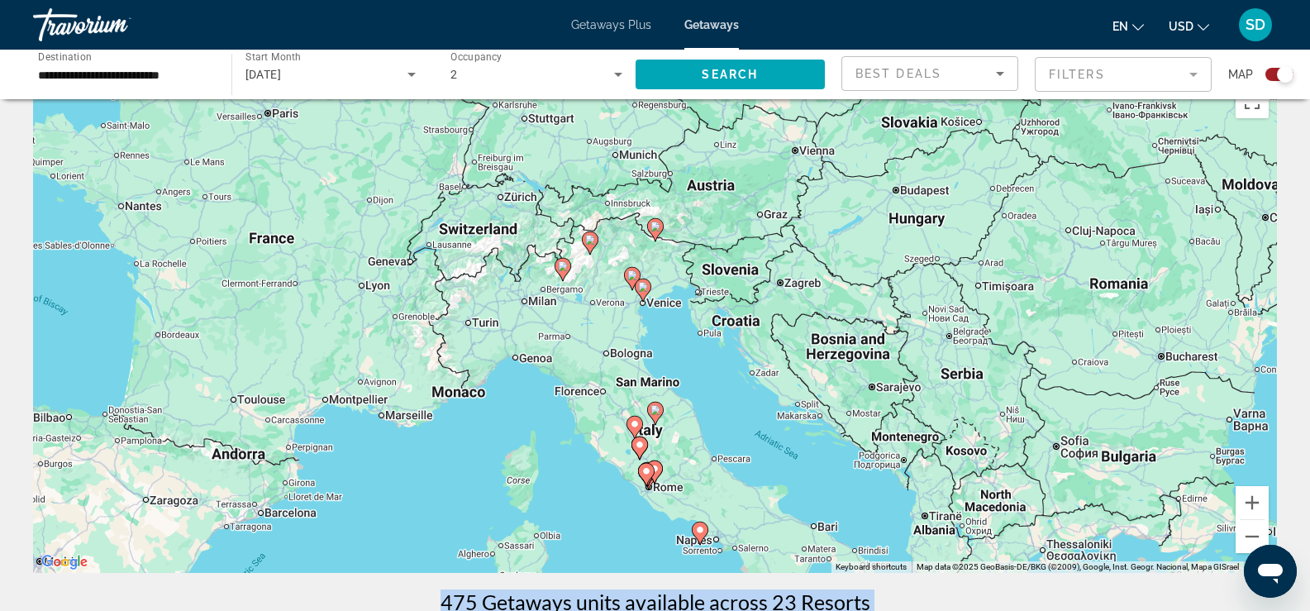
click at [643, 293] on icon "Main content" at bounding box center [642, 289] width 15 height 21
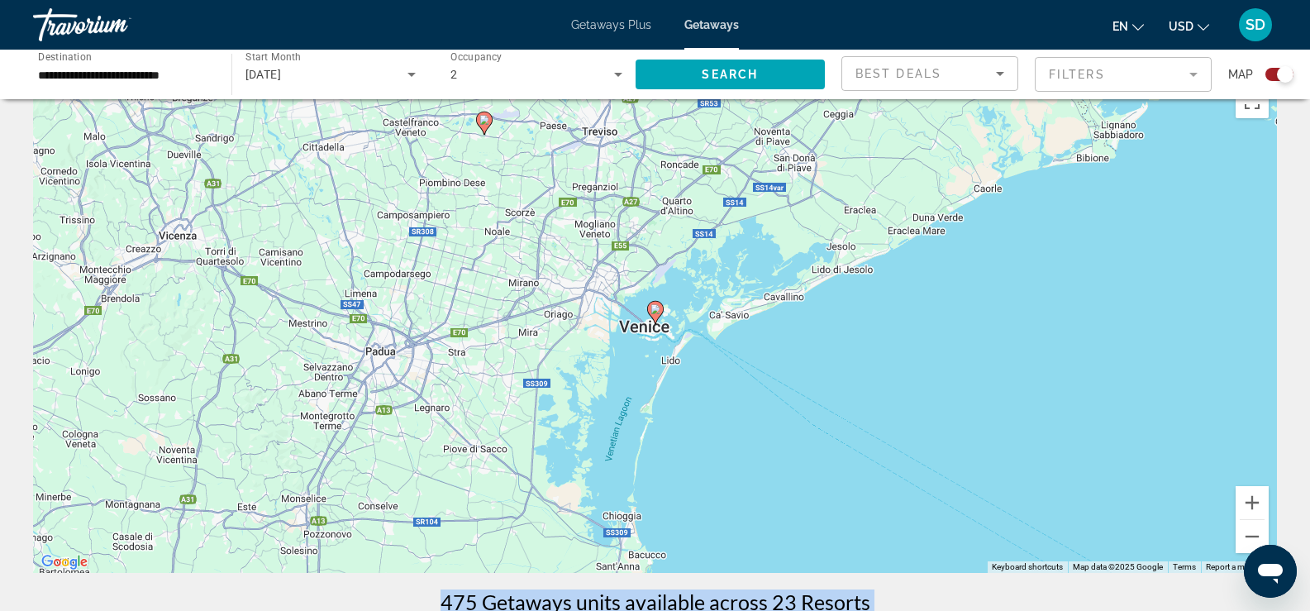
click at [654, 304] on icon "Main content" at bounding box center [654, 312] width 15 height 21
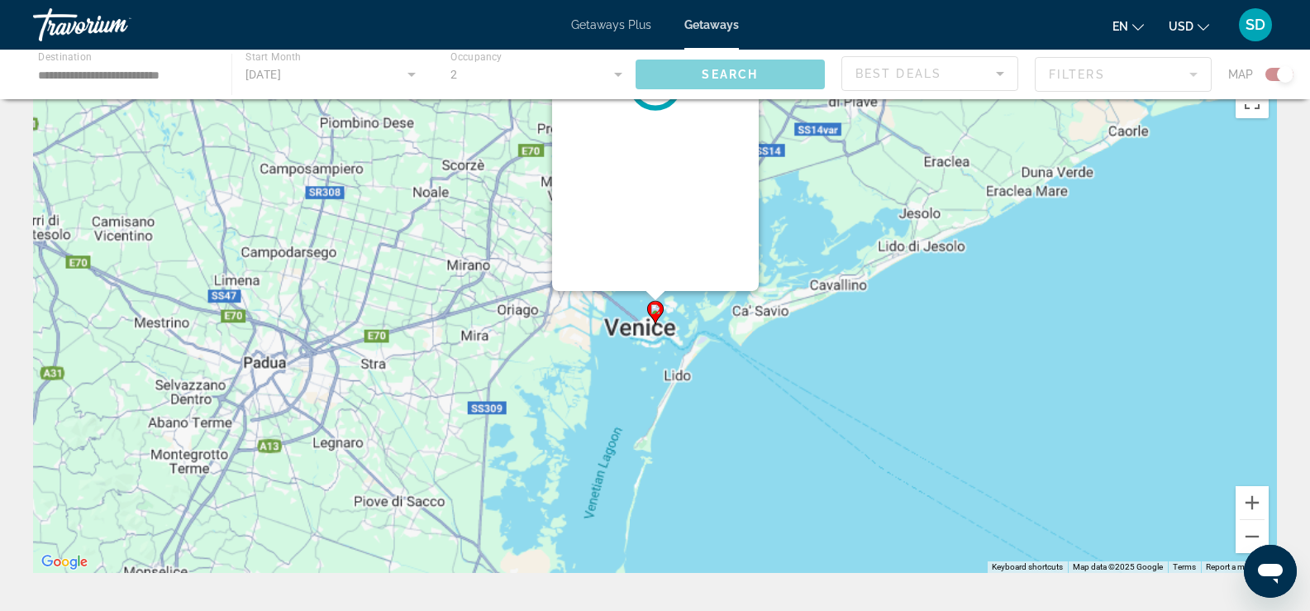
scroll to position [0, 0]
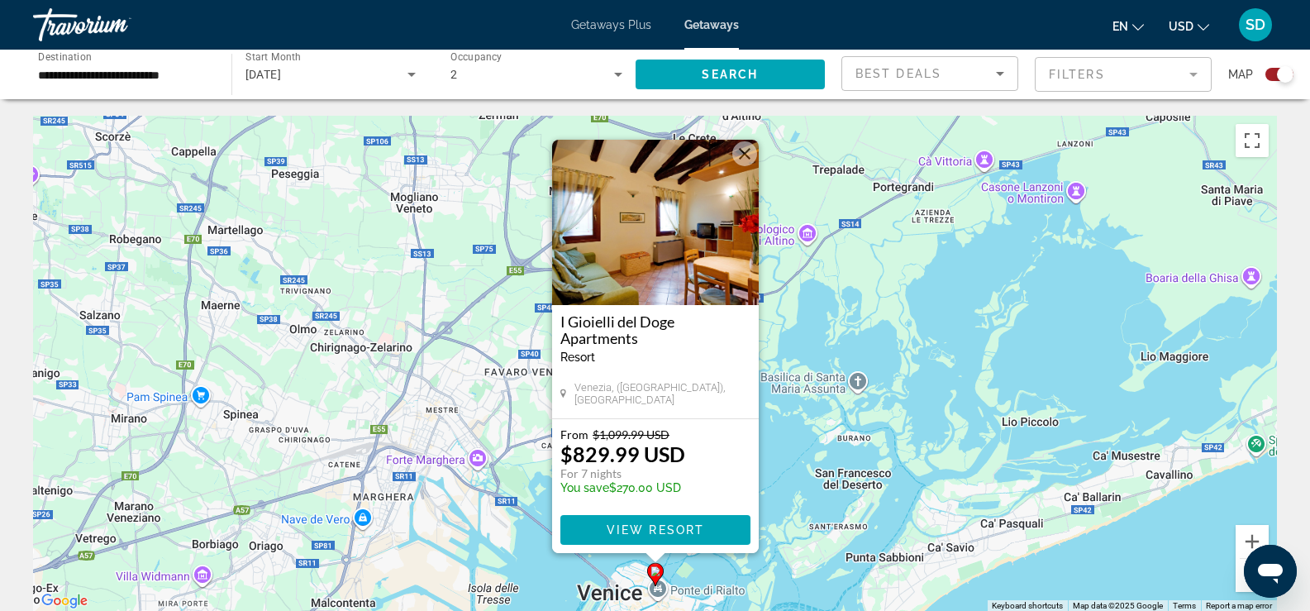
click at [938, 498] on div "To activate drag with keyboard, press Alt + Enter. Once in keyboard drag state,…" at bounding box center [655, 364] width 1244 height 496
click at [607, 529] on span "View Resort" at bounding box center [655, 529] width 98 height 13
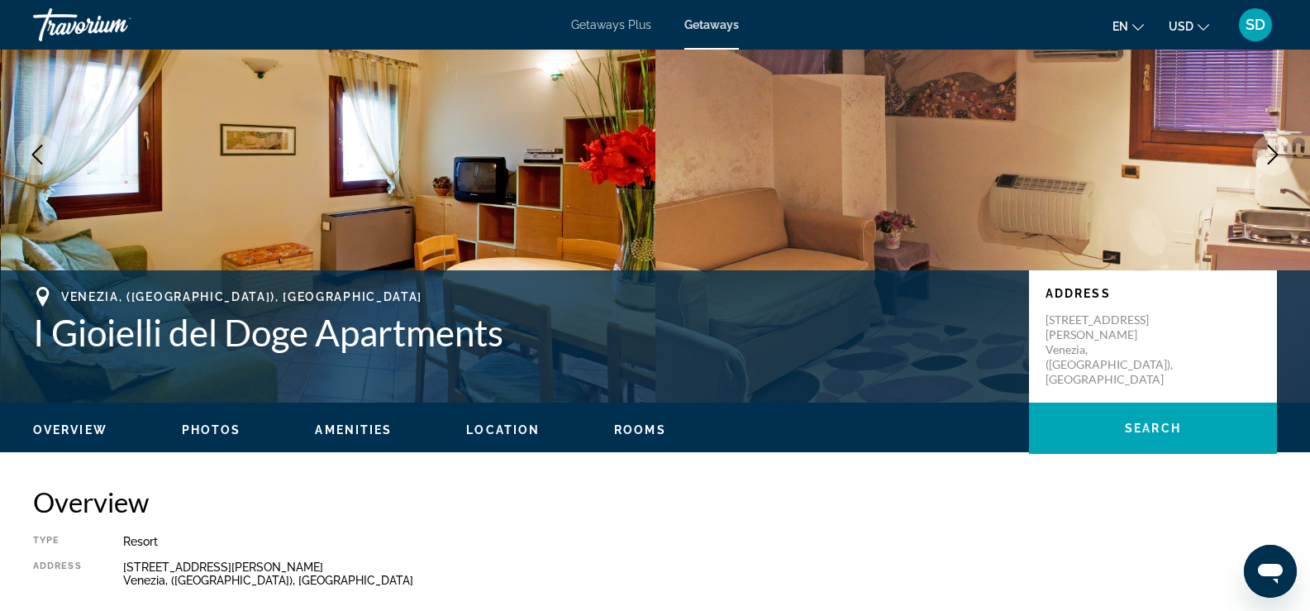
scroll to position [151, 0]
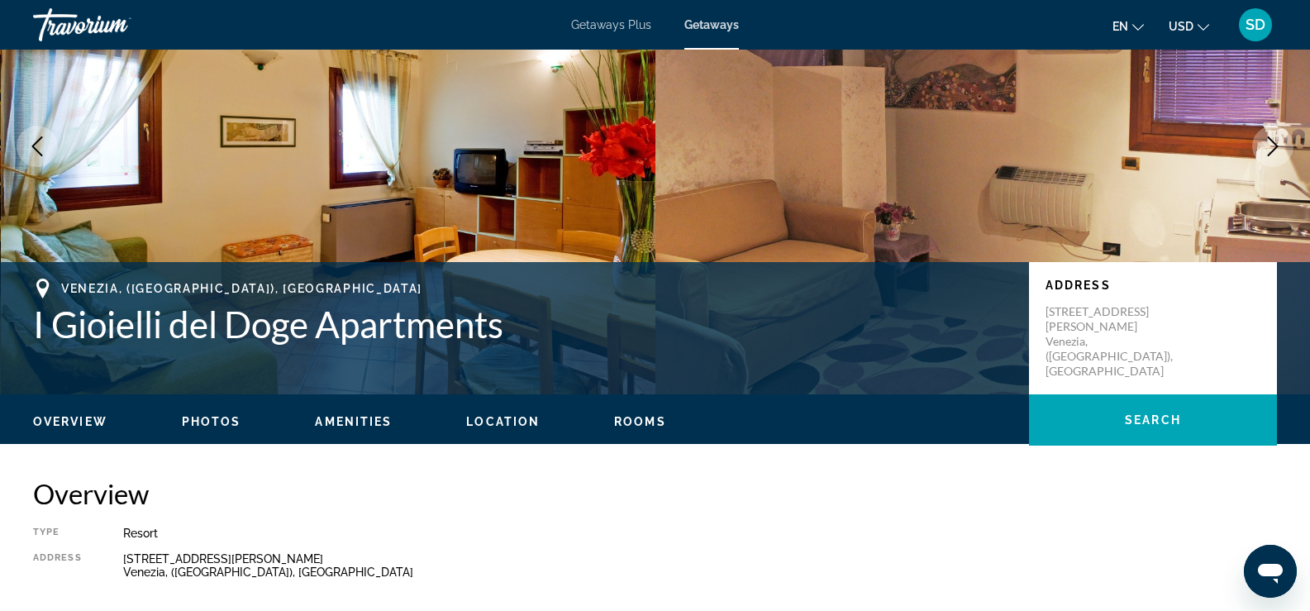
click at [716, 561] on div "Calle Colombo 1634 – Santa Croce Venezia, (VE), Italy" at bounding box center [700, 565] width 1154 height 26
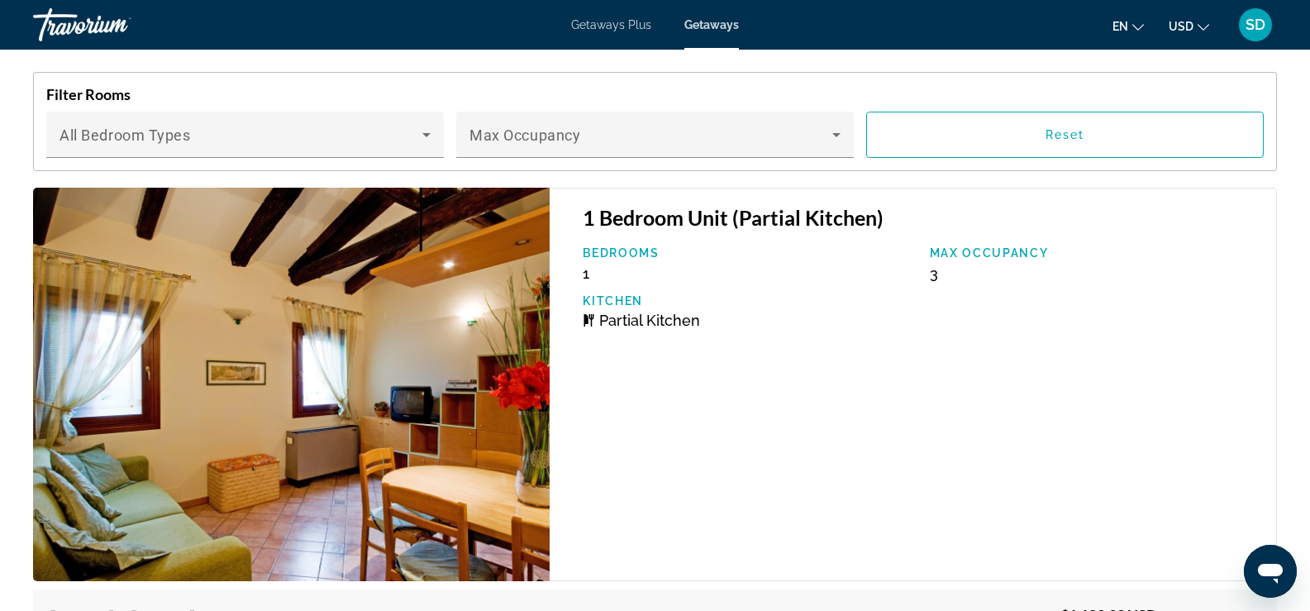
scroll to position [0, 0]
